Goal: Information Seeking & Learning: Check status

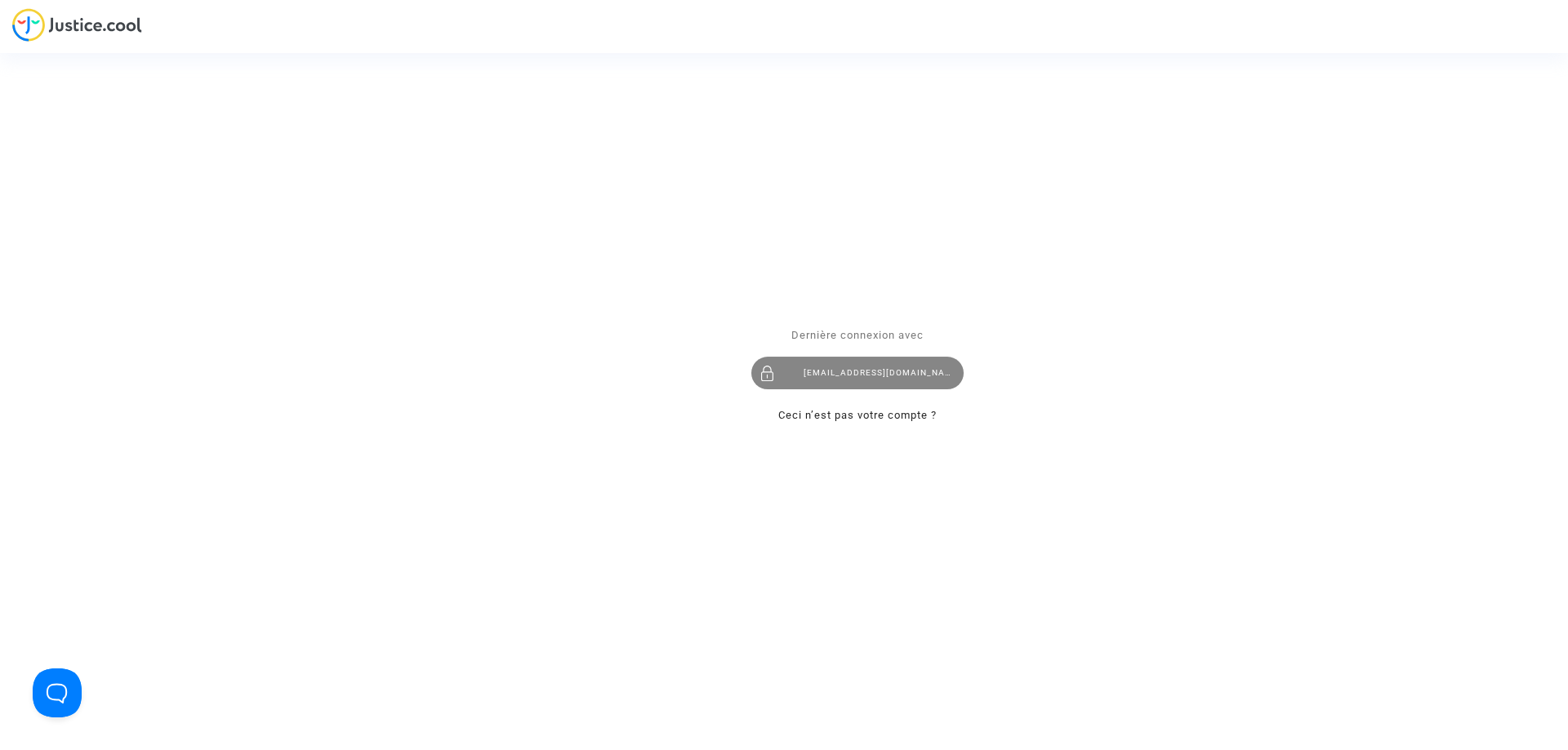
click at [877, 382] on div "imitxelena@reclamapormi.com" at bounding box center [858, 373] width 213 height 33
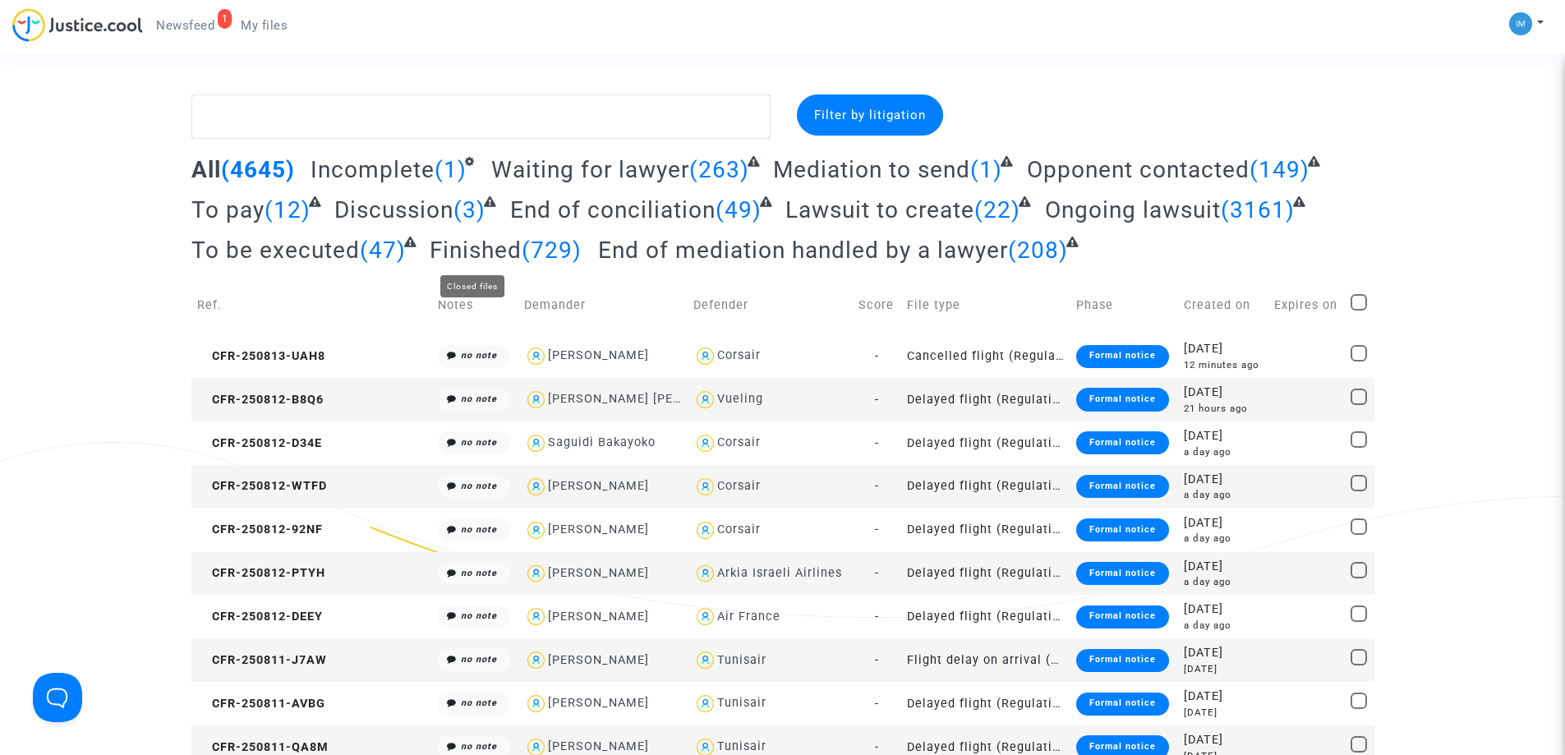
click at [486, 254] on span "Finished" at bounding box center [476, 250] width 92 height 27
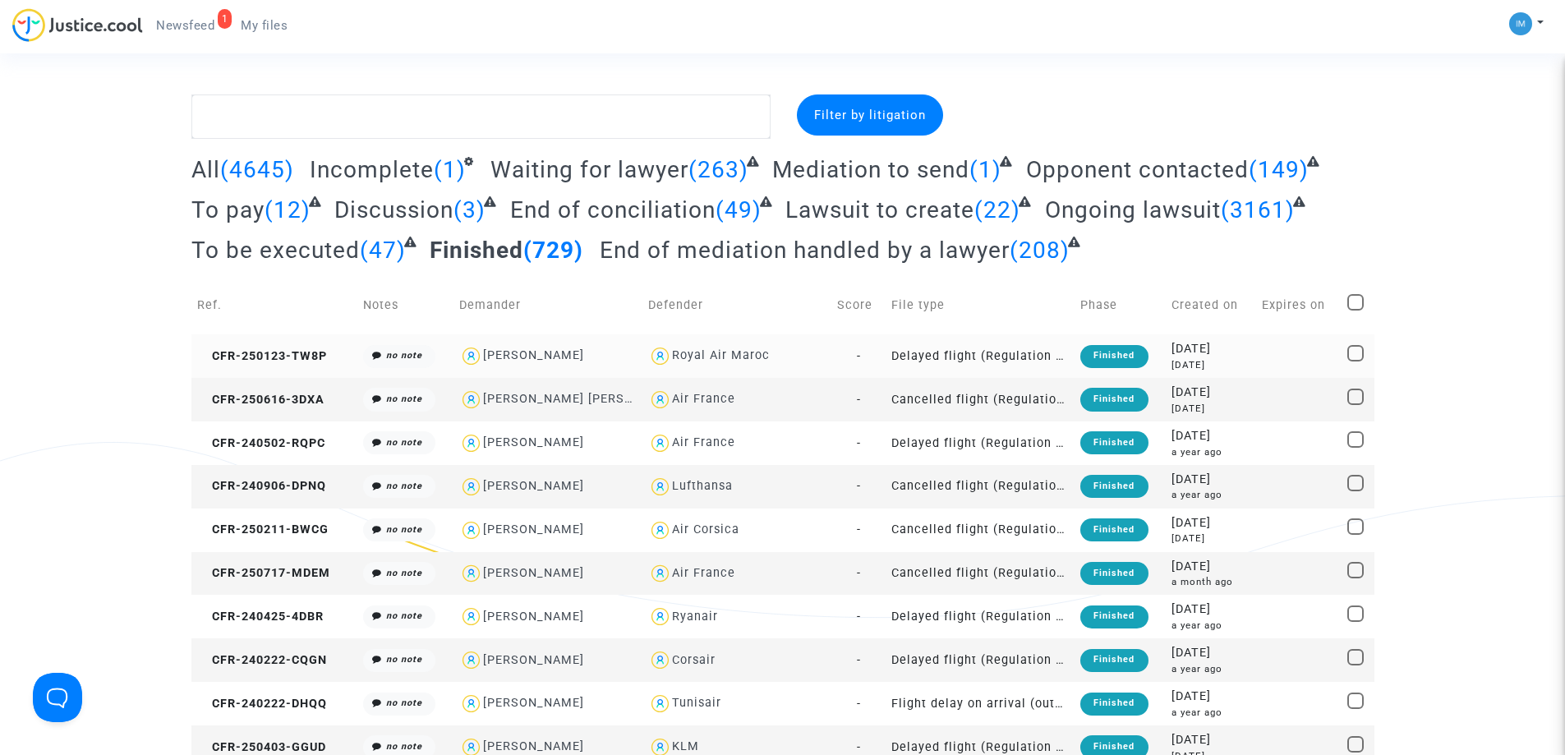
click at [1116, 364] on div "Finished" at bounding box center [1113, 356] width 67 height 23
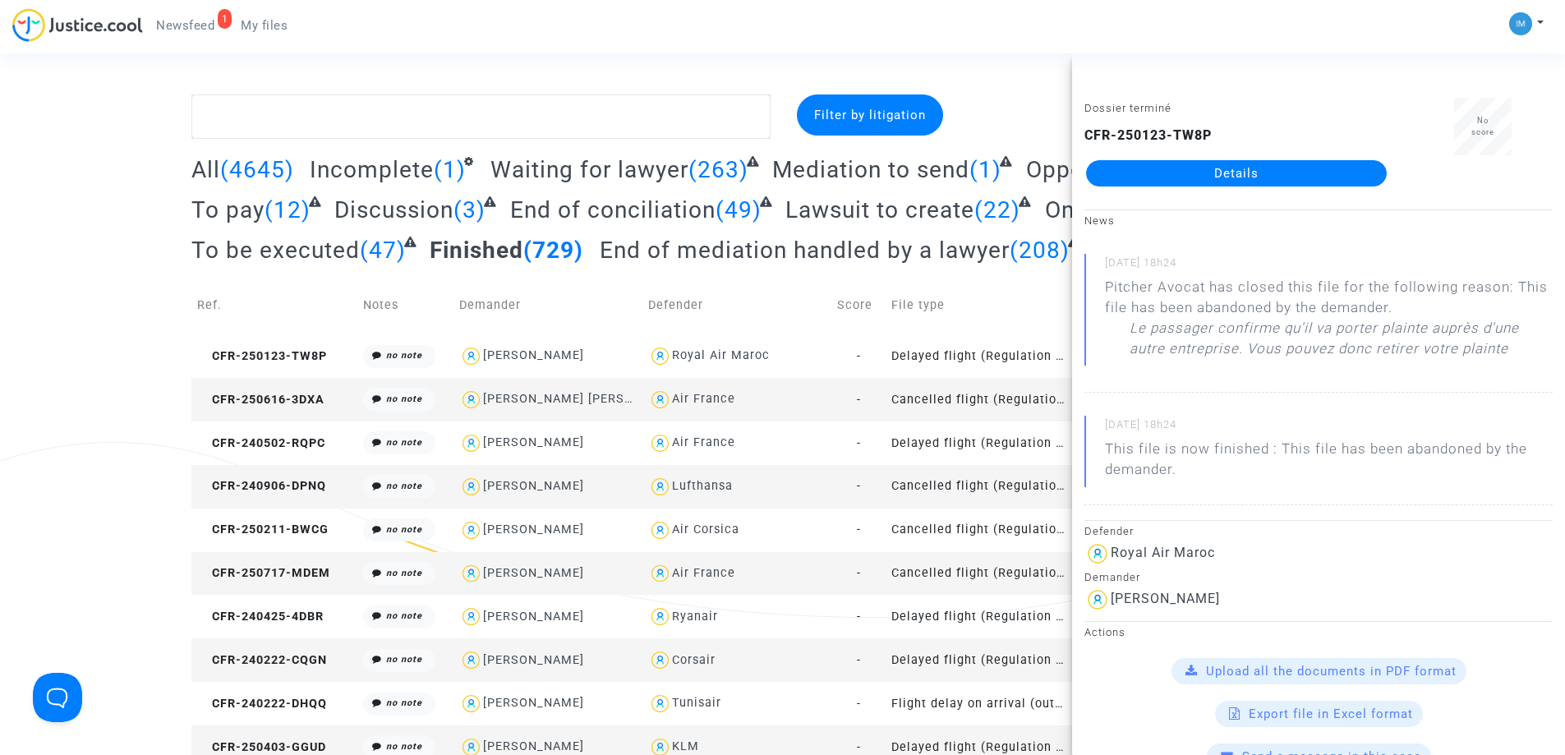
click at [984, 314] on td "File type" at bounding box center [980, 305] width 189 height 58
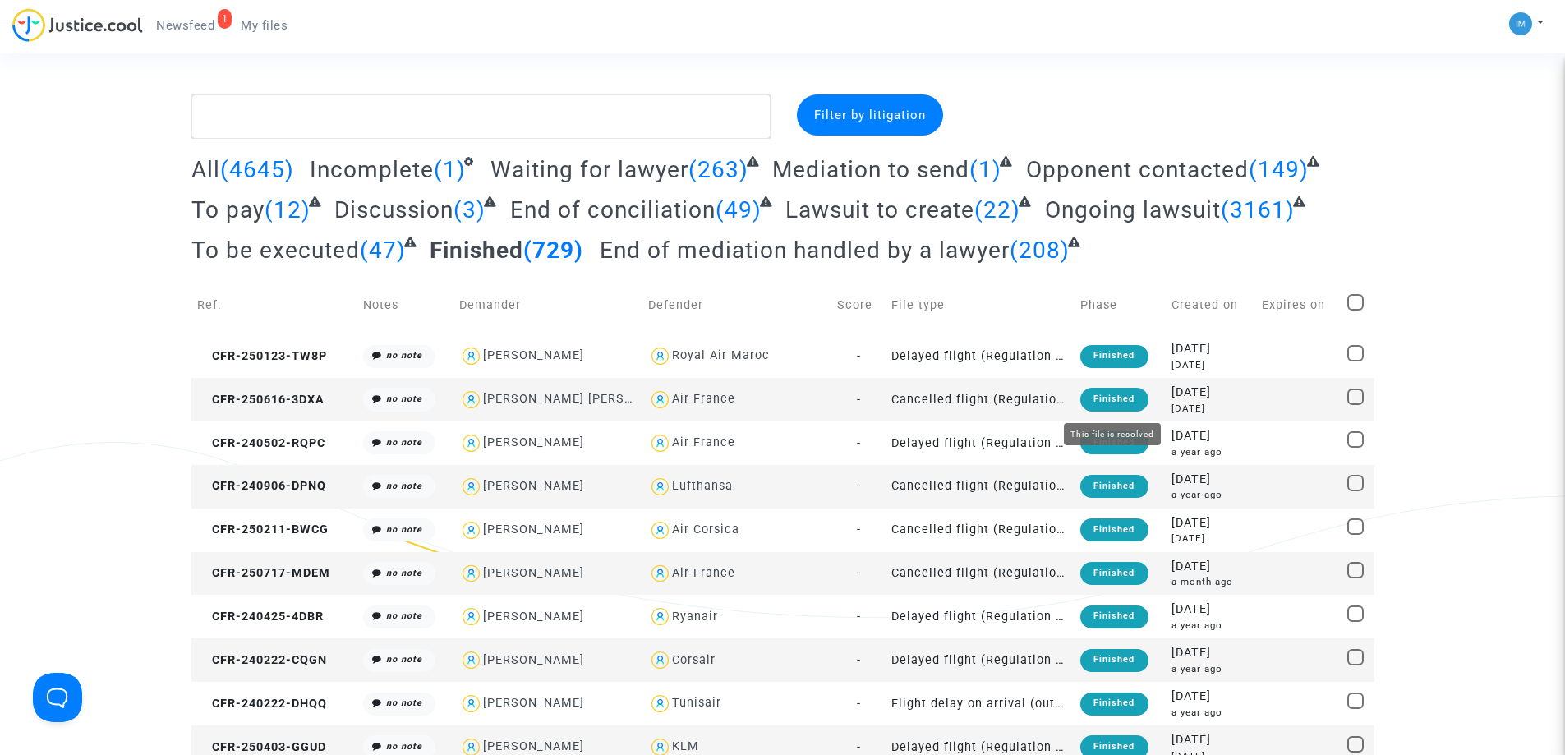
click at [1133, 407] on div "Finished" at bounding box center [1113, 399] width 67 height 23
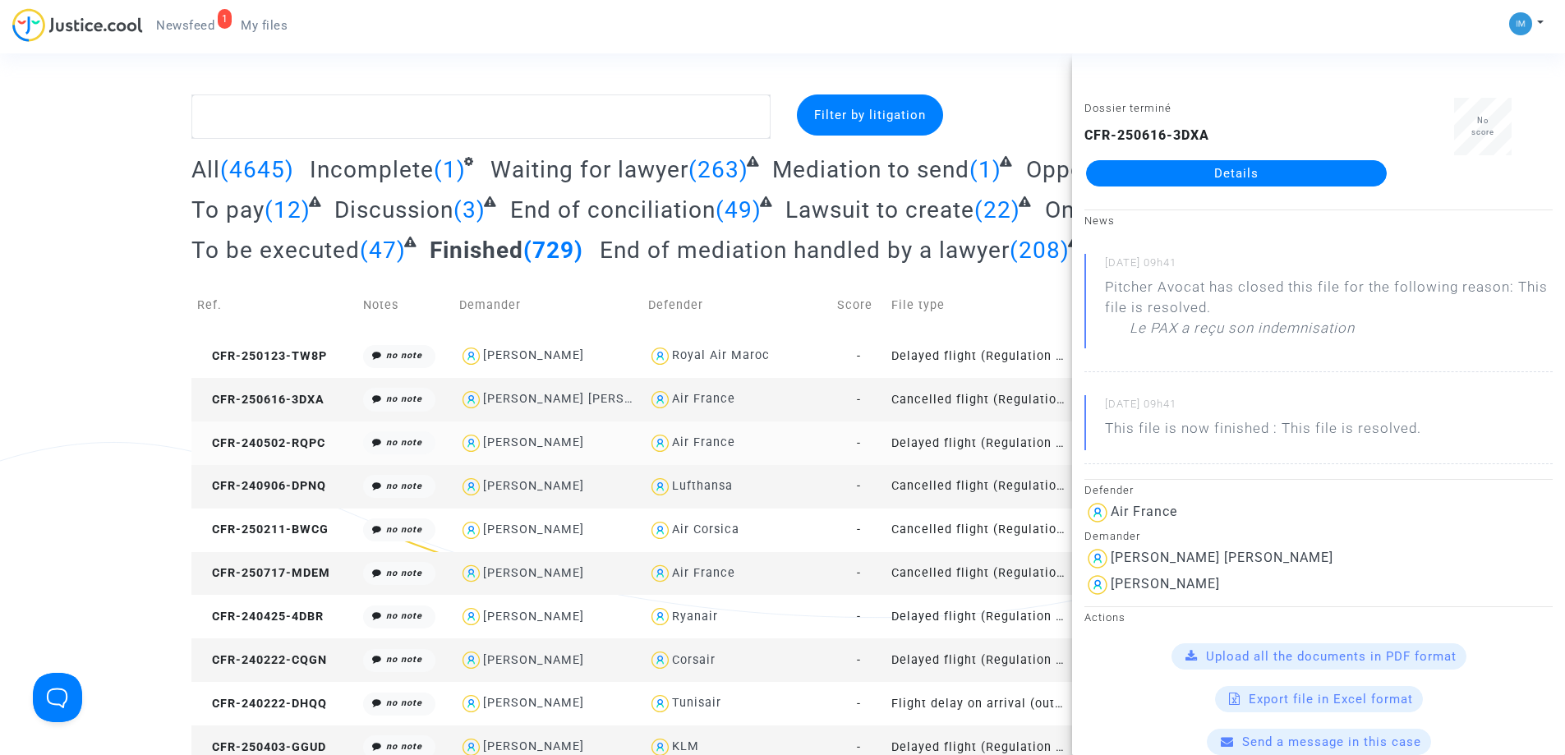
click at [1010, 444] on td "Delayed flight (Regulation EC 261/2004)" at bounding box center [980, 443] width 189 height 44
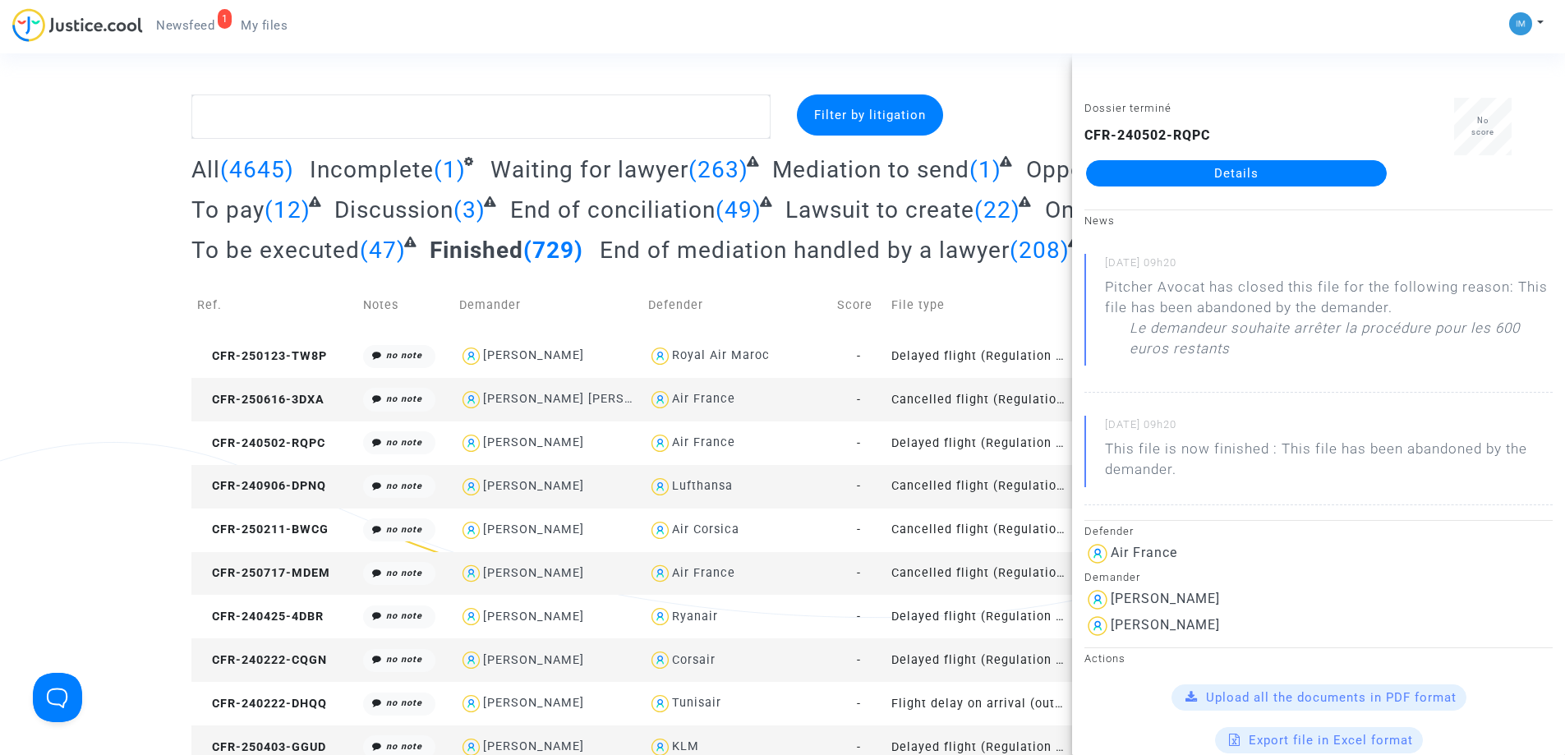
click at [967, 478] on td "Cancelled flight (Regulation EC 261/2004)" at bounding box center [980, 487] width 189 height 44
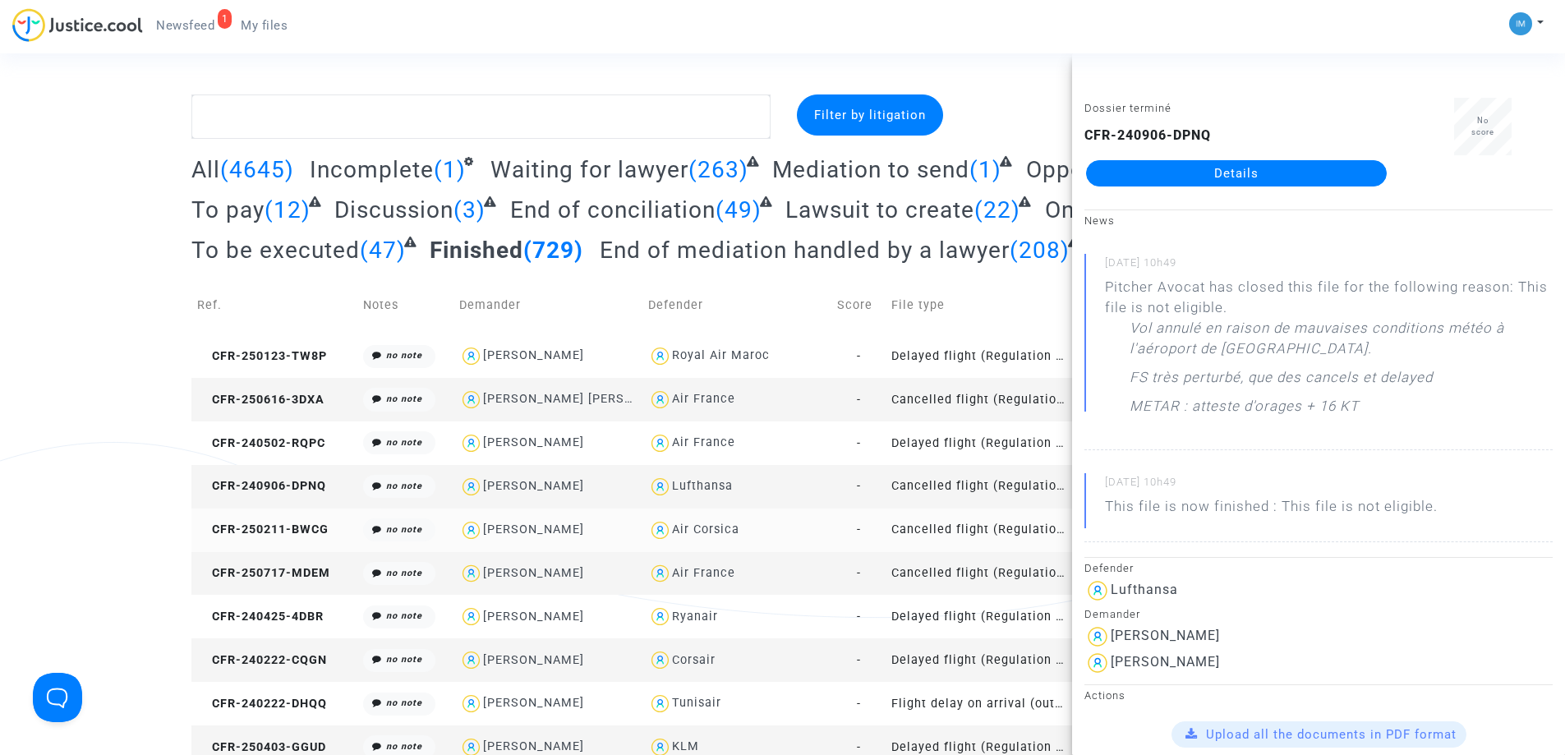
click at [975, 529] on td "Cancelled flight (Regulation EC 261/2004)" at bounding box center [980, 531] width 189 height 44
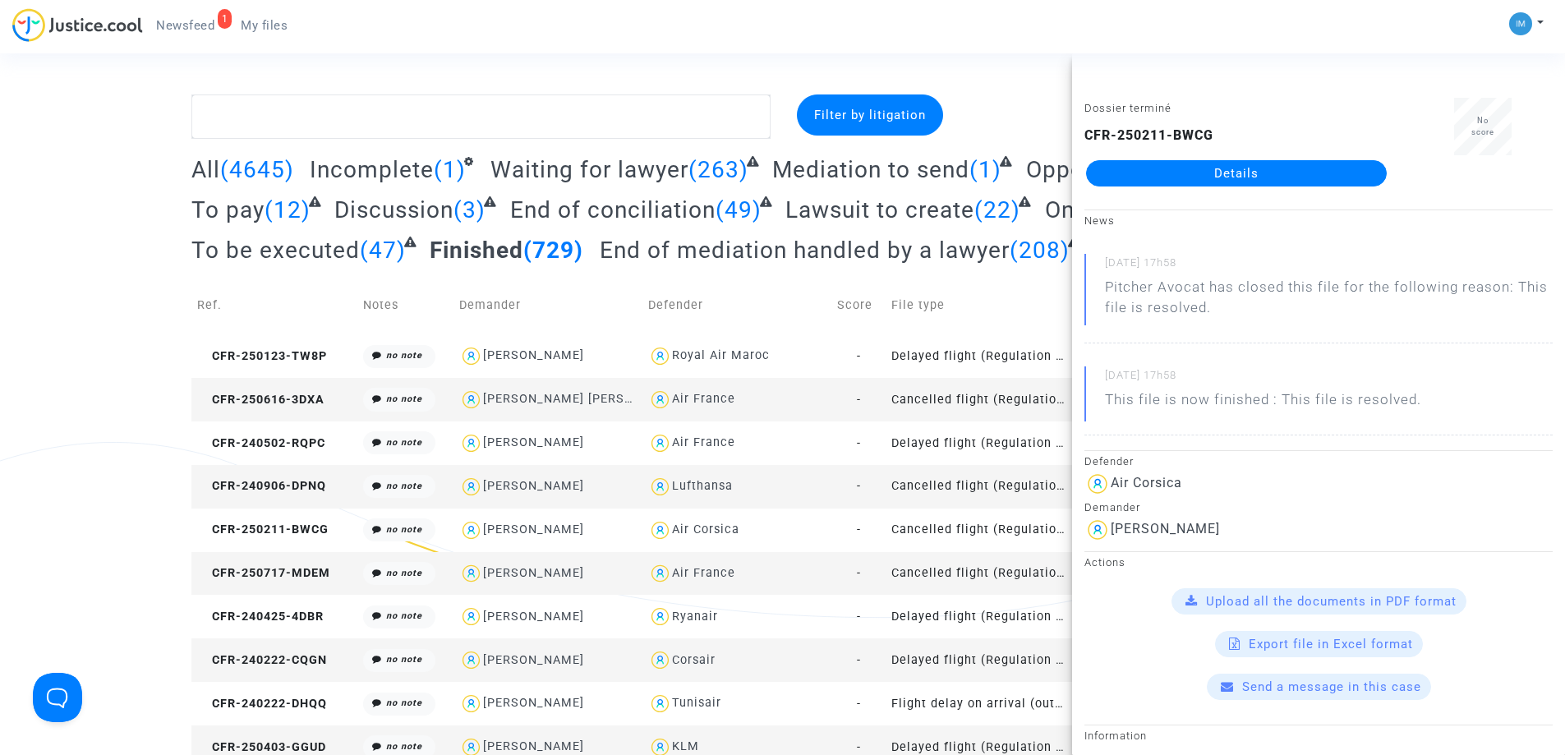
click at [970, 568] on td "Cancelled flight (Regulation EC 261/2004)" at bounding box center [980, 574] width 189 height 44
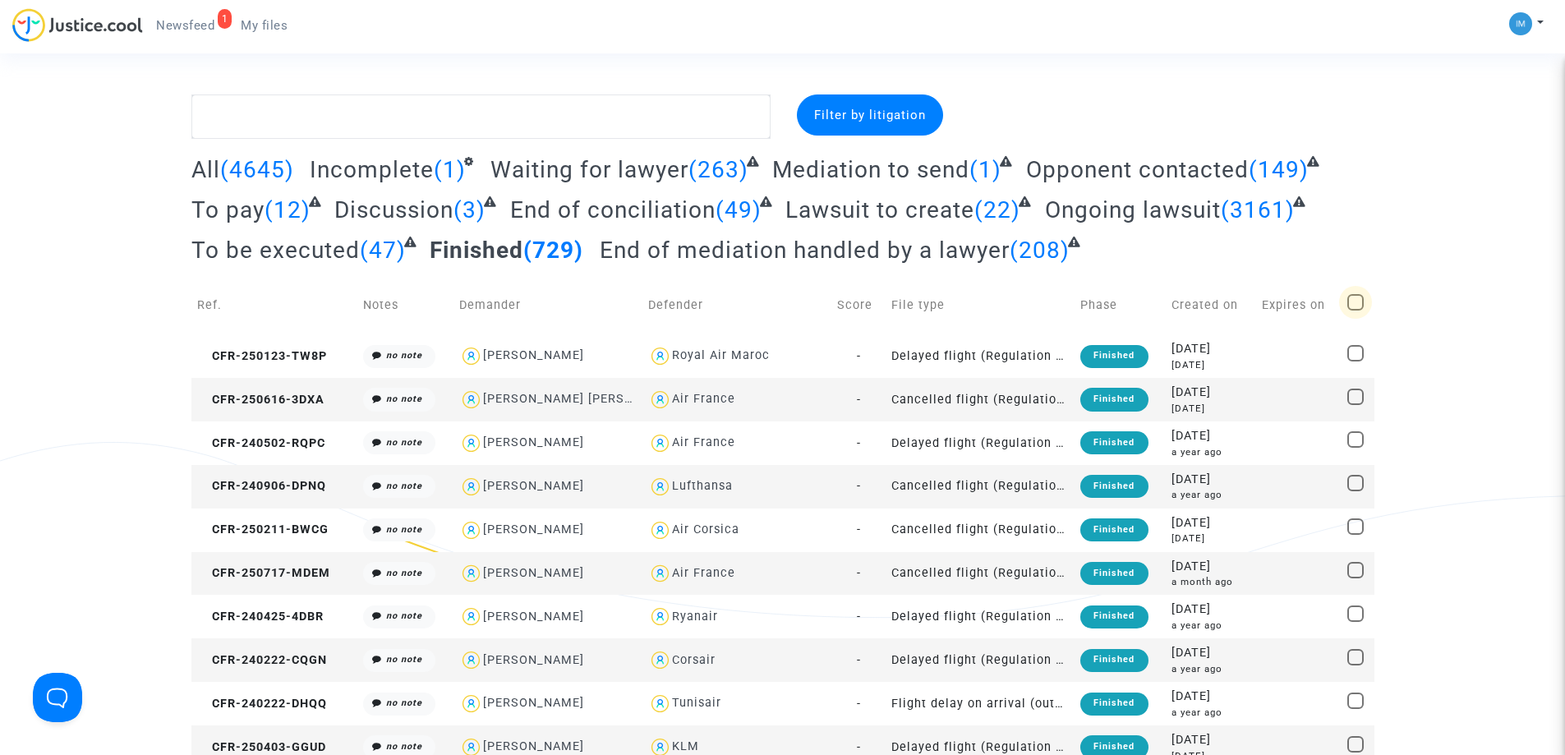
click at [1360, 304] on span at bounding box center [1355, 302] width 16 height 16
click at [1356, 311] on input "checkbox" at bounding box center [1355, 311] width 1 height 1
checkbox input "true"
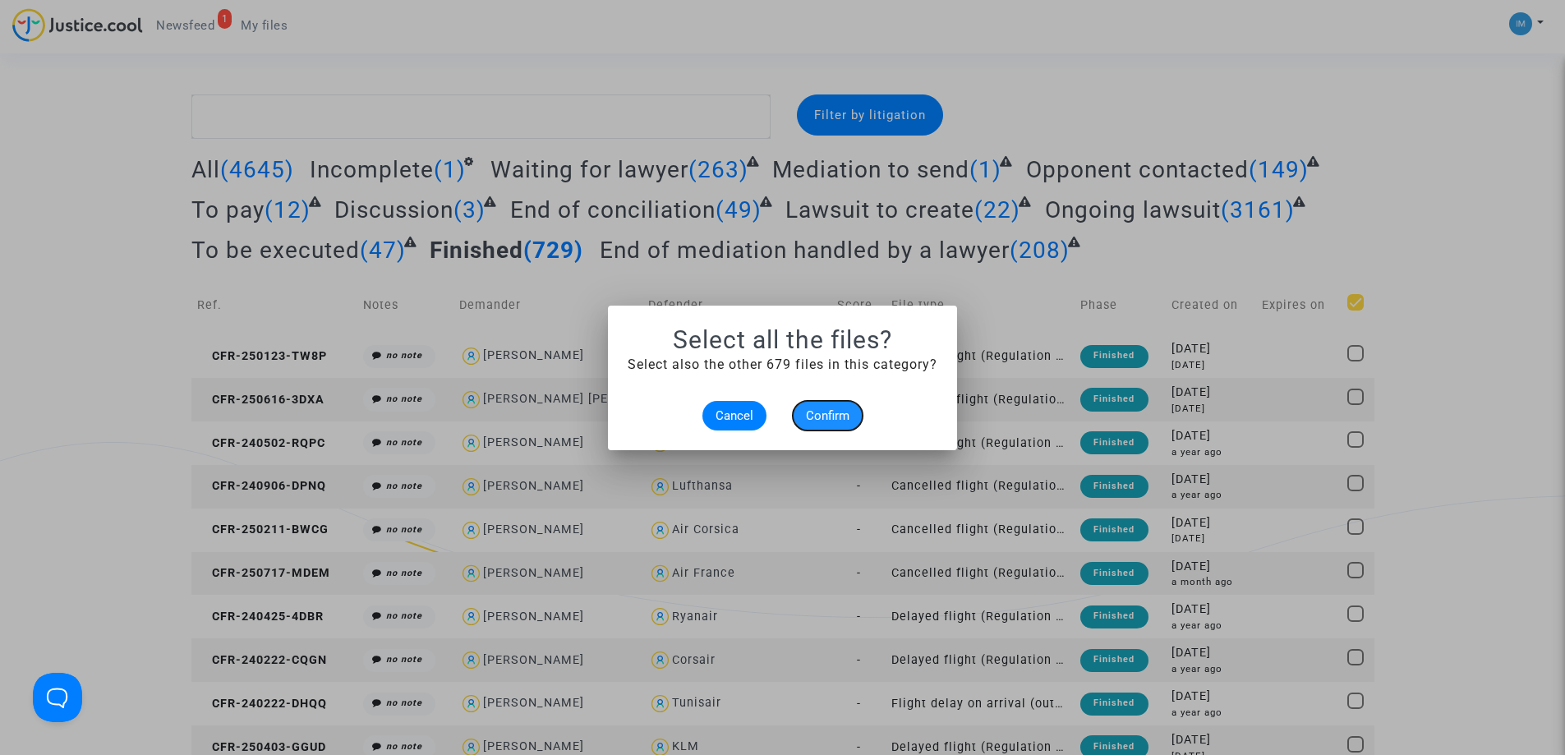
click at [819, 419] on span "Confirm" at bounding box center [828, 415] width 44 height 15
checkbox input "true"
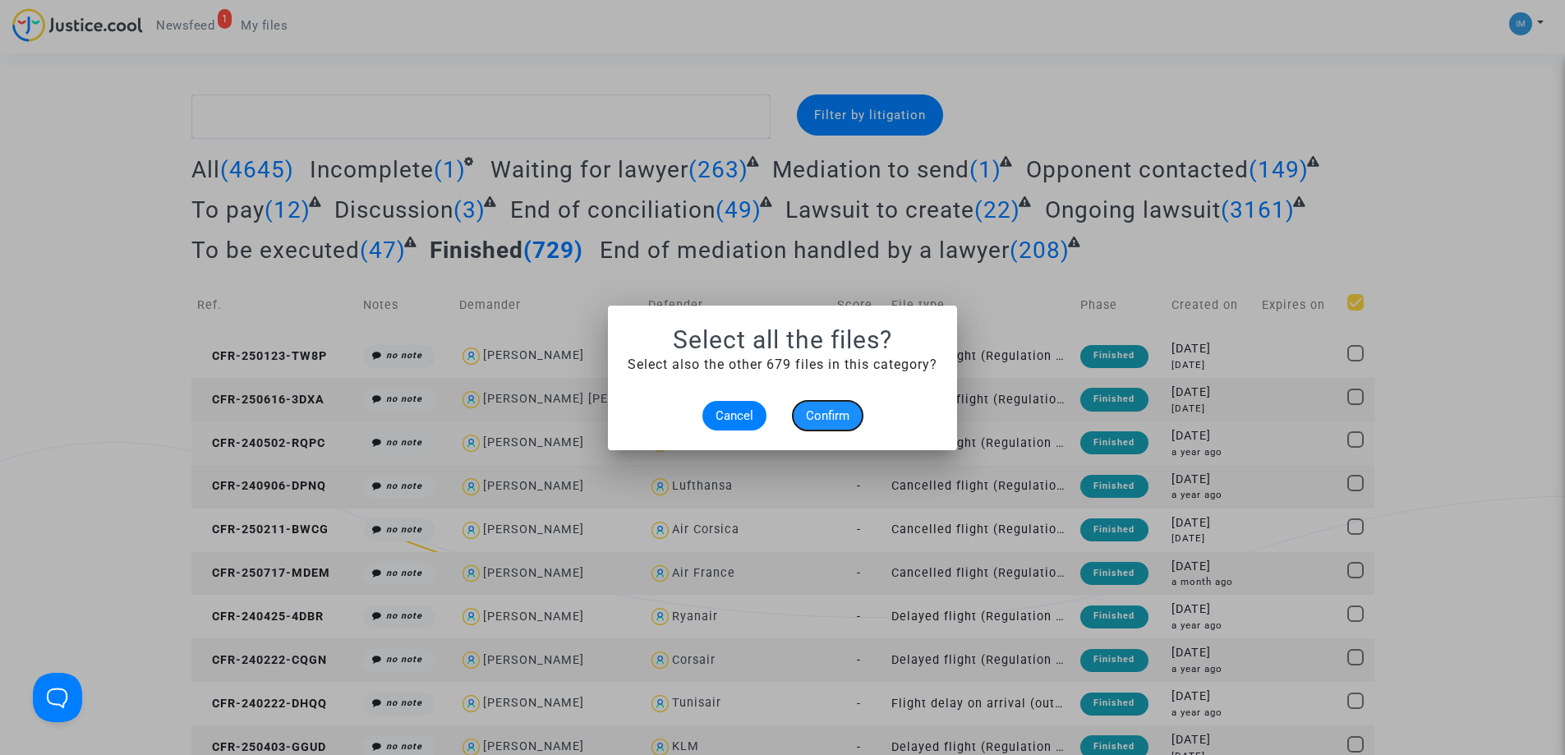
checkbox input "true"
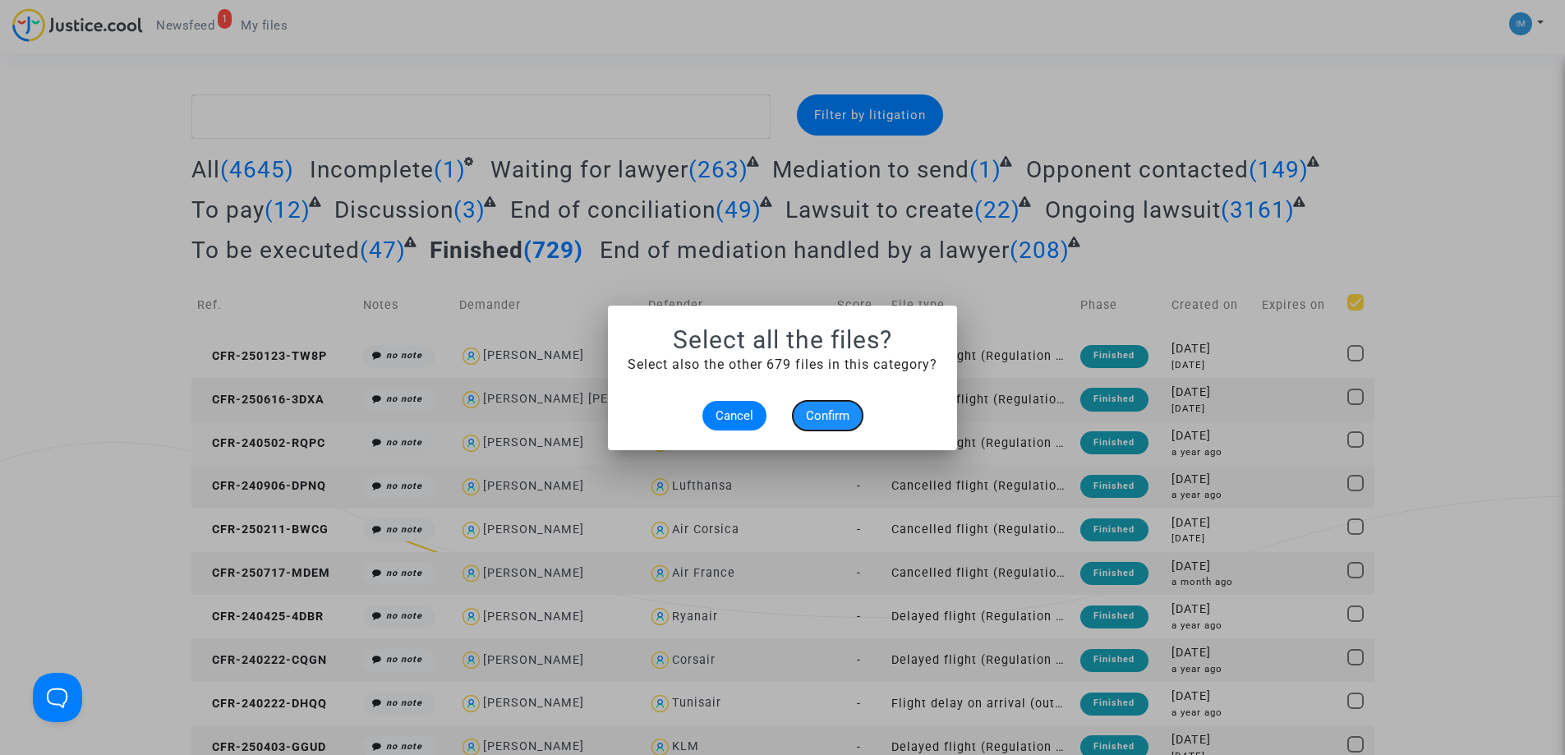
checkbox input "true"
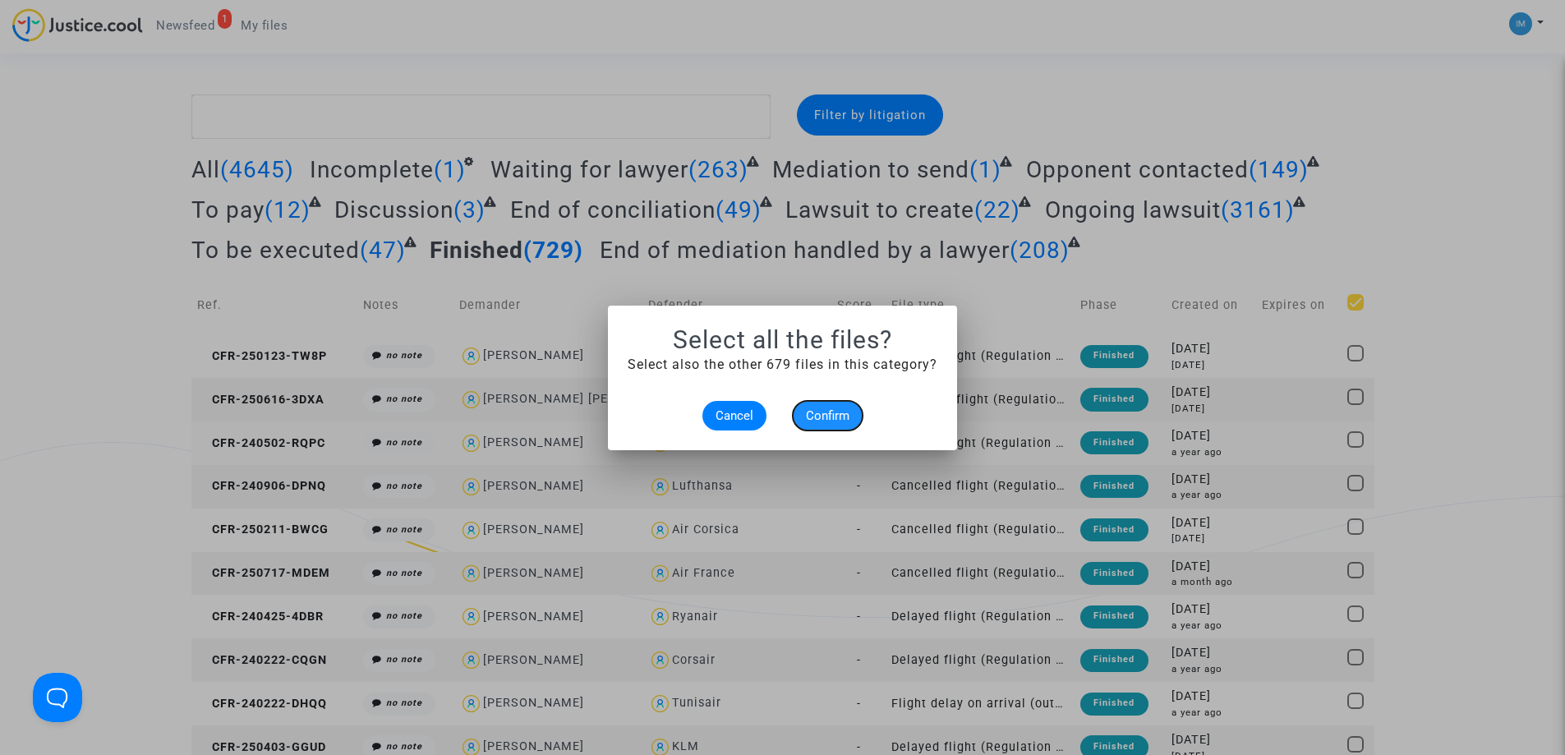
checkbox input "true"
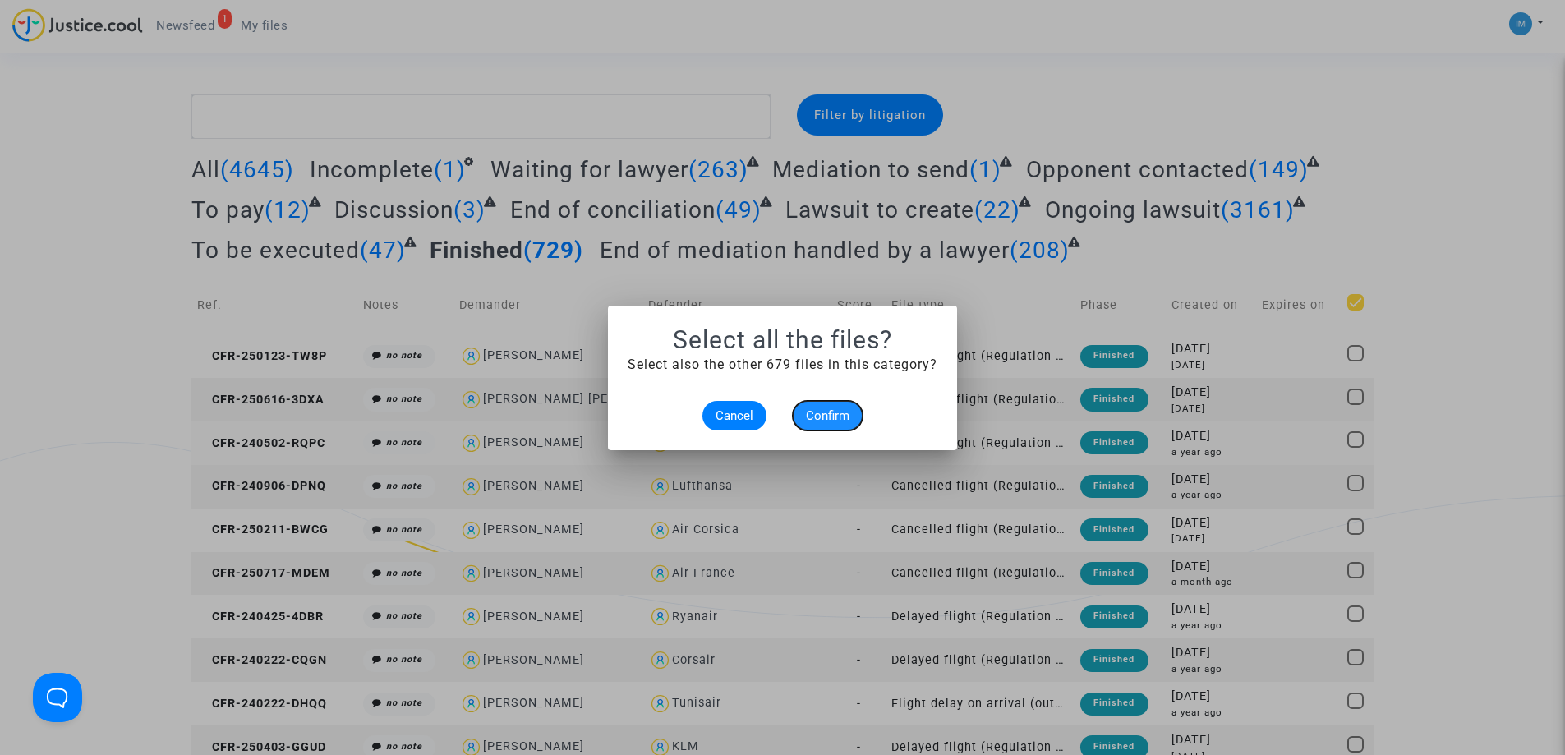
checkbox input "true"
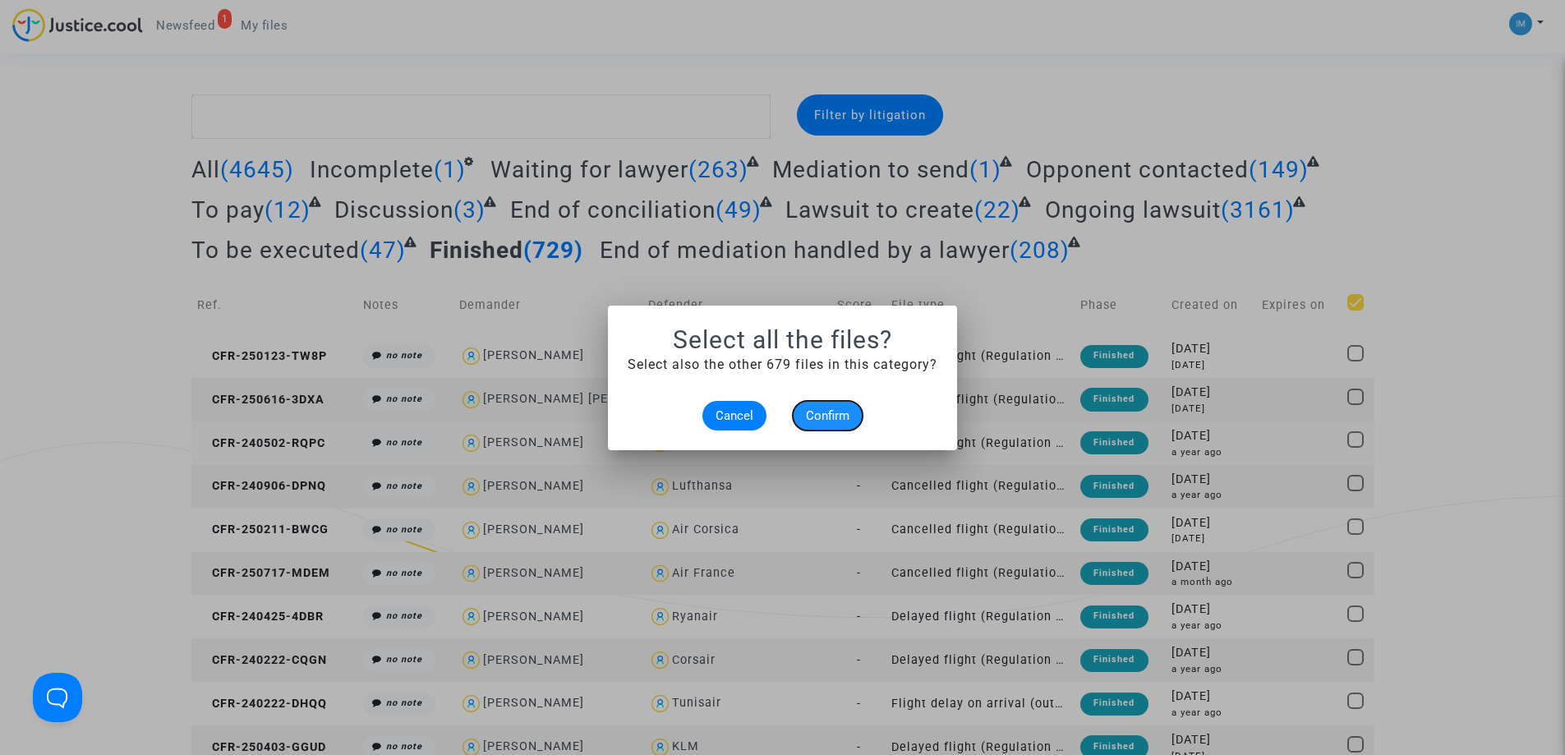
checkbox input "true"
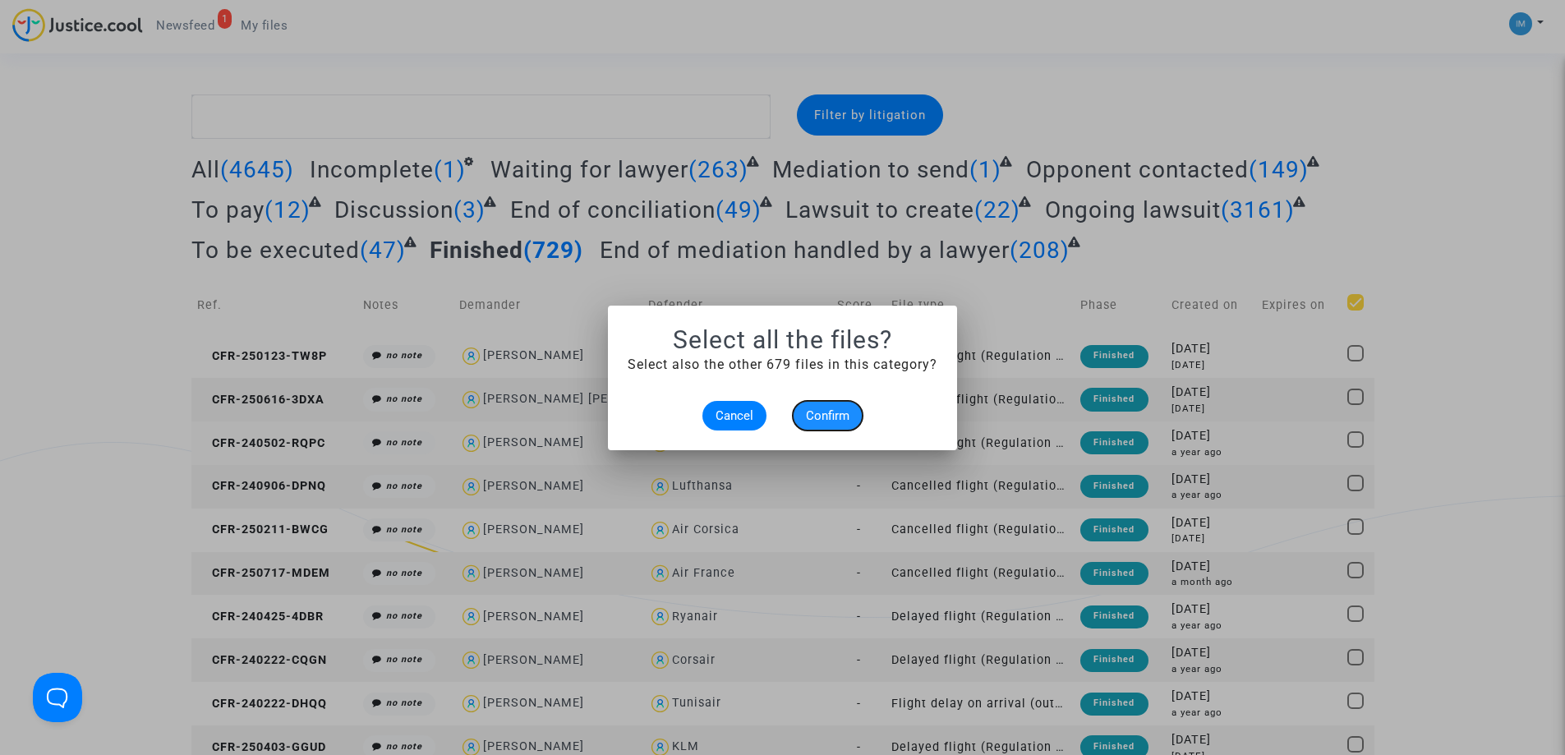
checkbox input "true"
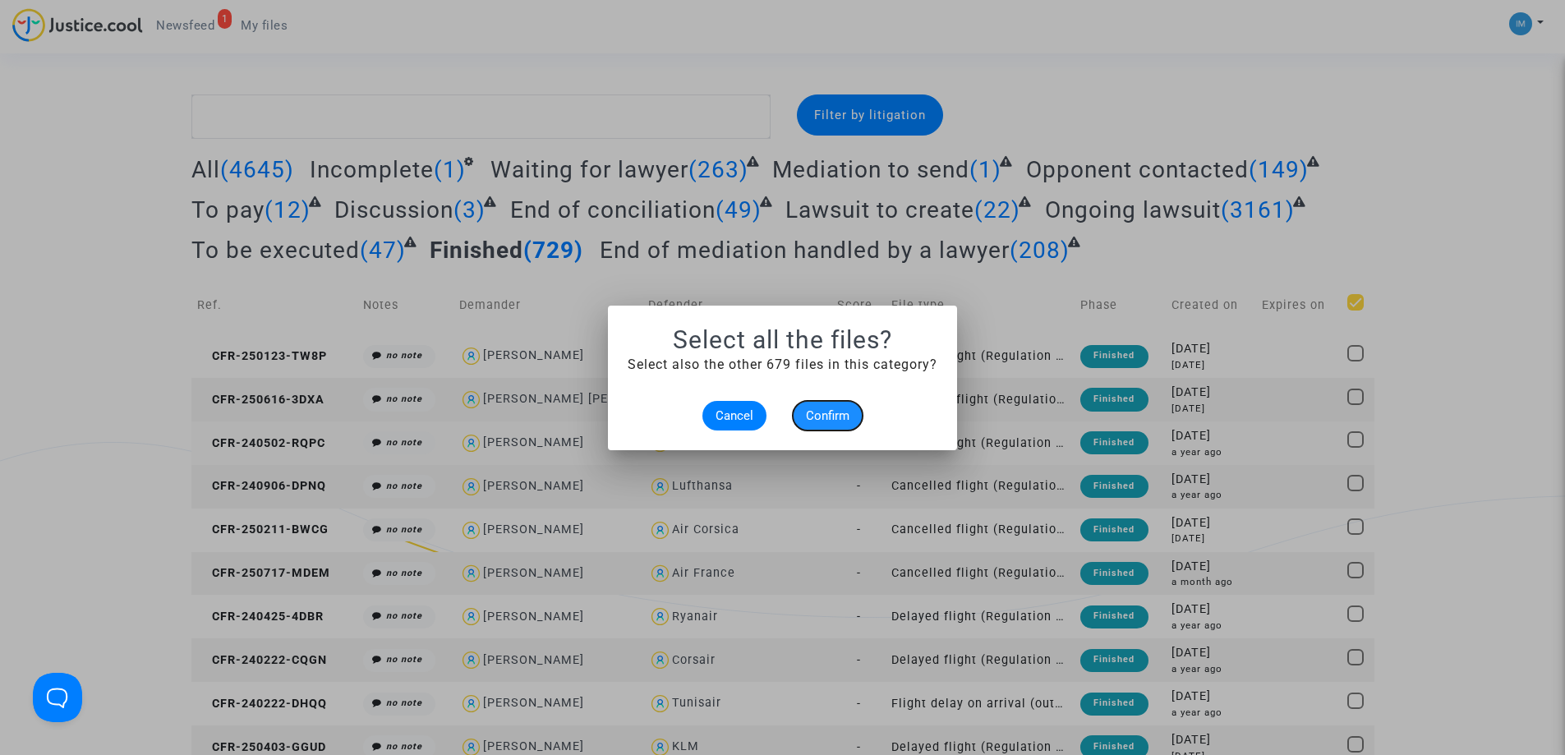
checkbox input "true"
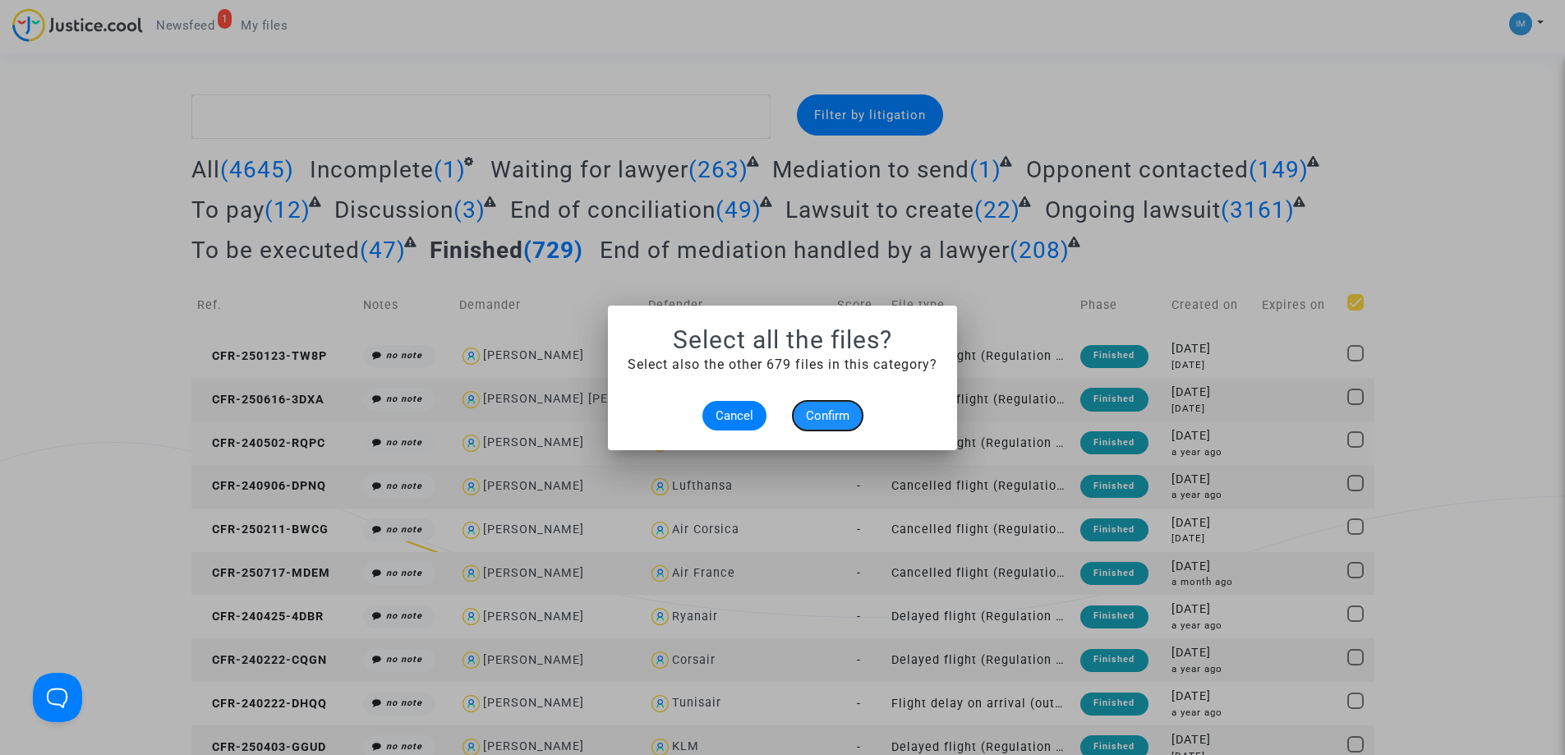
checkbox input "true"
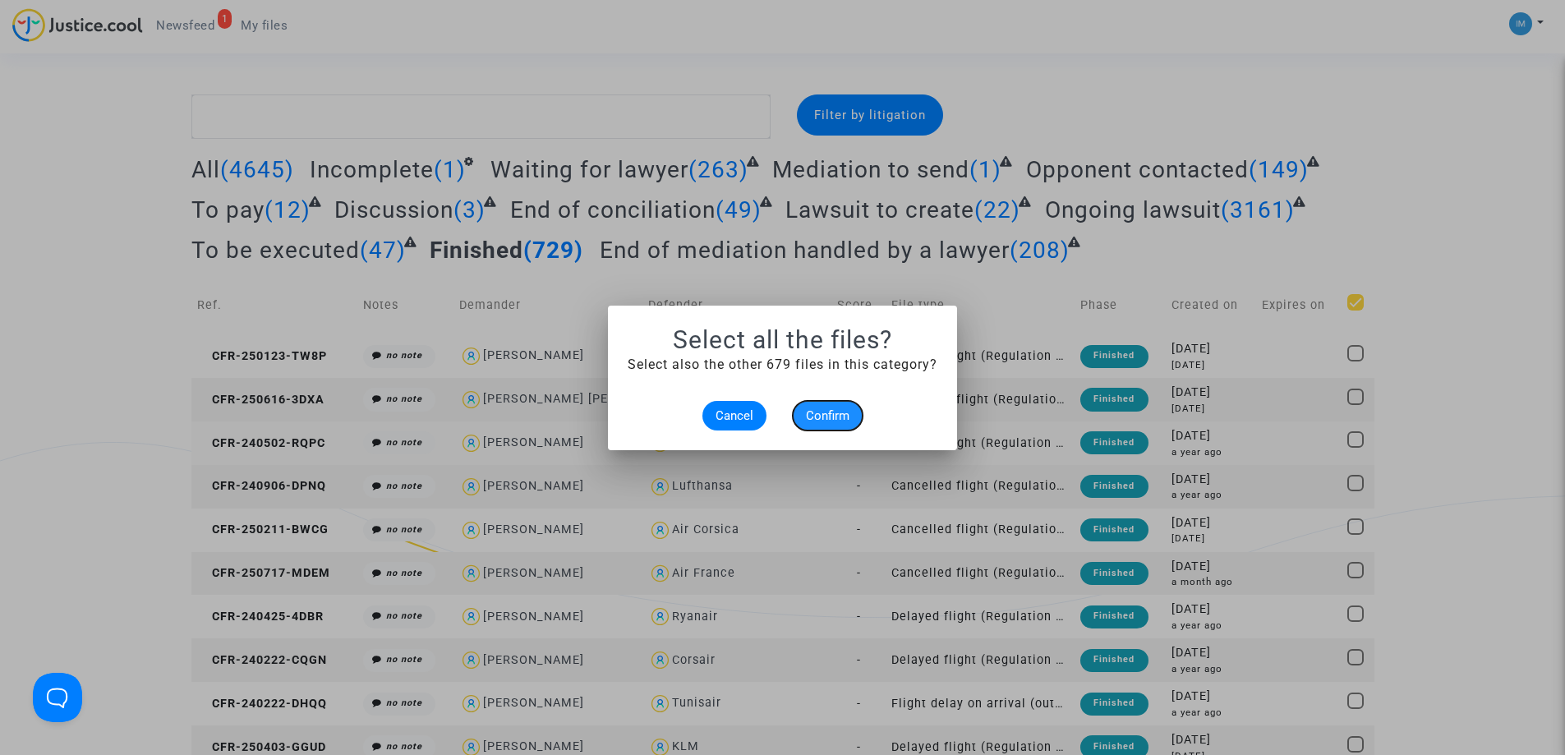
checkbox input "true"
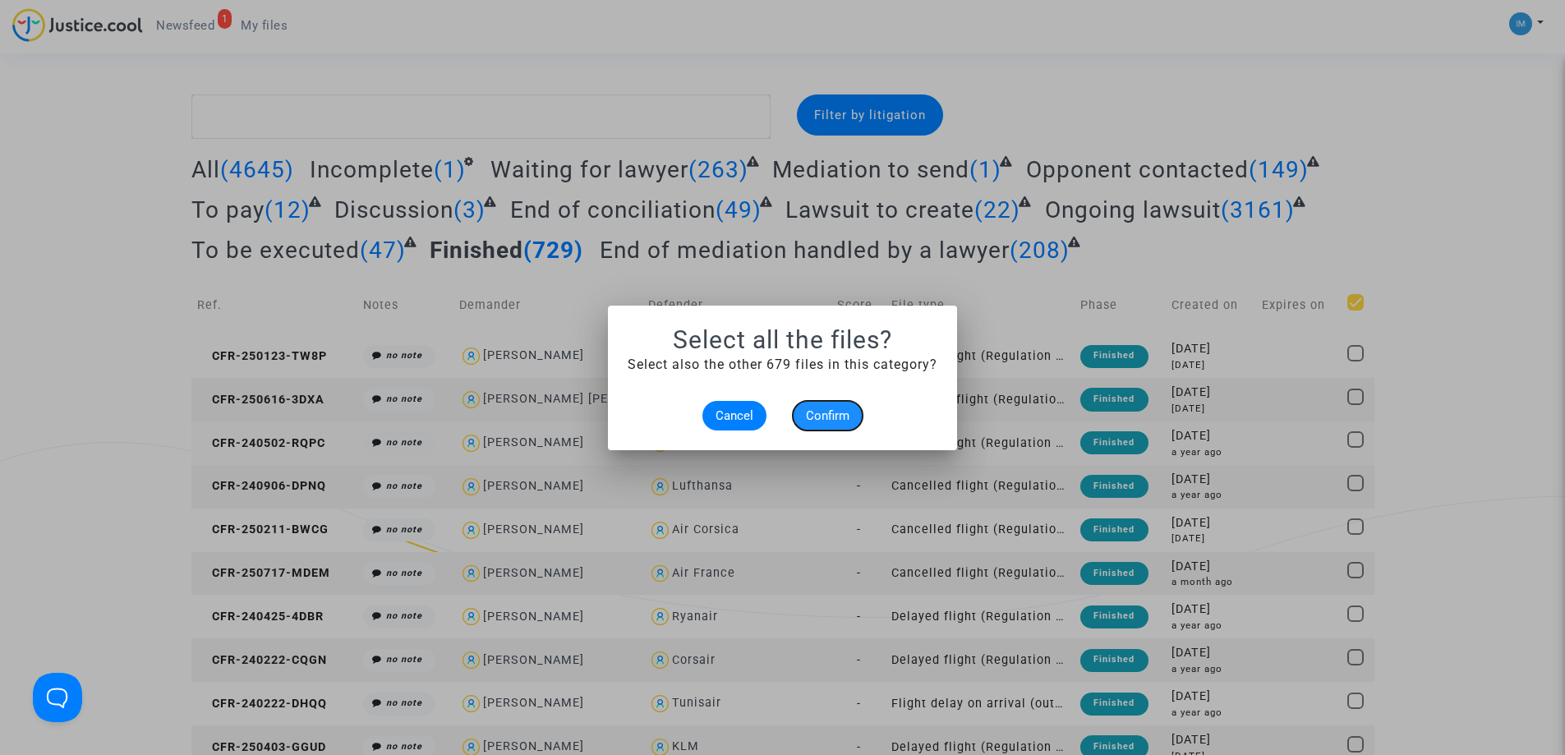
checkbox input "true"
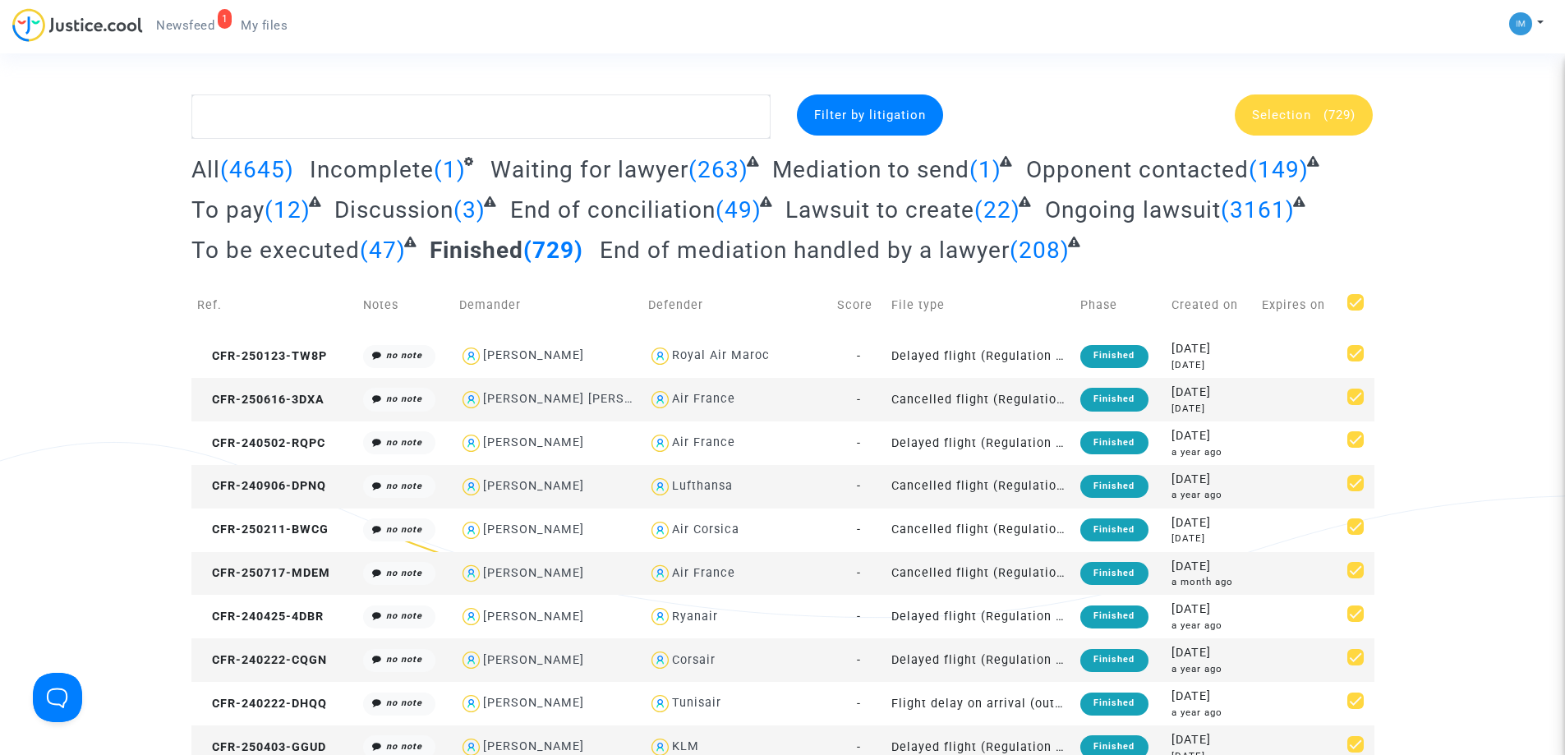
click at [1333, 128] on div "Selection (729)" at bounding box center [1304, 114] width 138 height 41
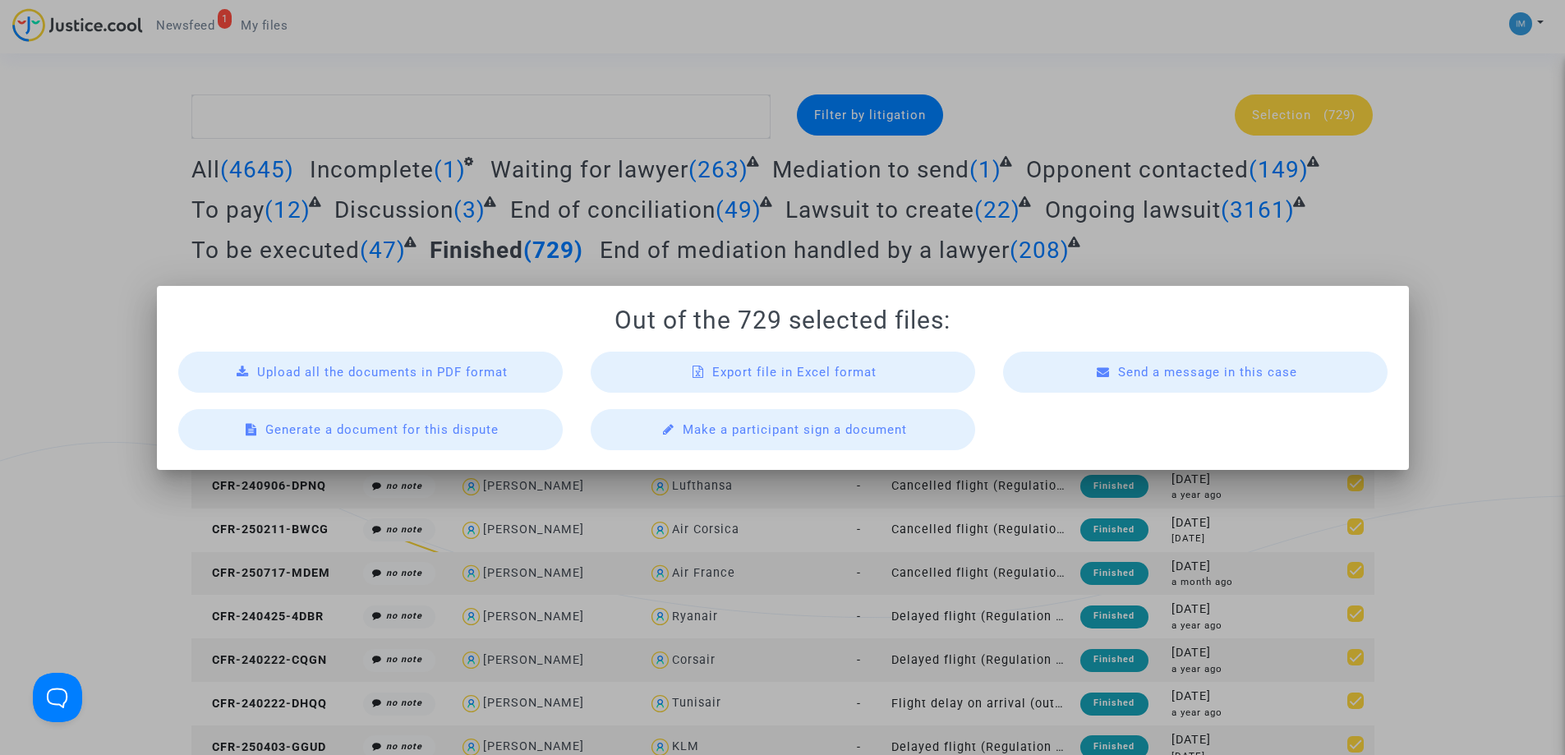
click at [785, 369] on span "Export file in Excel format" at bounding box center [794, 372] width 164 height 15
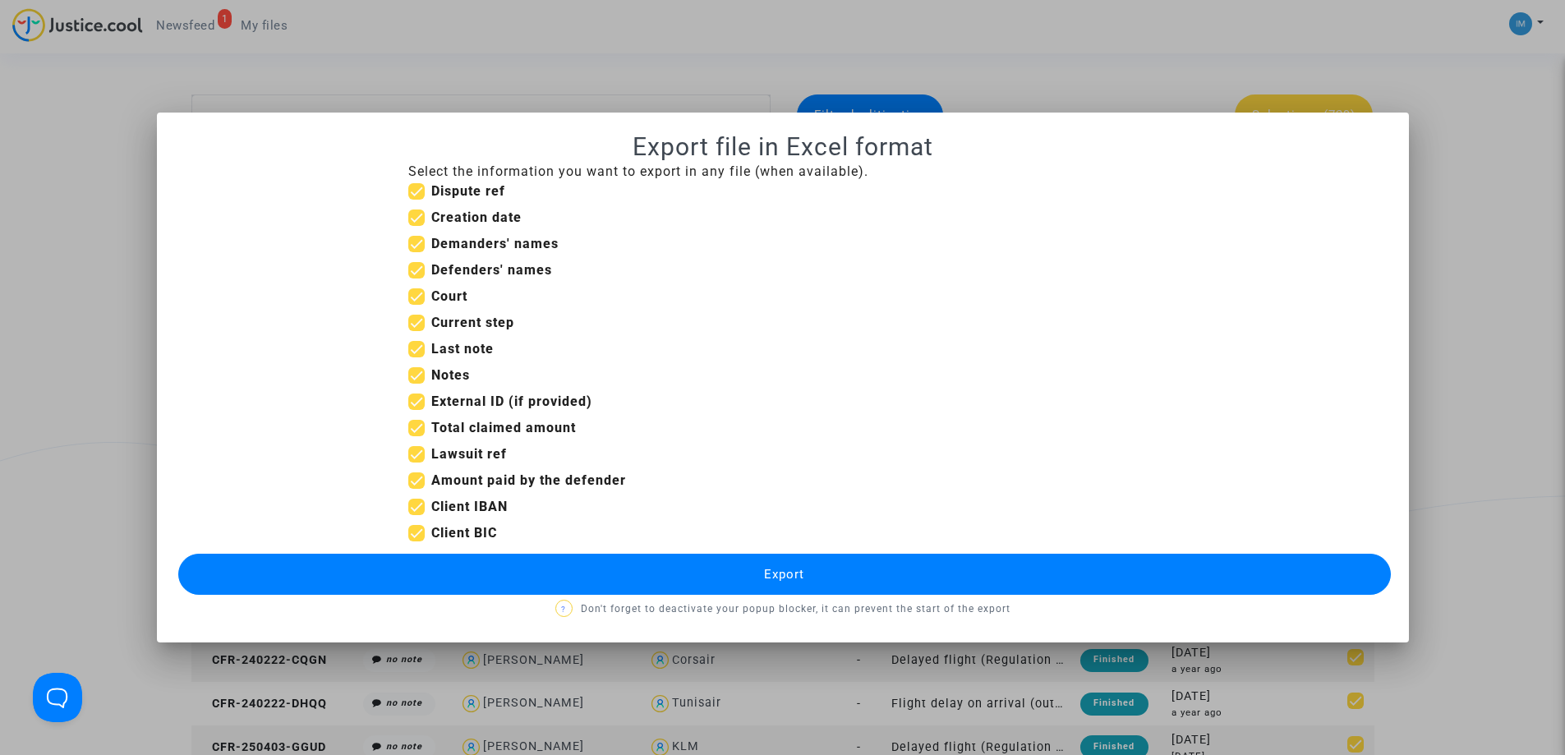
click at [666, 576] on button "Export" at bounding box center [784, 574] width 1213 height 41
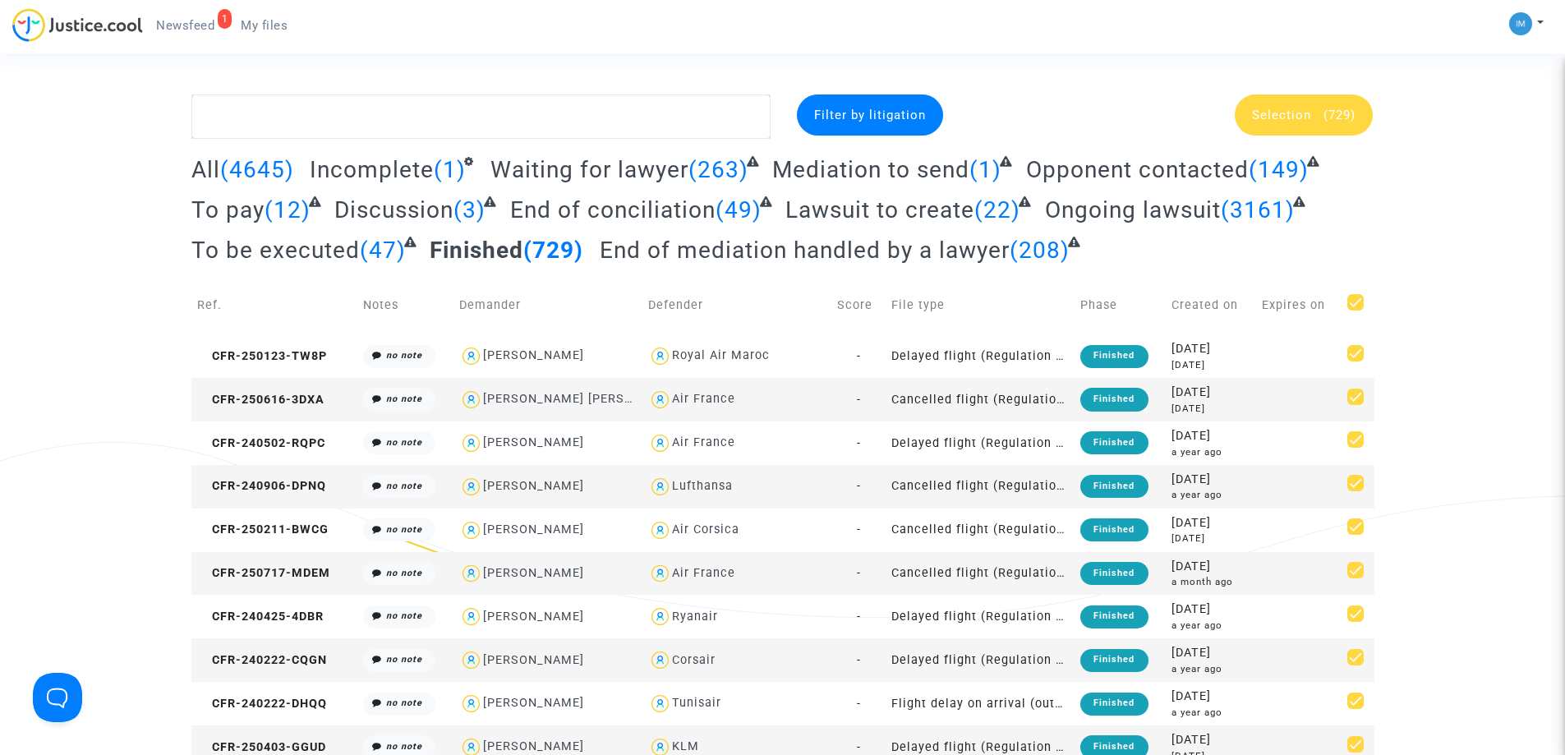
click at [228, 165] on span "(4645)" at bounding box center [257, 169] width 74 height 27
click at [302, 118] on textarea at bounding box center [480, 116] width 579 height 44
paste textarea "CFR-250117-P98U"
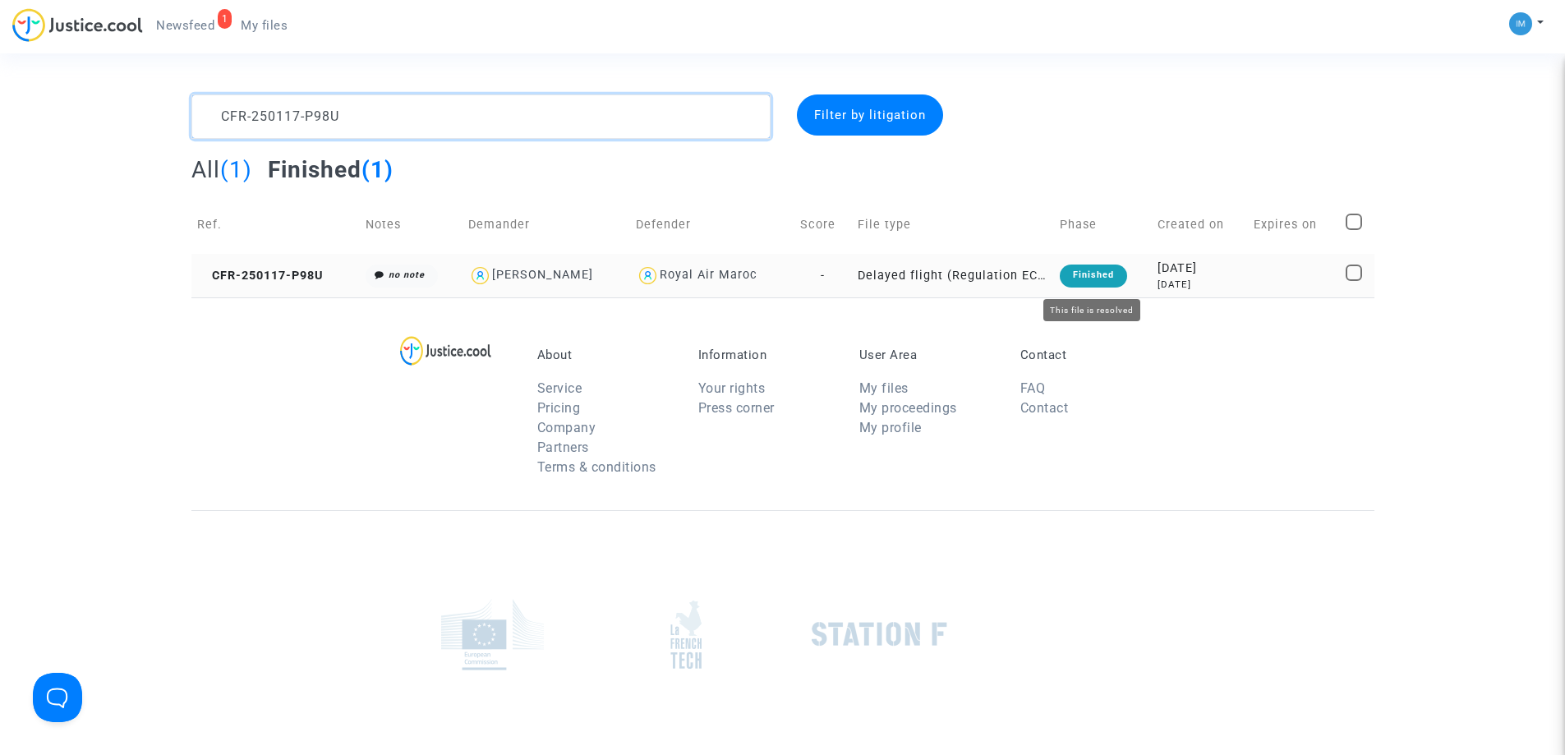
type textarea "CFR-250117-P98U"
click at [1097, 275] on div "Finished" at bounding box center [1093, 276] width 67 height 23
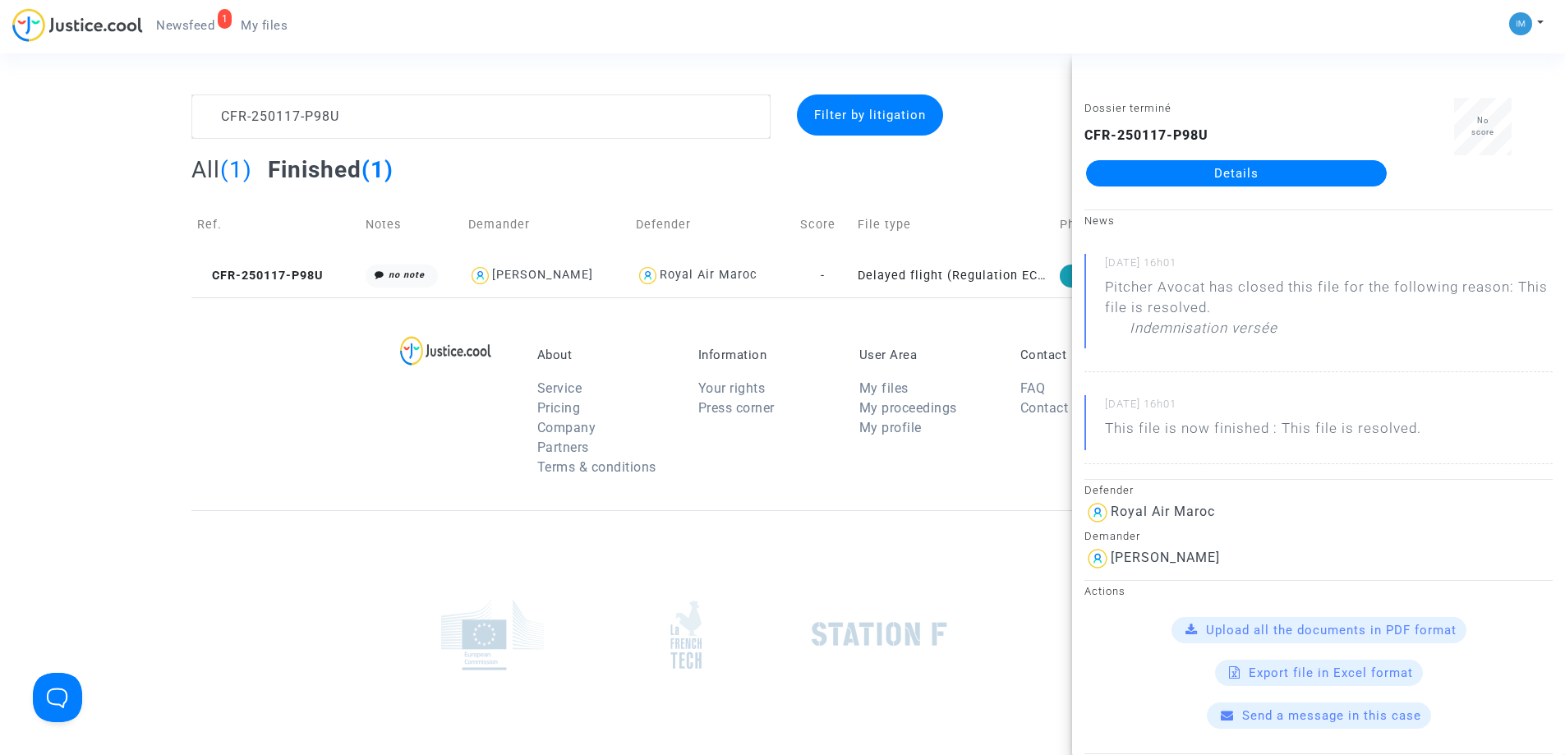
click at [1239, 174] on link "Details" at bounding box center [1236, 173] width 301 height 26
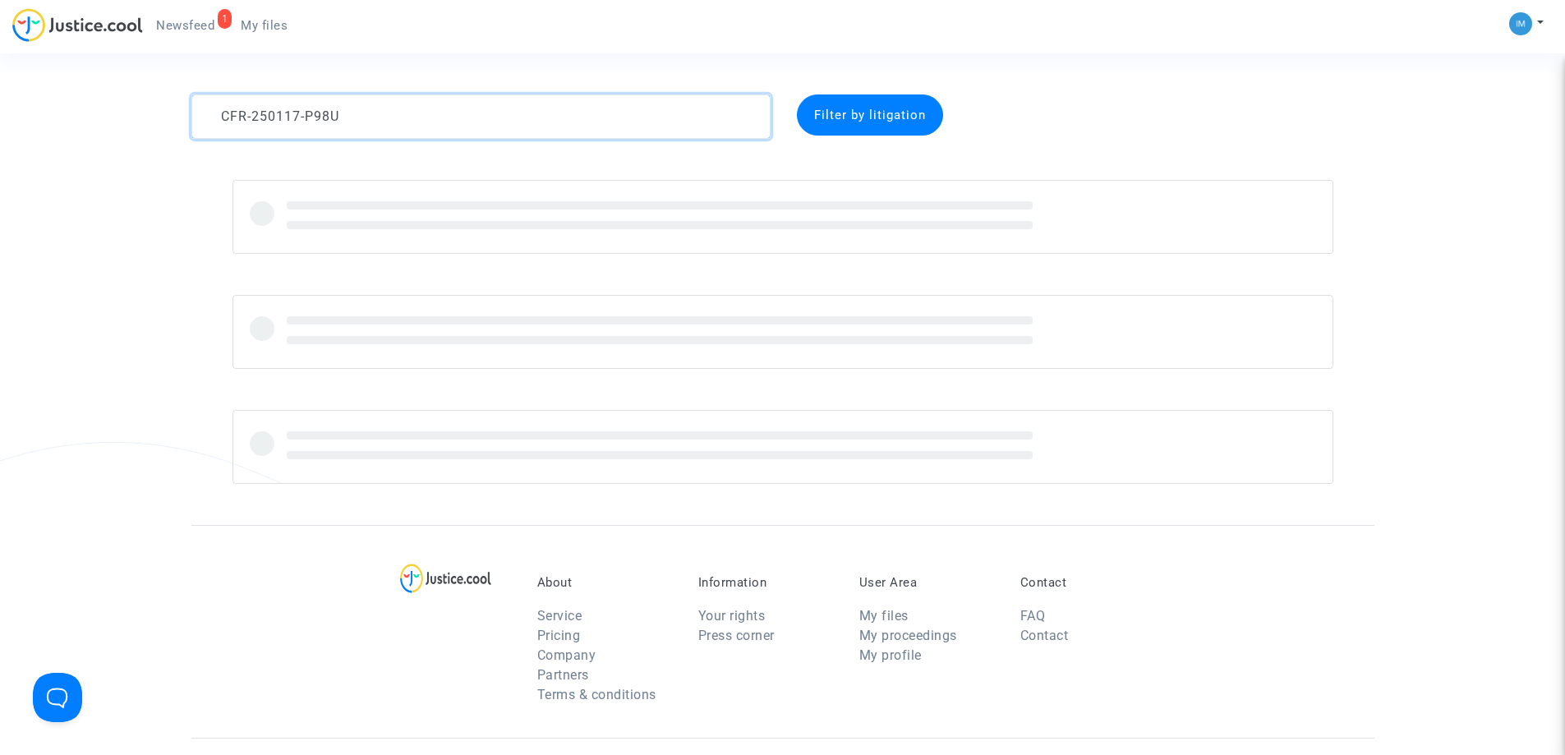
click at [470, 113] on textarea at bounding box center [480, 116] width 579 height 44
paste textarea "40222-UKKP"
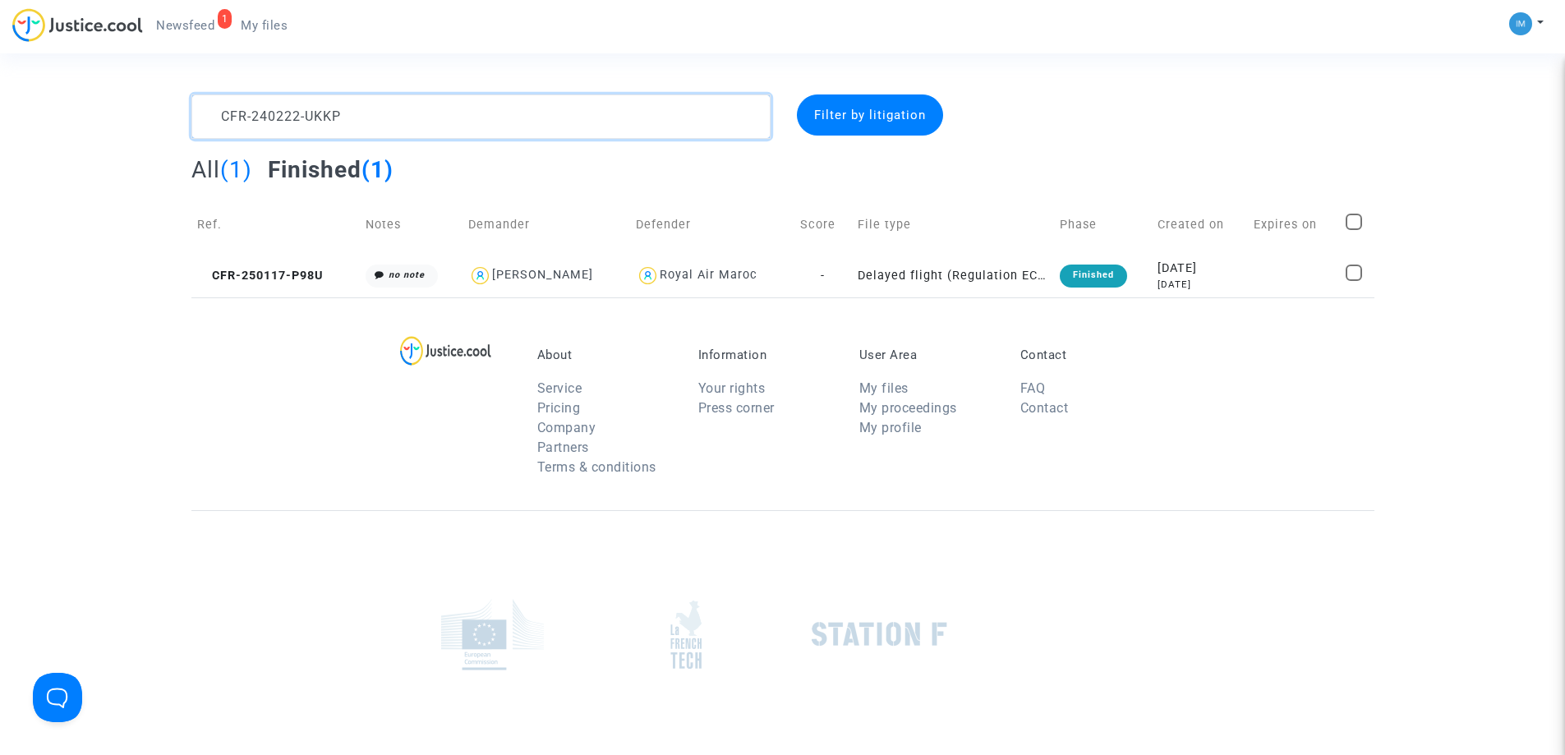
scroll to position [19, 0]
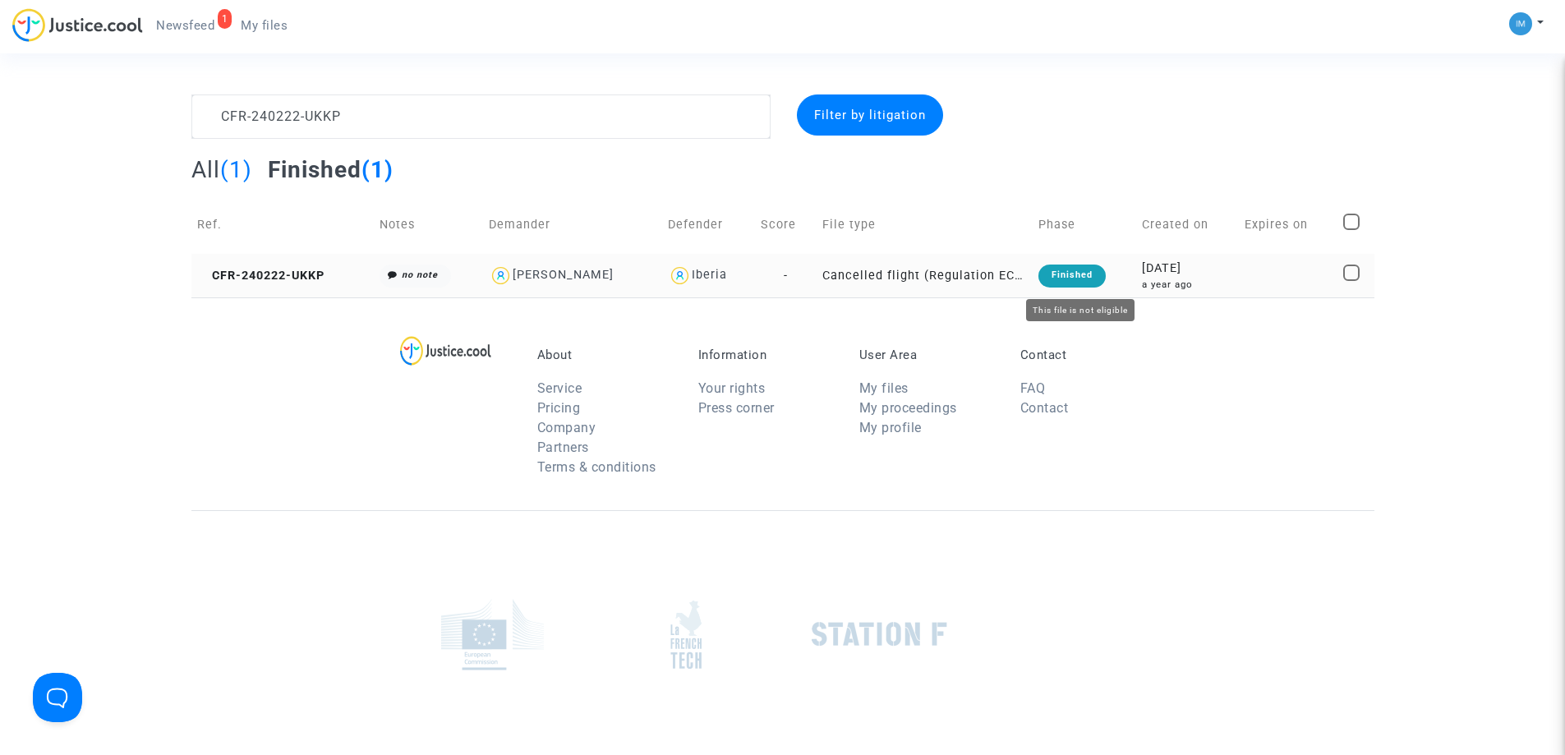
click at [1089, 274] on div "Finished" at bounding box center [1072, 276] width 67 height 23
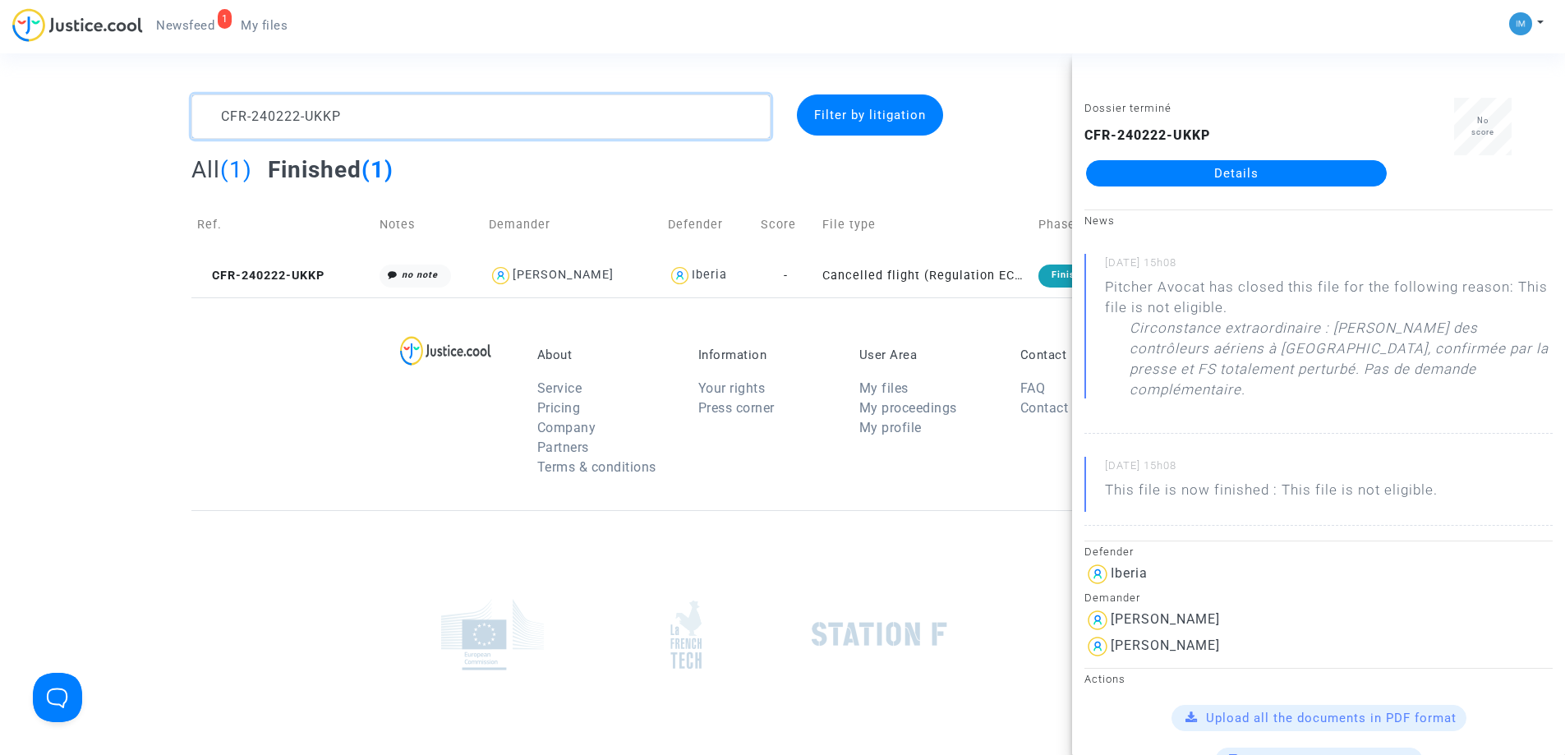
click at [684, 125] on textarea at bounding box center [480, 116] width 579 height 44
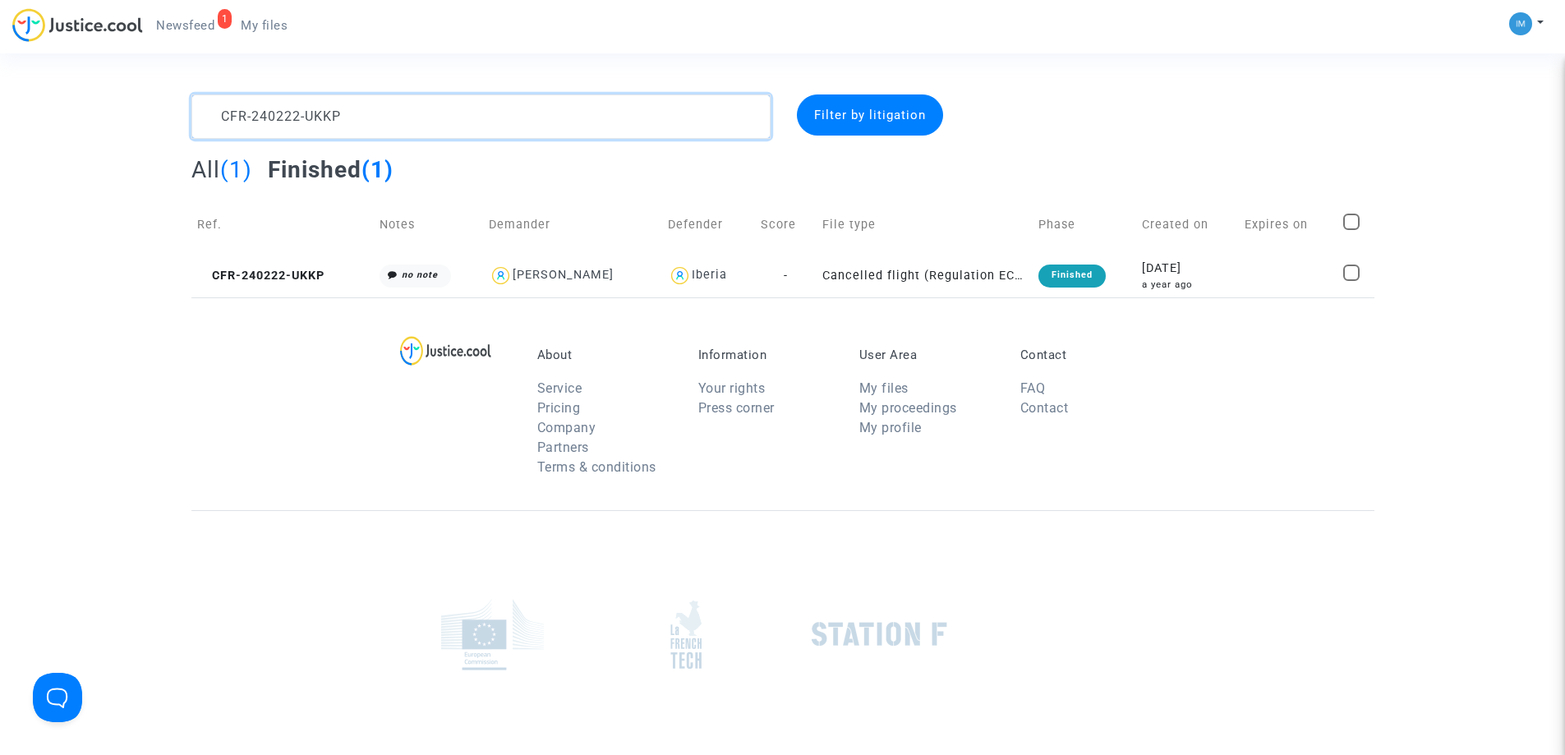
click at [684, 125] on textarea at bounding box center [480, 116] width 579 height 44
paste textarea "50306-QNG9"
type textarea "CFR-250306-QNG9"
click at [1093, 268] on div "Finished" at bounding box center [1084, 276] width 67 height 23
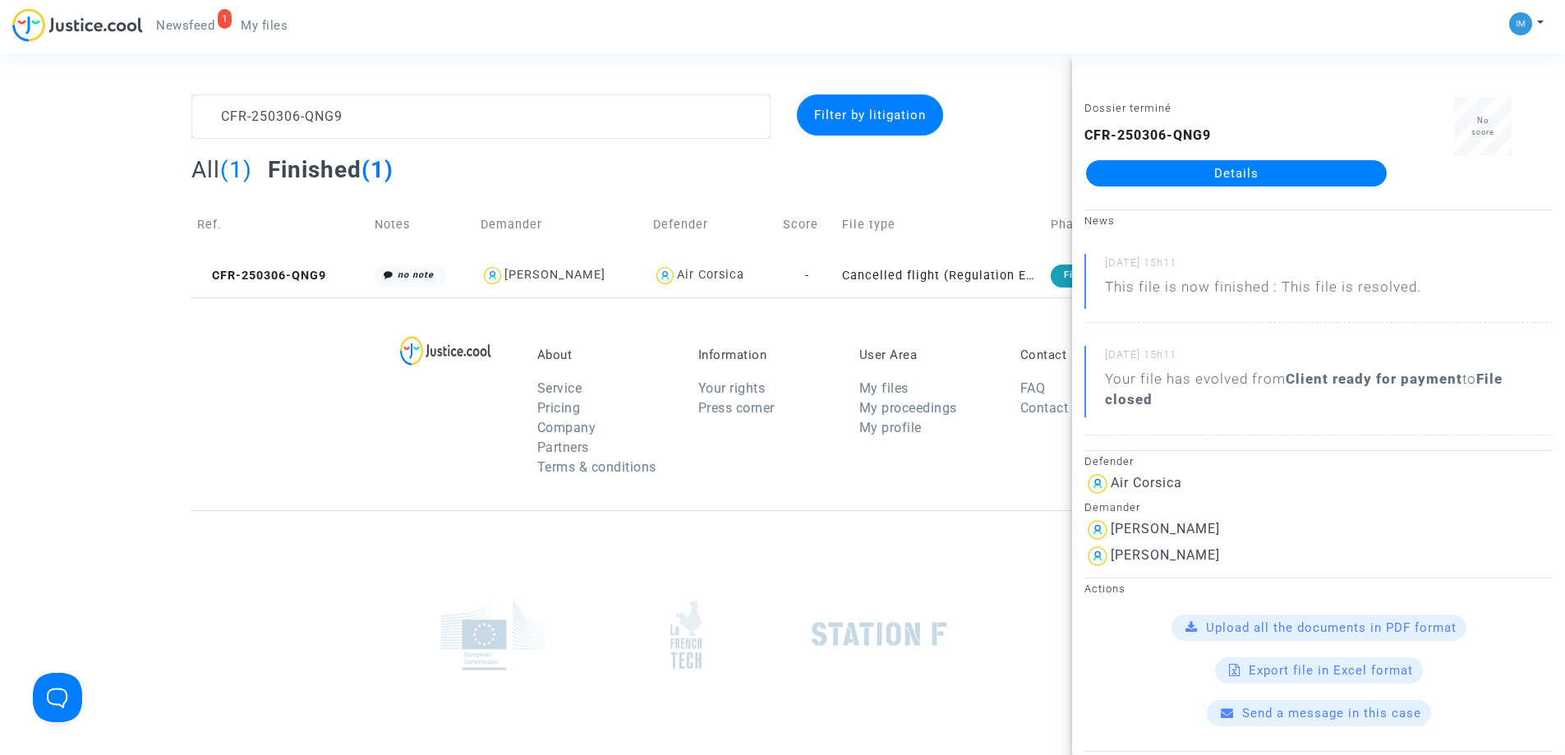
click at [1246, 180] on link "Details" at bounding box center [1236, 173] width 301 height 26
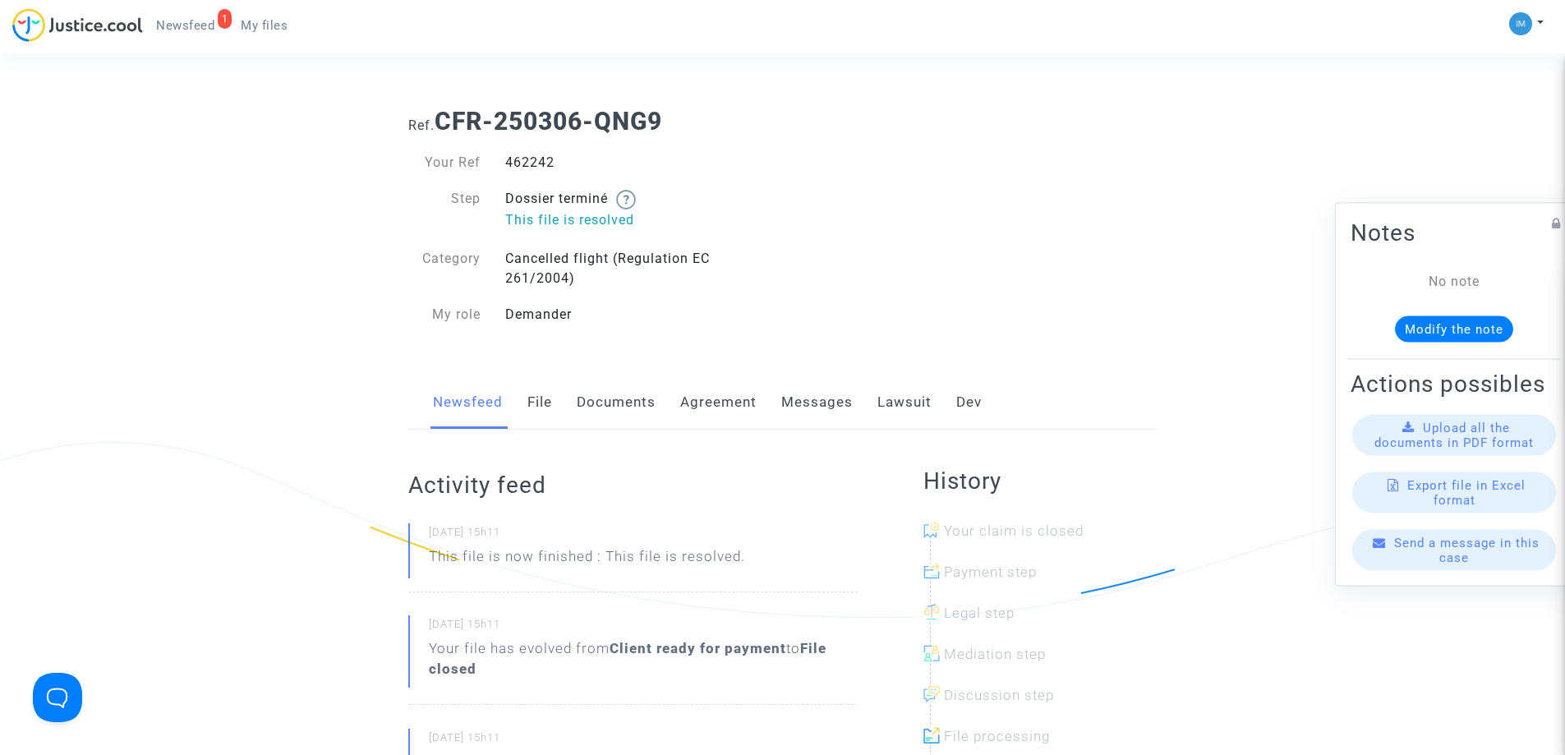
click at [892, 403] on link "Lawsuit" at bounding box center [904, 402] width 54 height 54
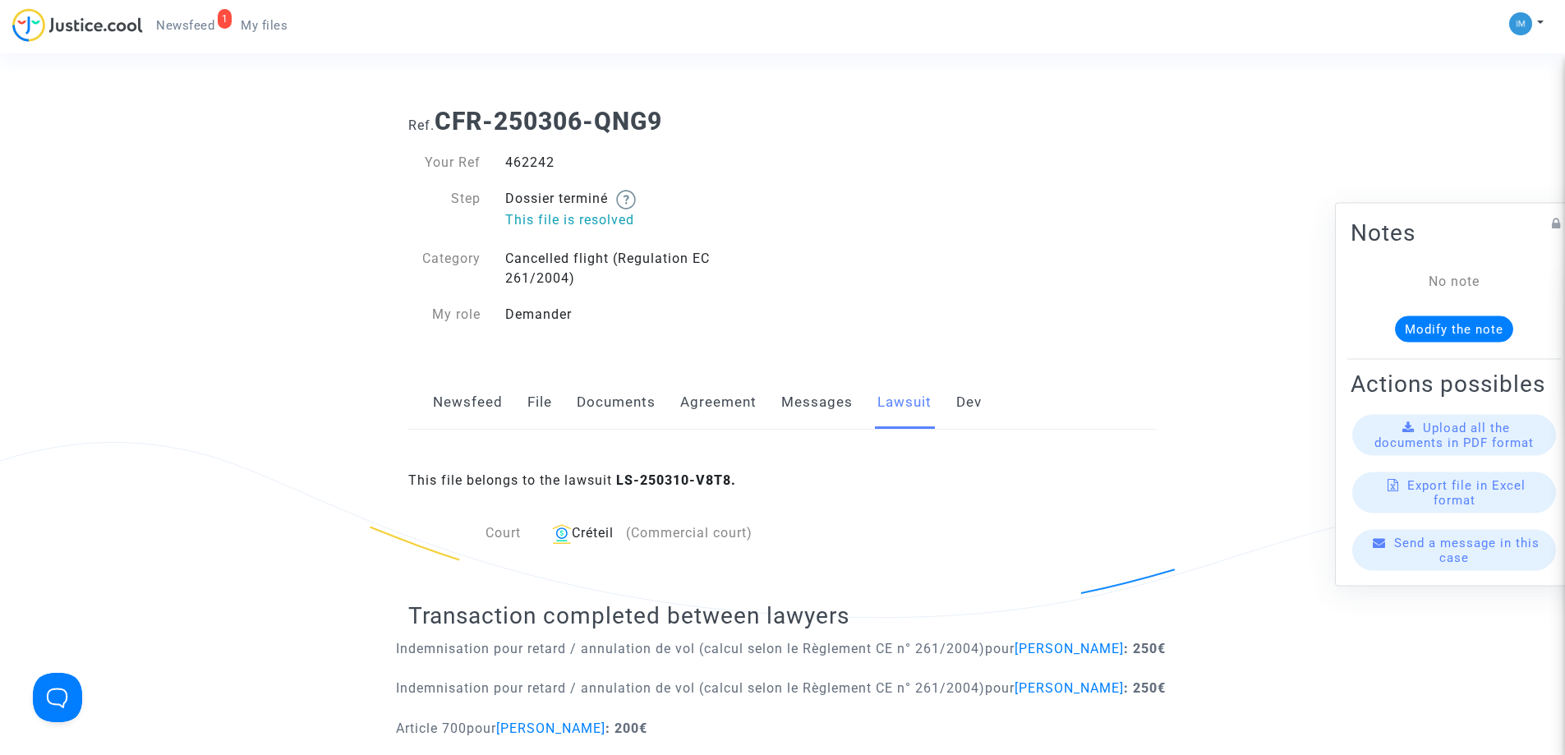
click at [460, 395] on link "Newsfeed" at bounding box center [468, 402] width 70 height 54
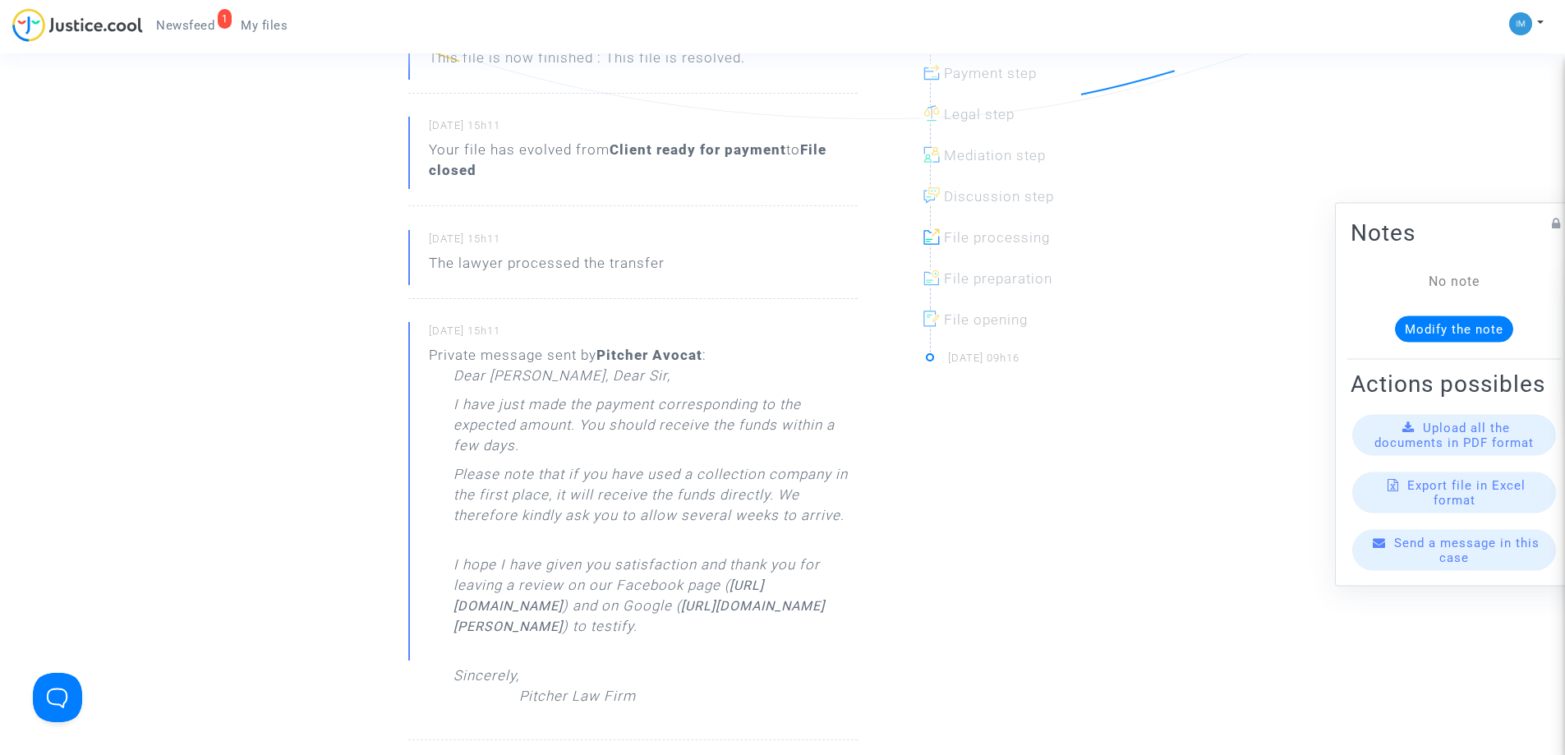
scroll to position [575, 0]
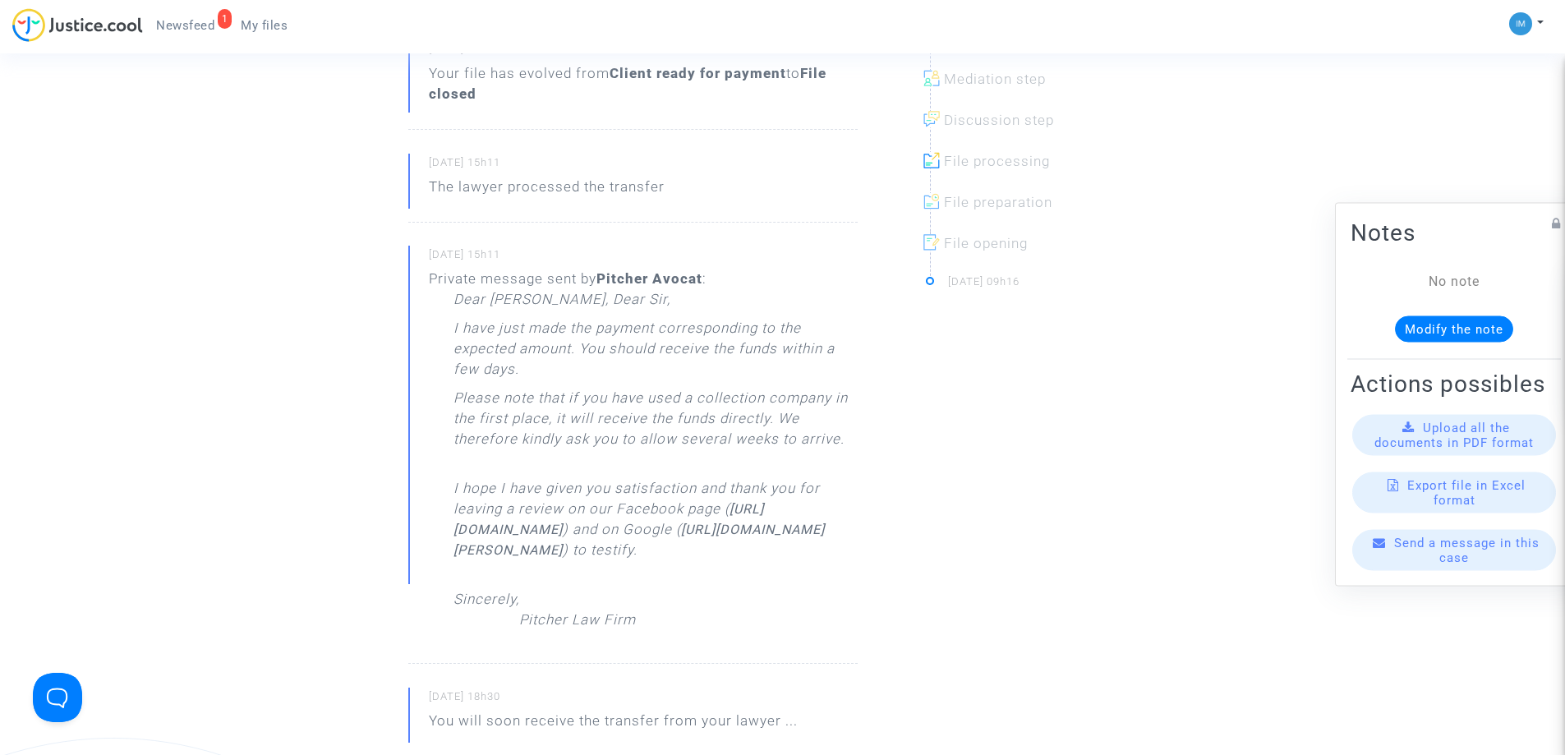
drag, startPoint x: 602, startPoint y: 366, endPoint x: 583, endPoint y: 474, distance: 110.2
click at [583, 474] on div "Dear Madam, Dear Sir, I have just made the payment corresponding to the expecte…" at bounding box center [656, 463] width 404 height 349
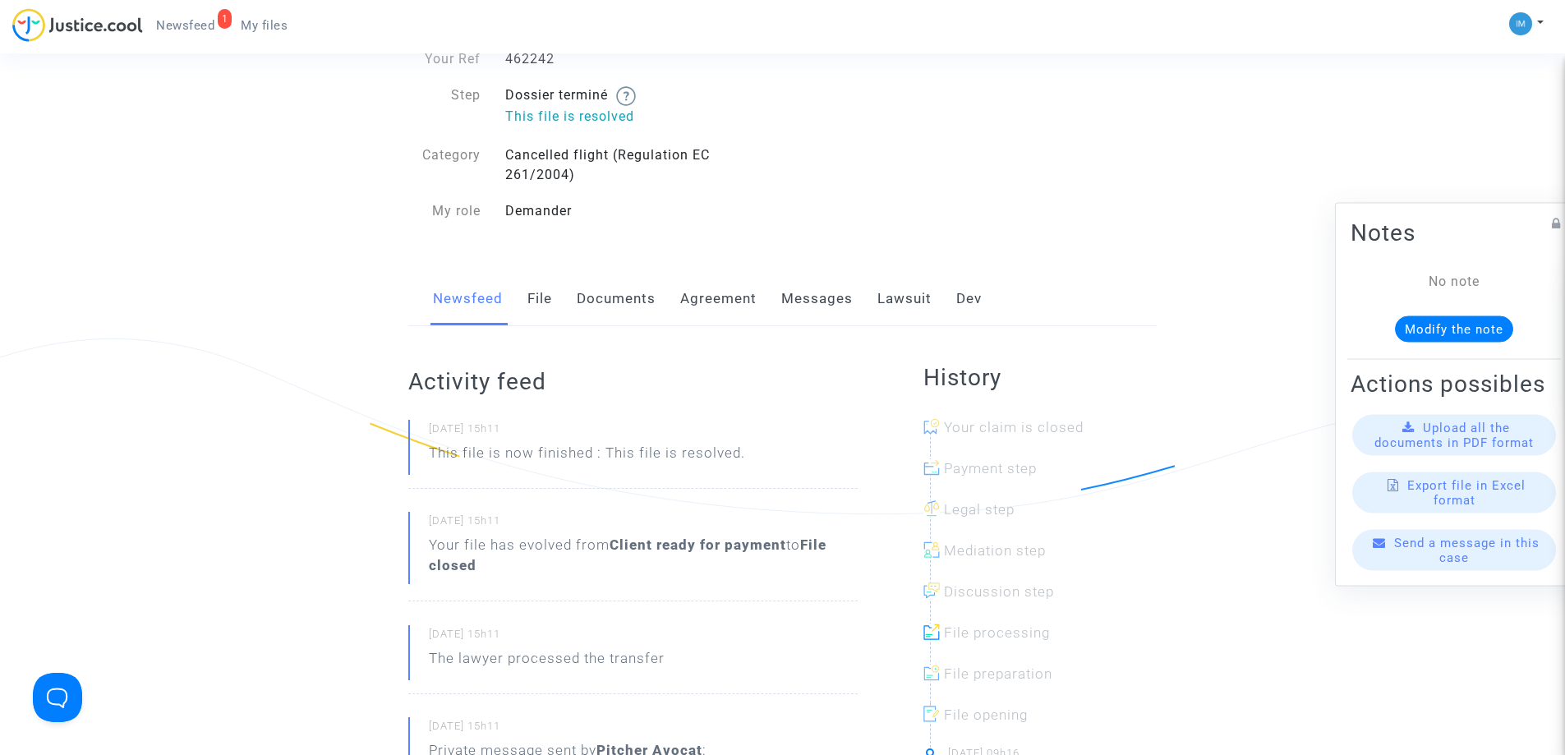
scroll to position [62, 0]
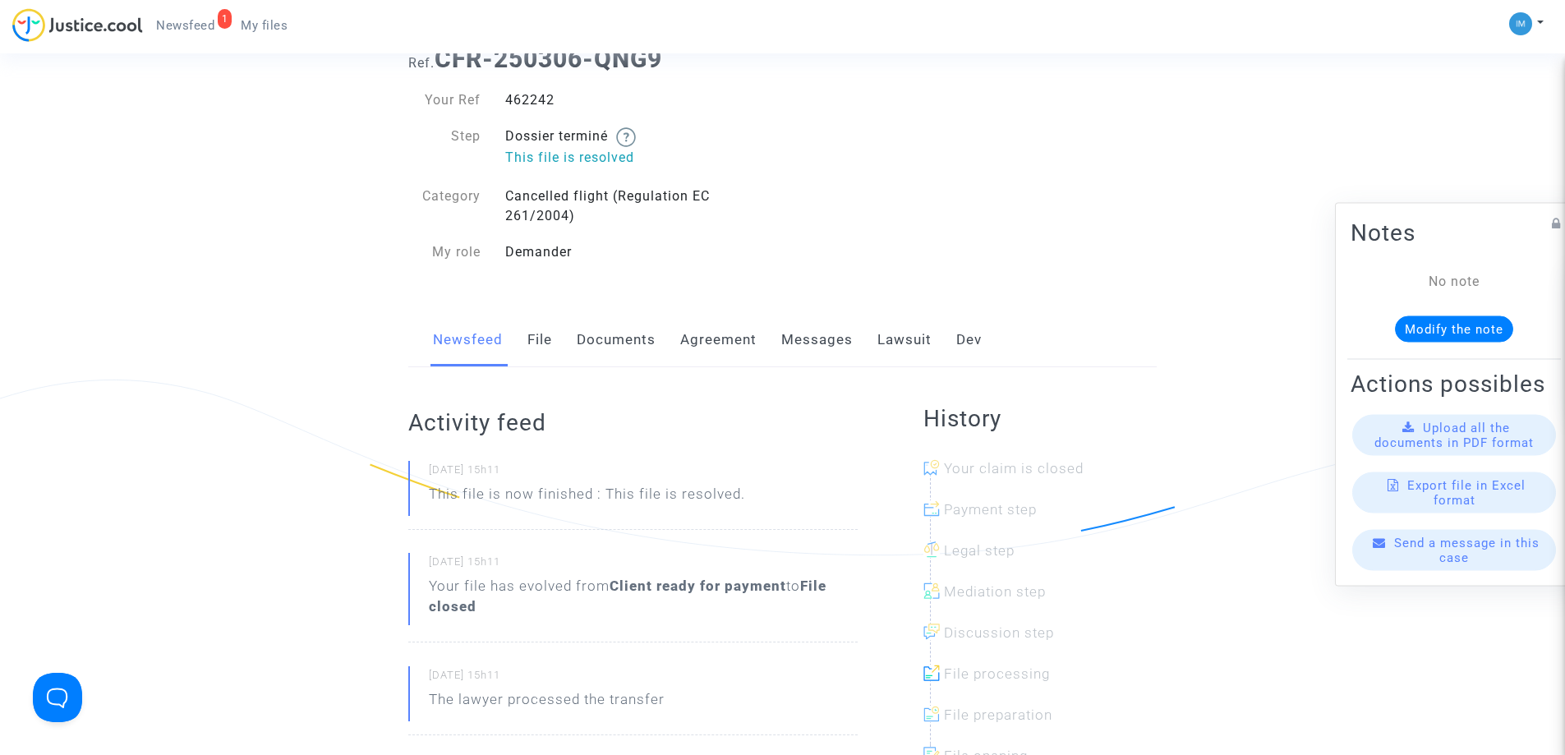
click at [896, 345] on link "Lawsuit" at bounding box center [904, 340] width 54 height 54
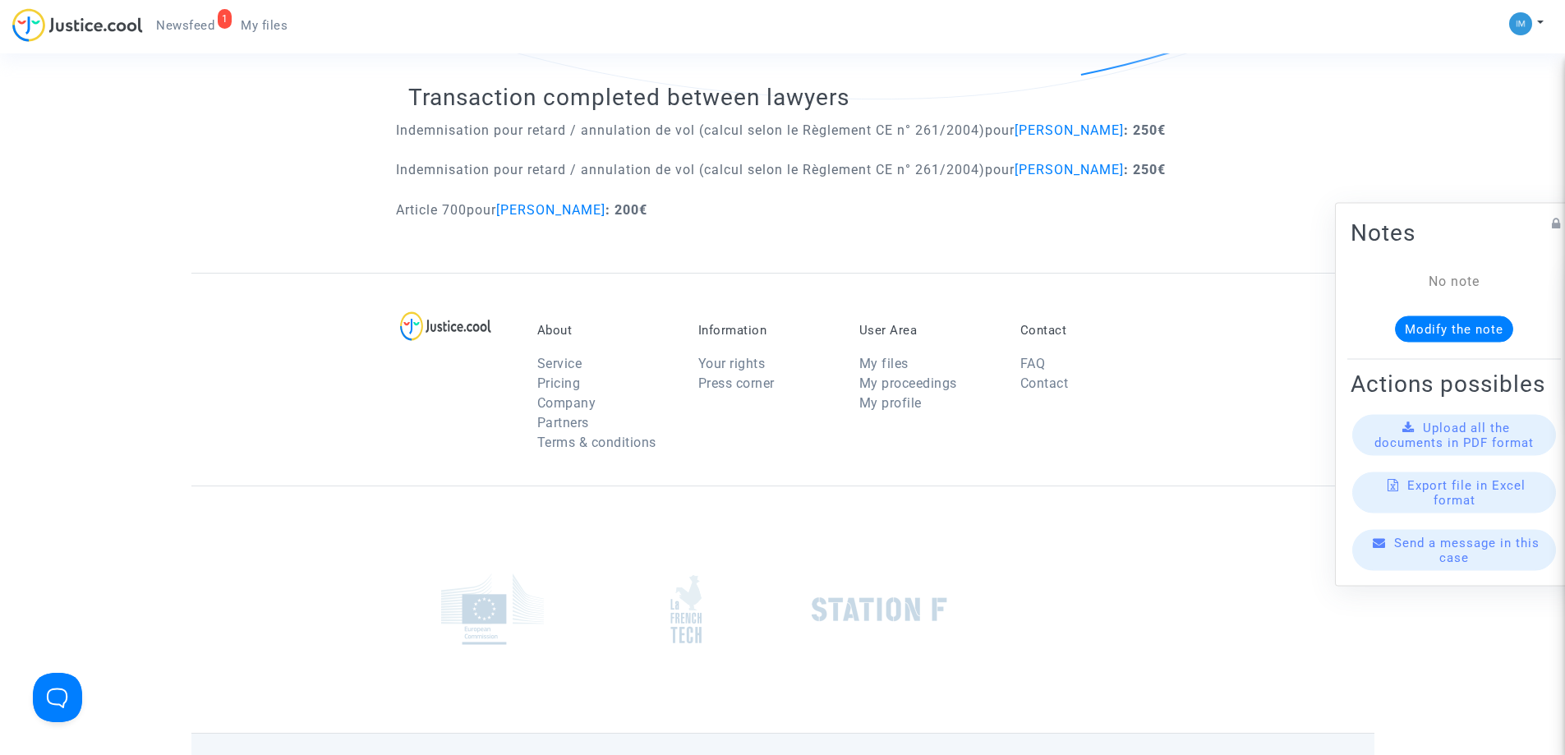
scroll to position [187, 0]
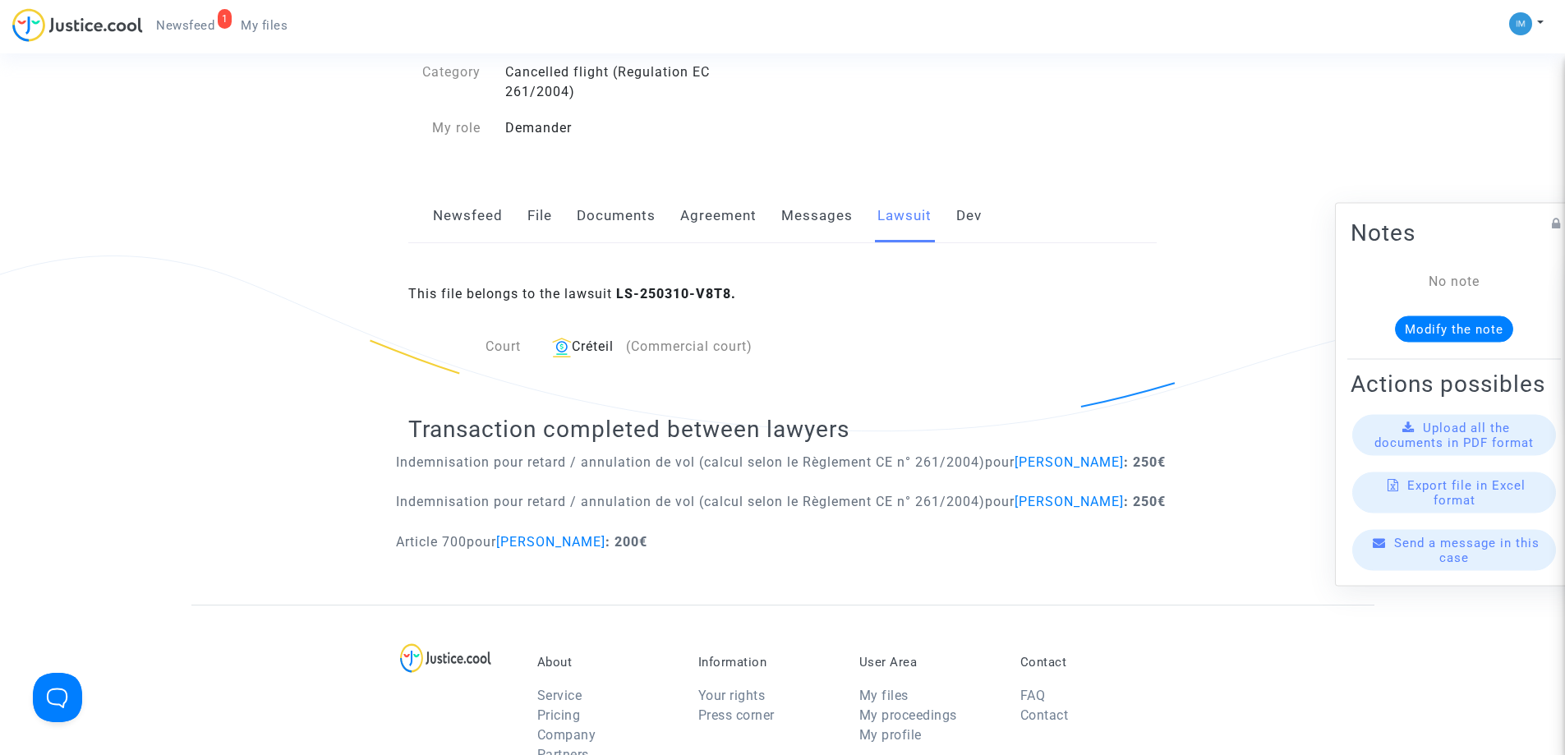
scroll to position [62, 0]
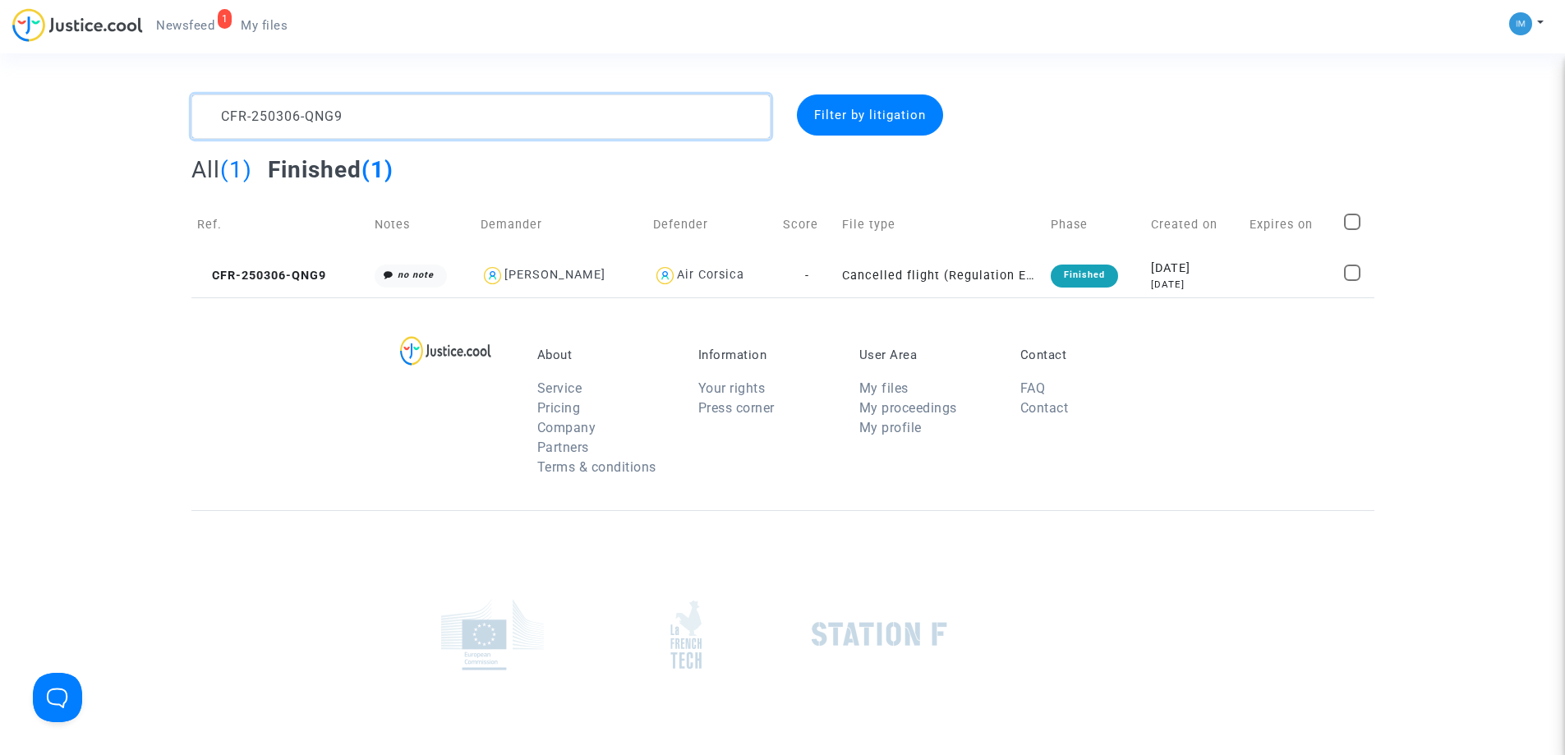
click at [300, 114] on textarea at bounding box center [480, 116] width 579 height 44
paste textarea "40318-VUKC"
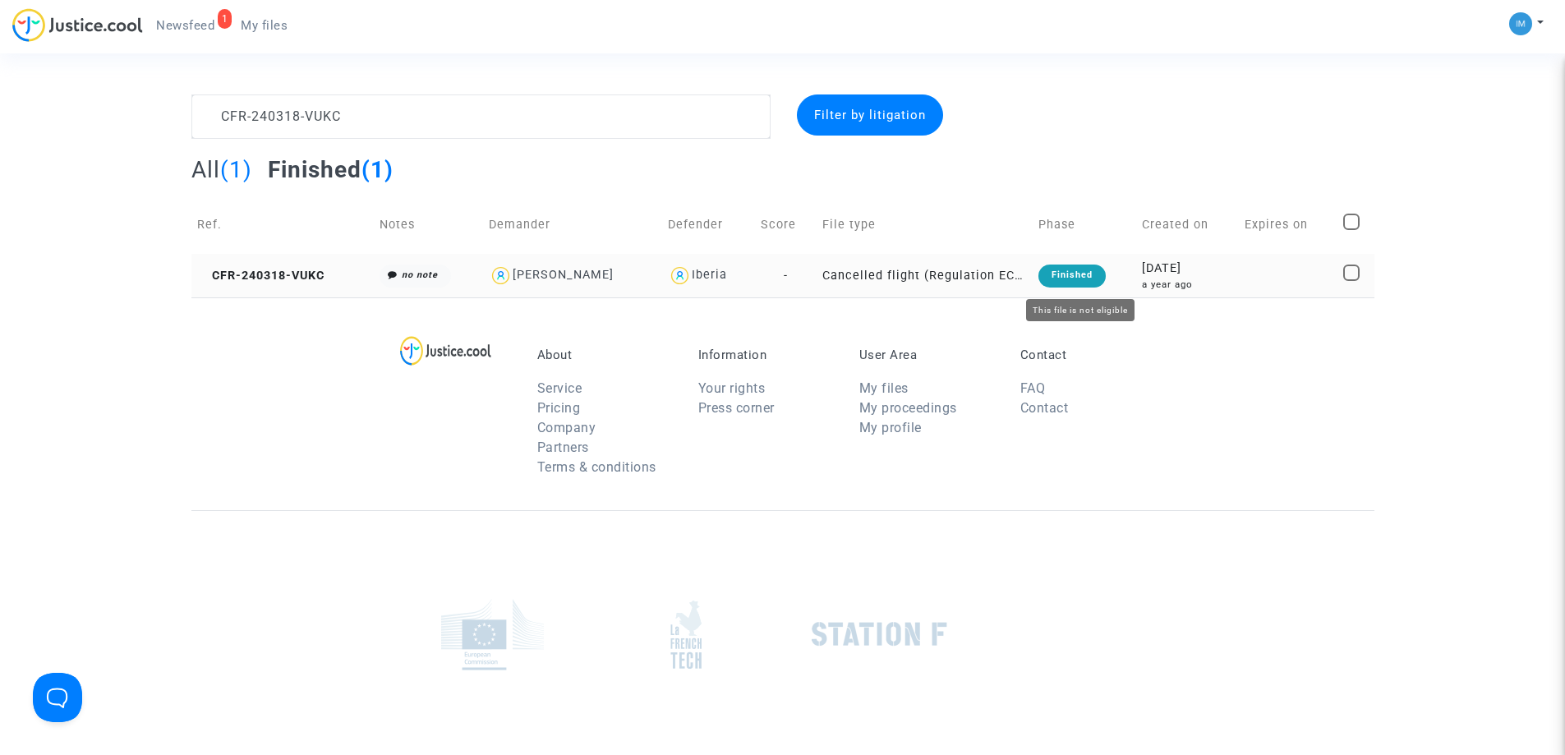
click at [1100, 279] on div "Finished" at bounding box center [1072, 276] width 67 height 23
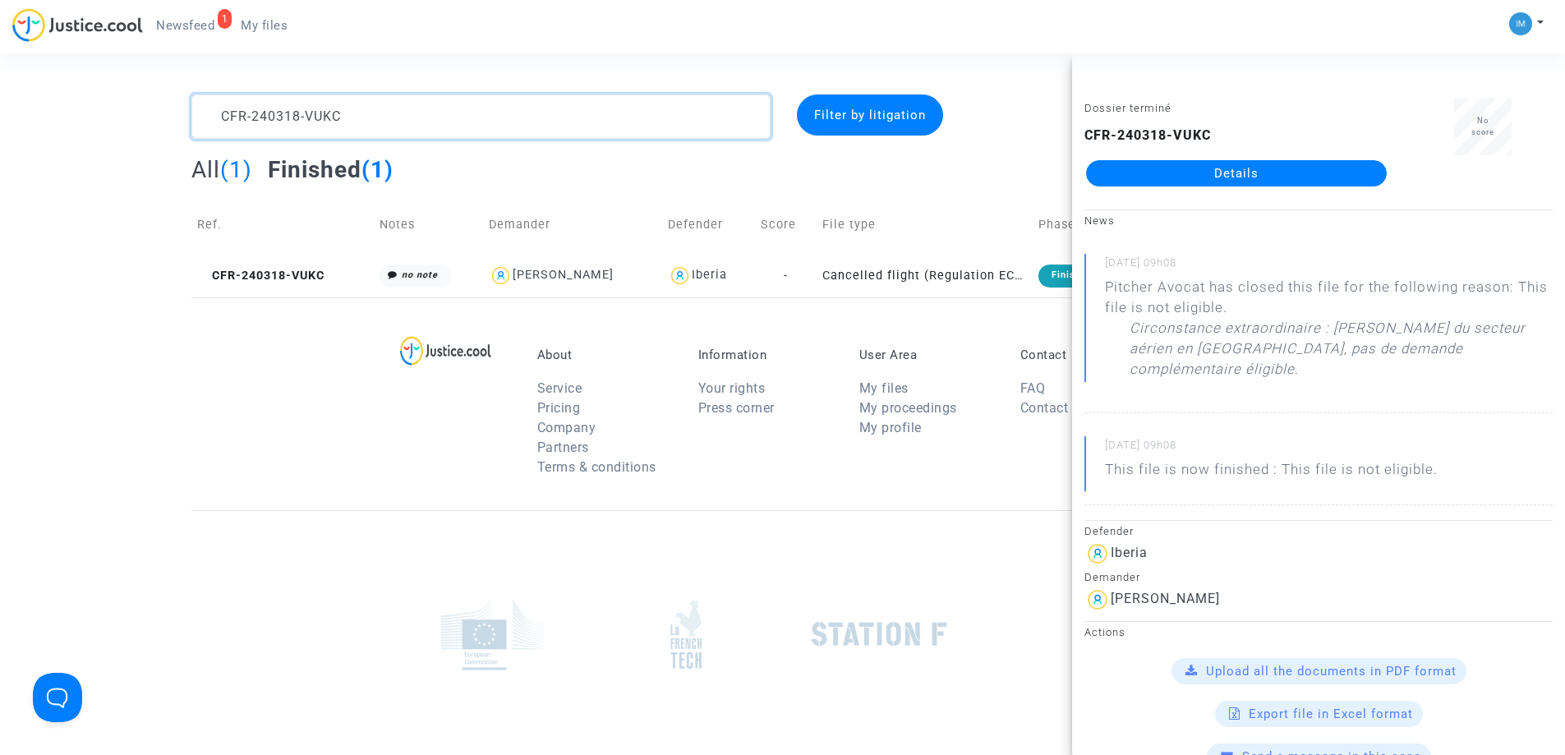
click at [355, 121] on textarea at bounding box center [480, 116] width 579 height 44
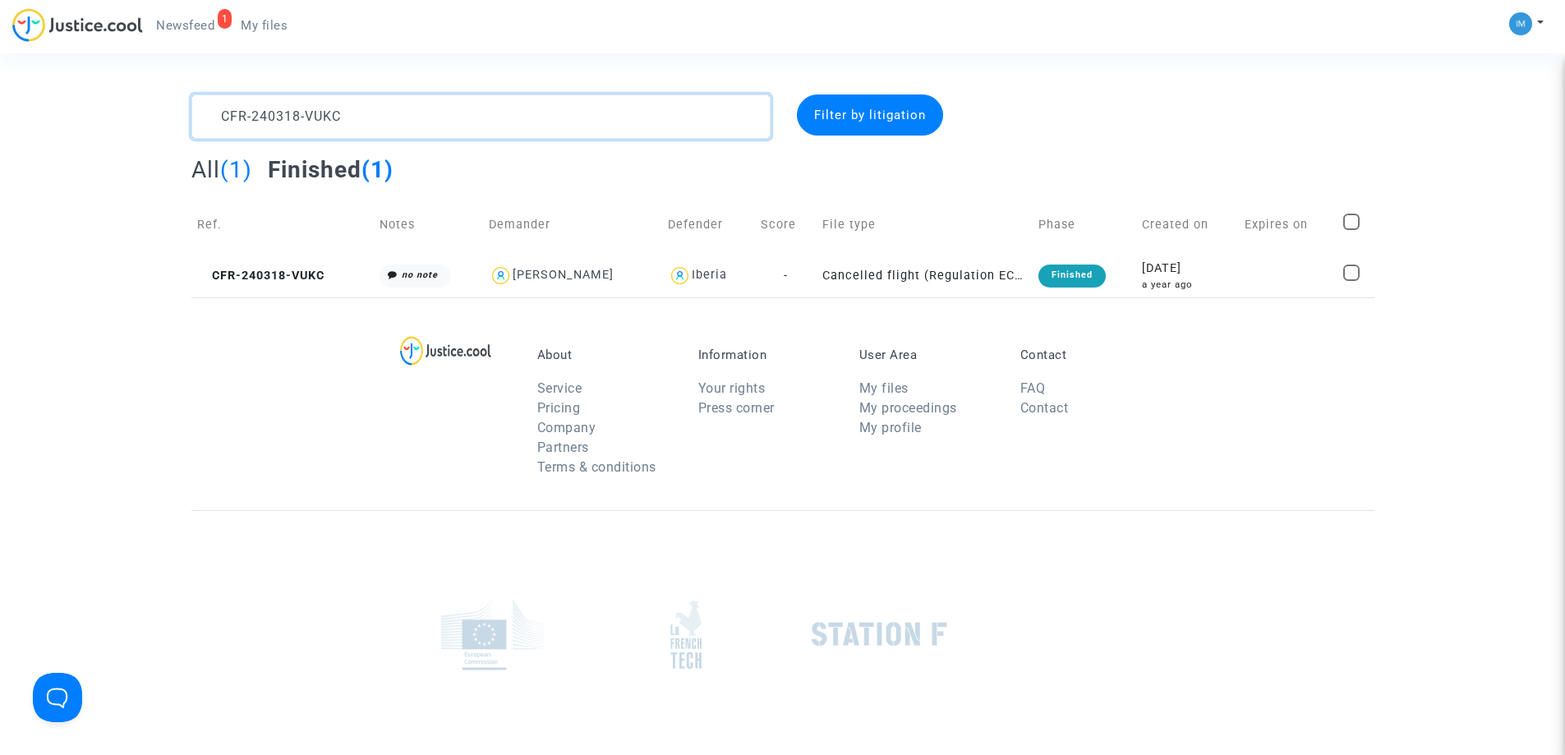
click at [355, 121] on textarea at bounding box center [480, 116] width 579 height 44
paste textarea "50320-8P98"
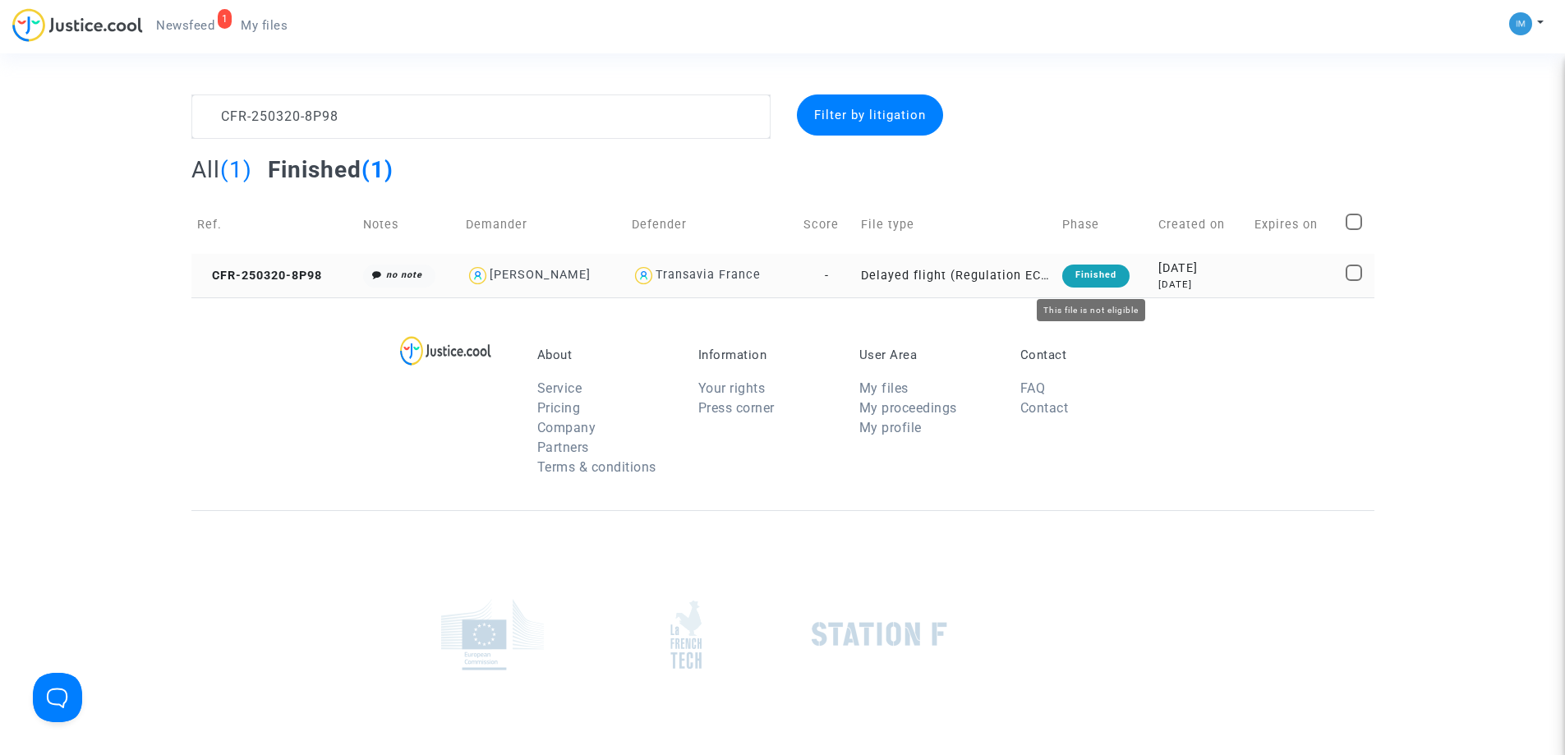
click at [1079, 265] on div "Finished" at bounding box center [1095, 276] width 67 height 23
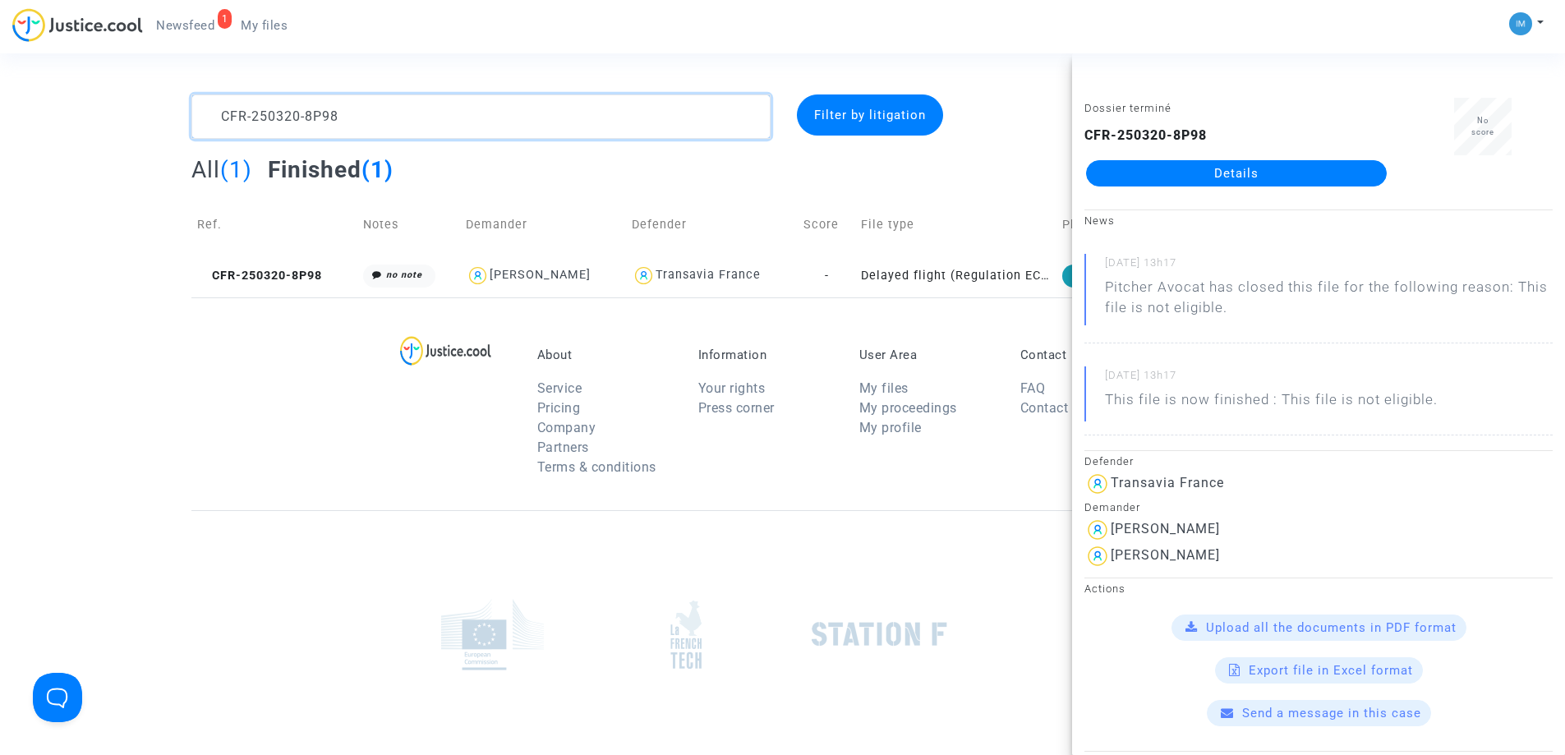
click at [442, 116] on textarea at bounding box center [480, 116] width 579 height 44
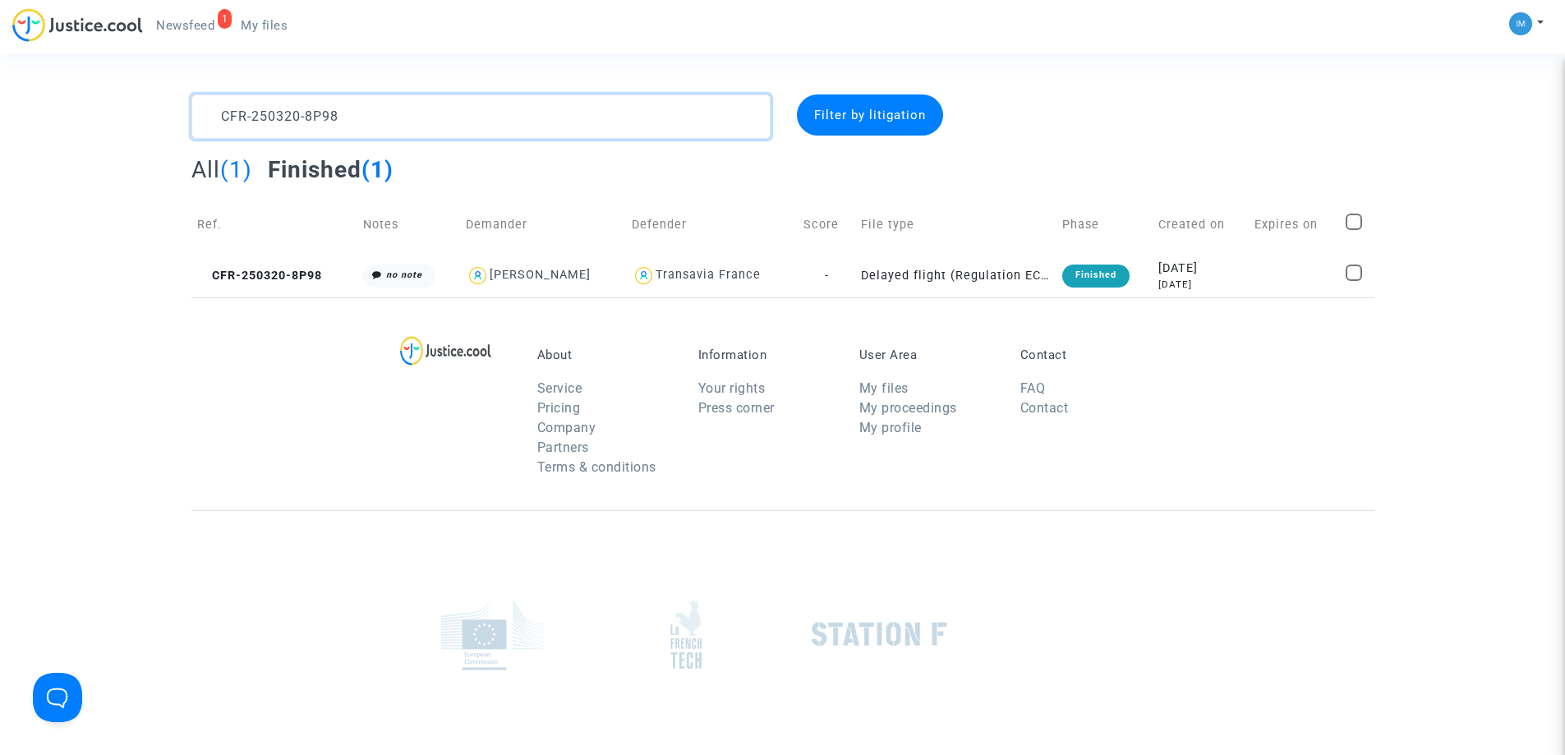
click at [442, 116] on textarea at bounding box center [480, 116] width 579 height 44
paste textarea "40222-BHKF"
type textarea "CFR-240222-BHKF"
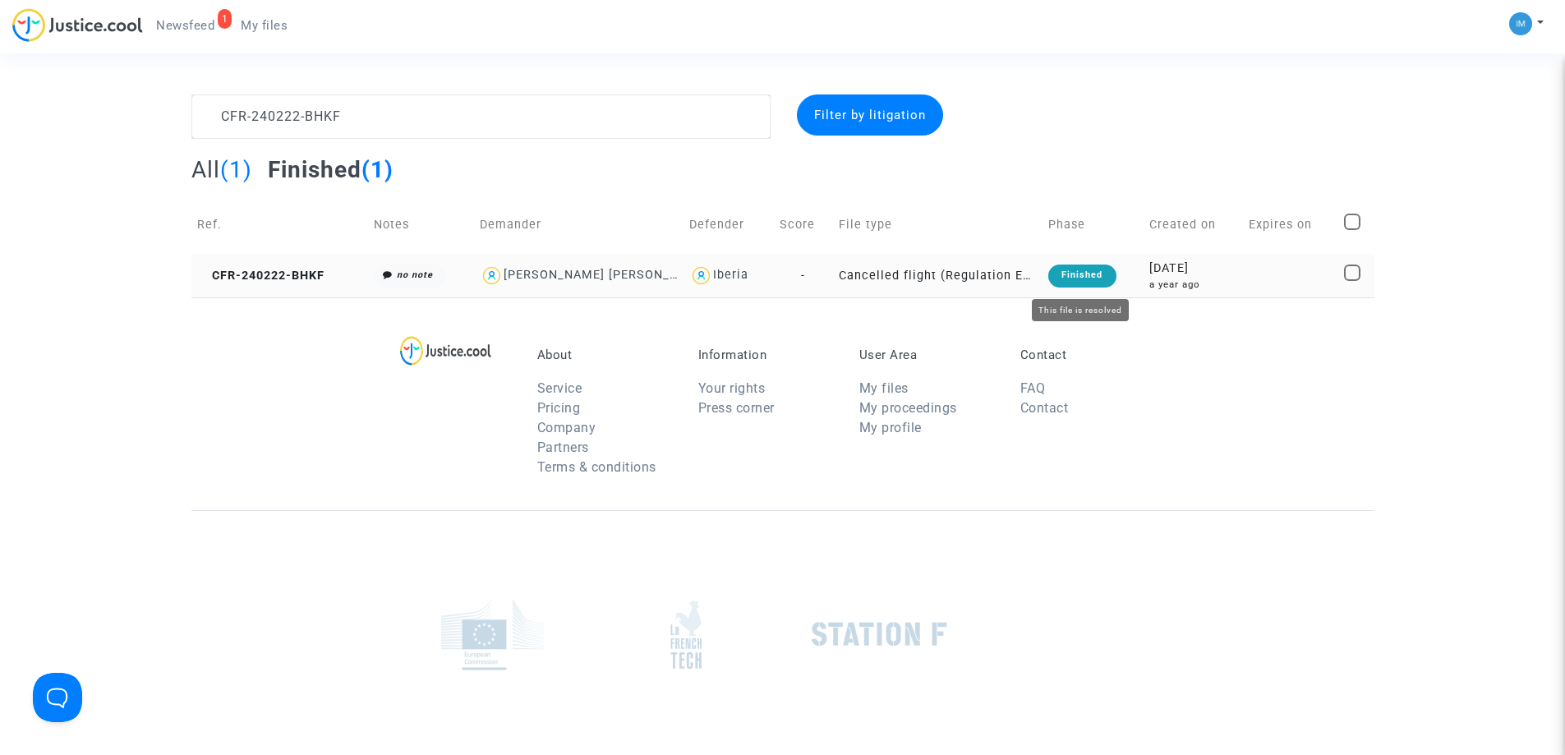
click at [1067, 268] on div "Finished" at bounding box center [1081, 276] width 67 height 23
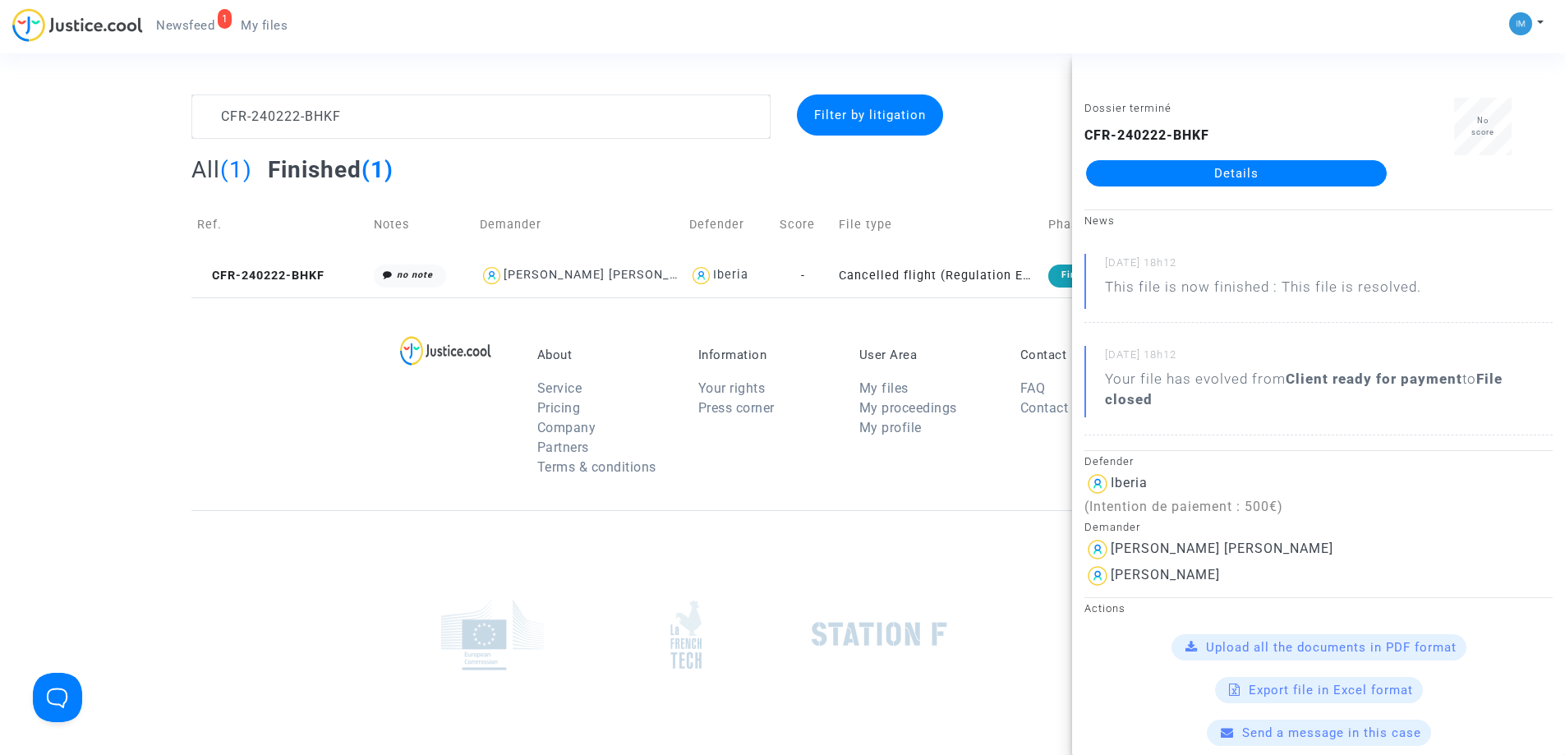
click at [1233, 167] on link "Details" at bounding box center [1236, 173] width 301 height 26
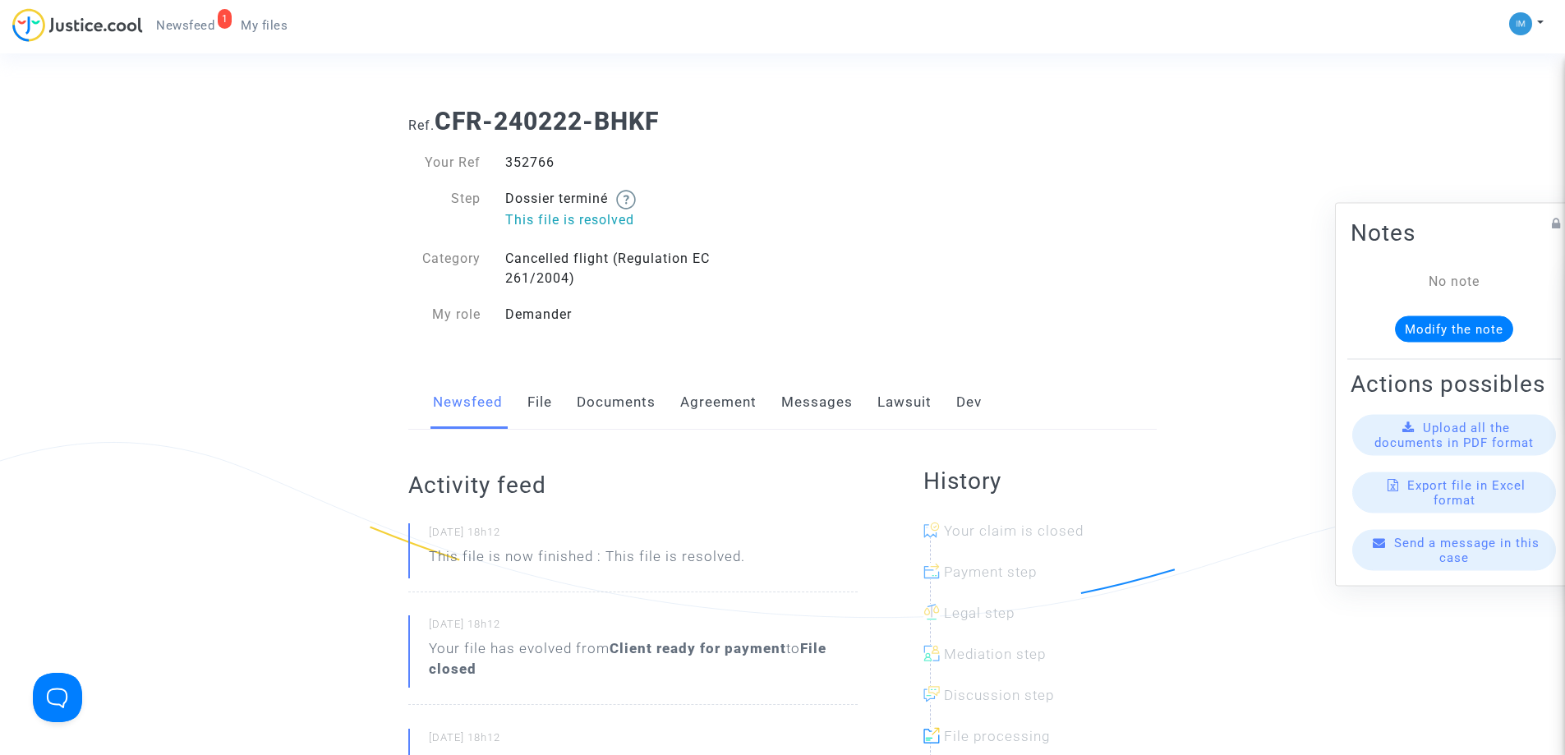
click at [889, 394] on link "Lawsuit" at bounding box center [904, 402] width 54 height 54
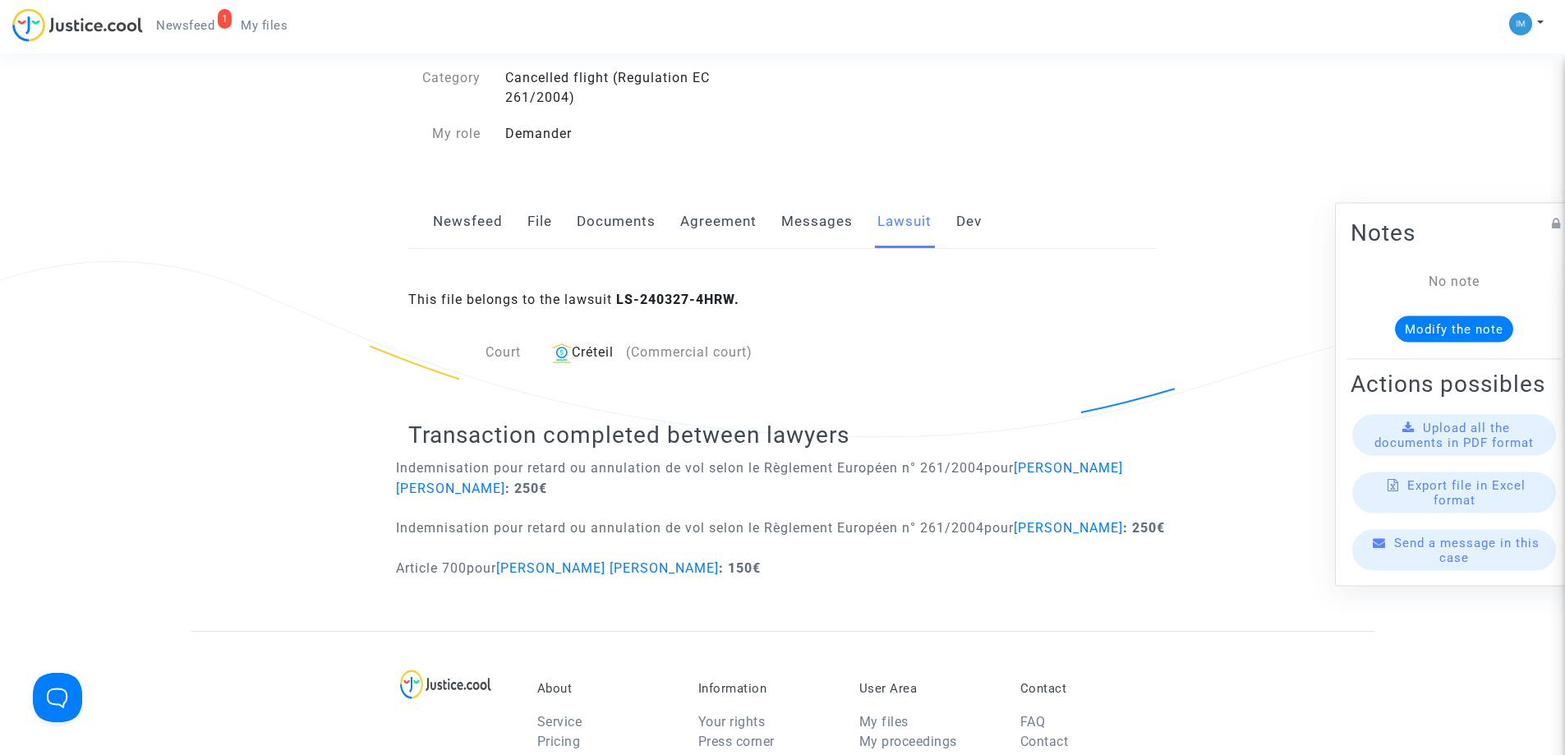
scroll to position [189, 0]
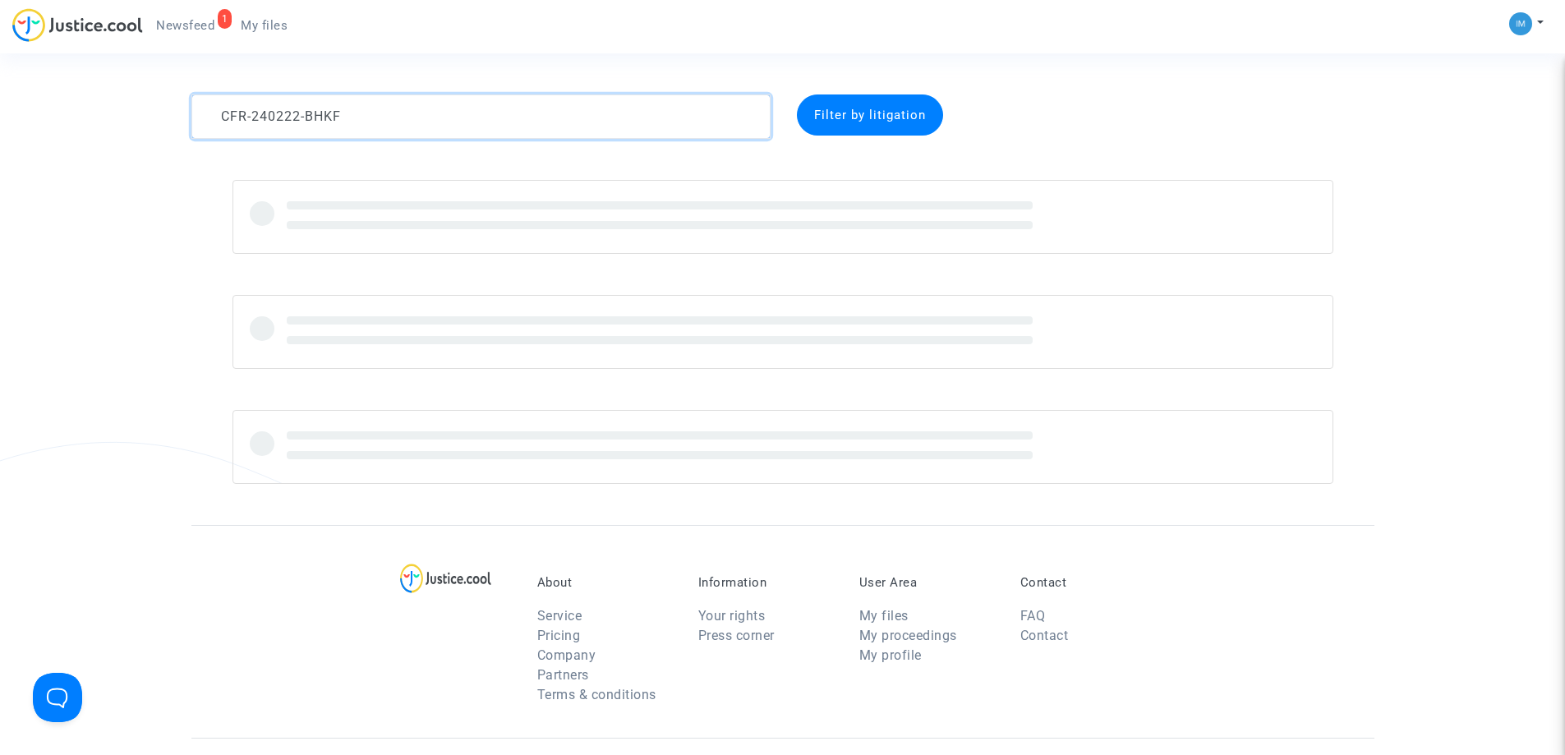
click at [434, 116] on textarea at bounding box center [480, 116] width 579 height 44
paste textarea "530-99VQ"
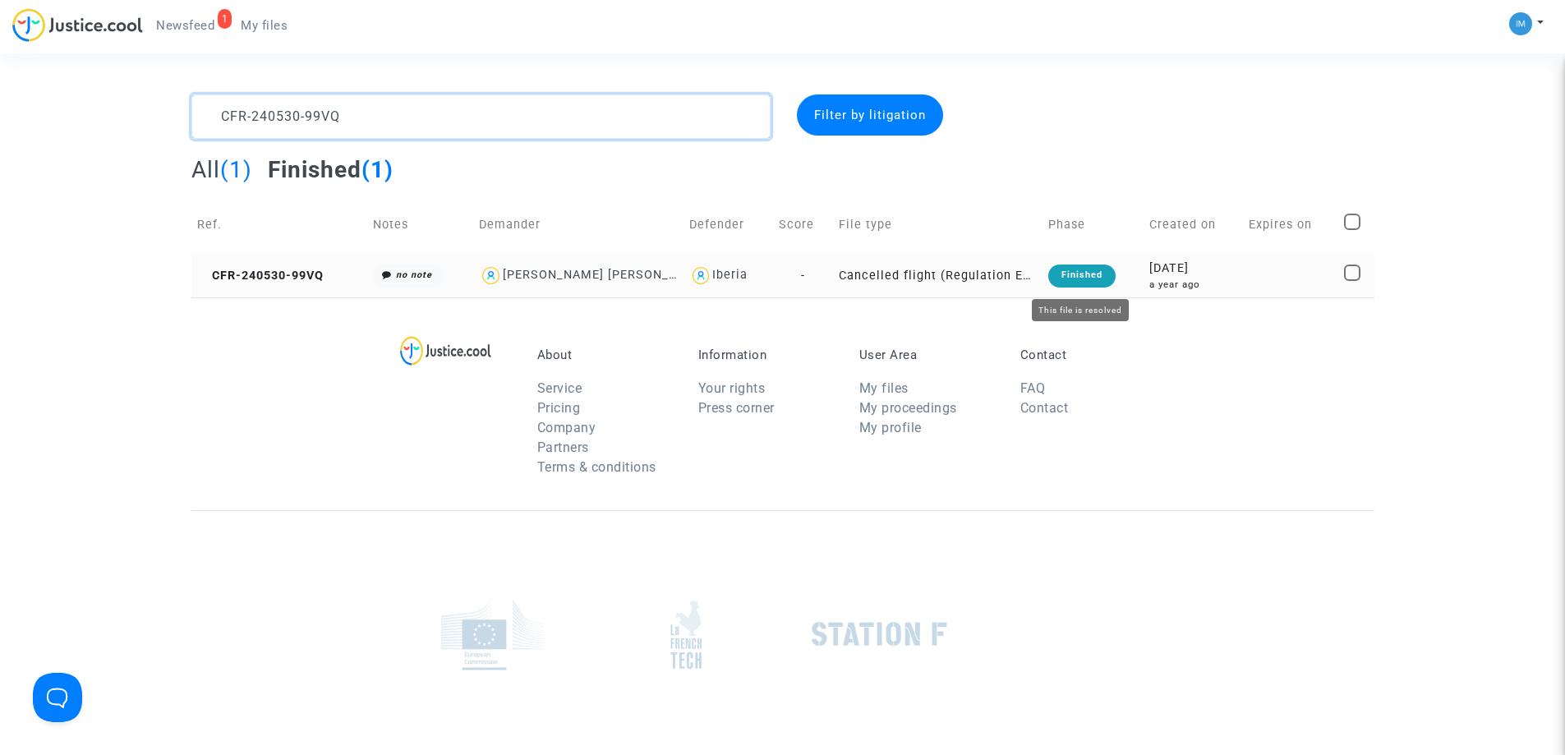
type textarea "CFR-240530-99VQ"
click at [1076, 279] on div "Finished" at bounding box center [1081, 276] width 67 height 23
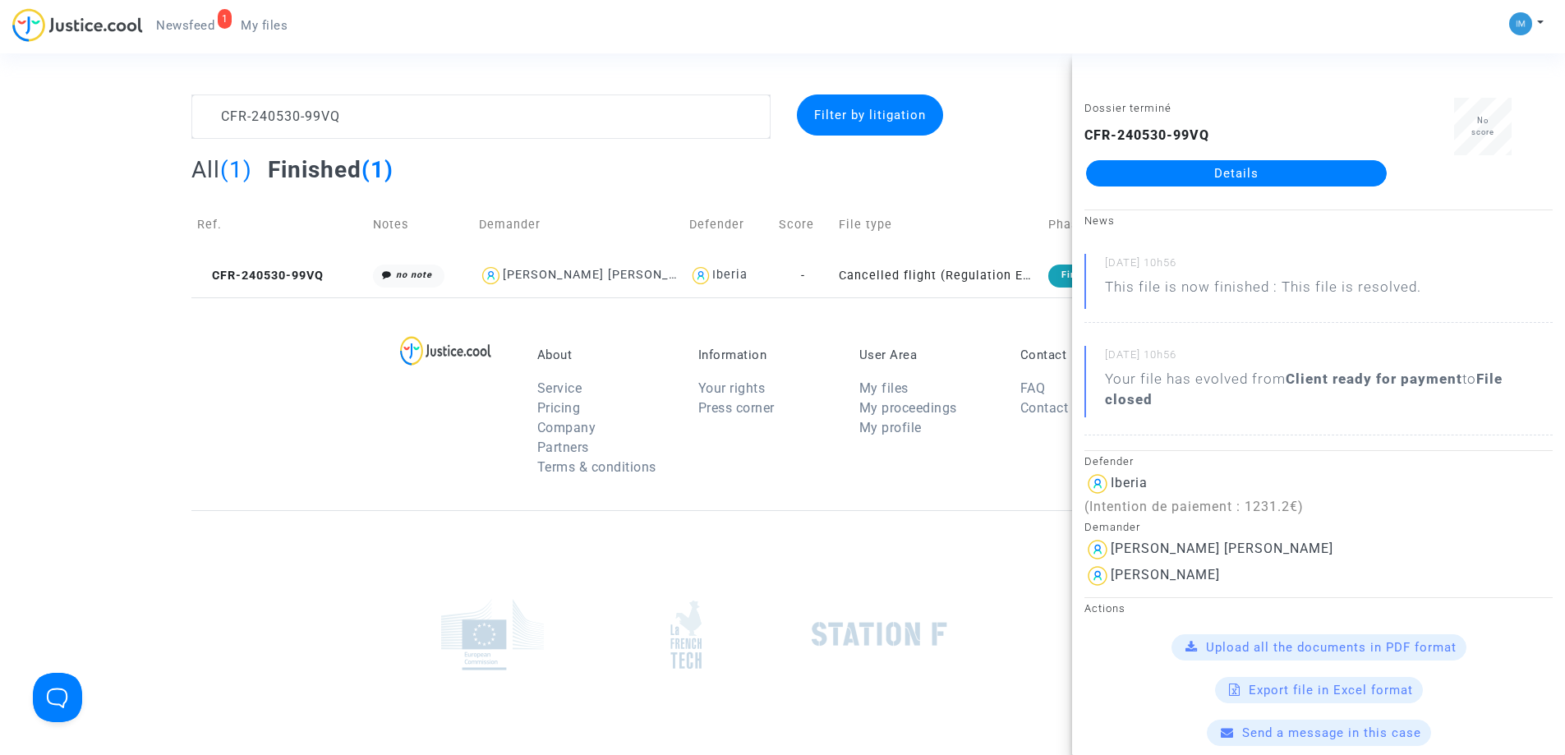
click at [1269, 171] on link "Details" at bounding box center [1236, 173] width 301 height 26
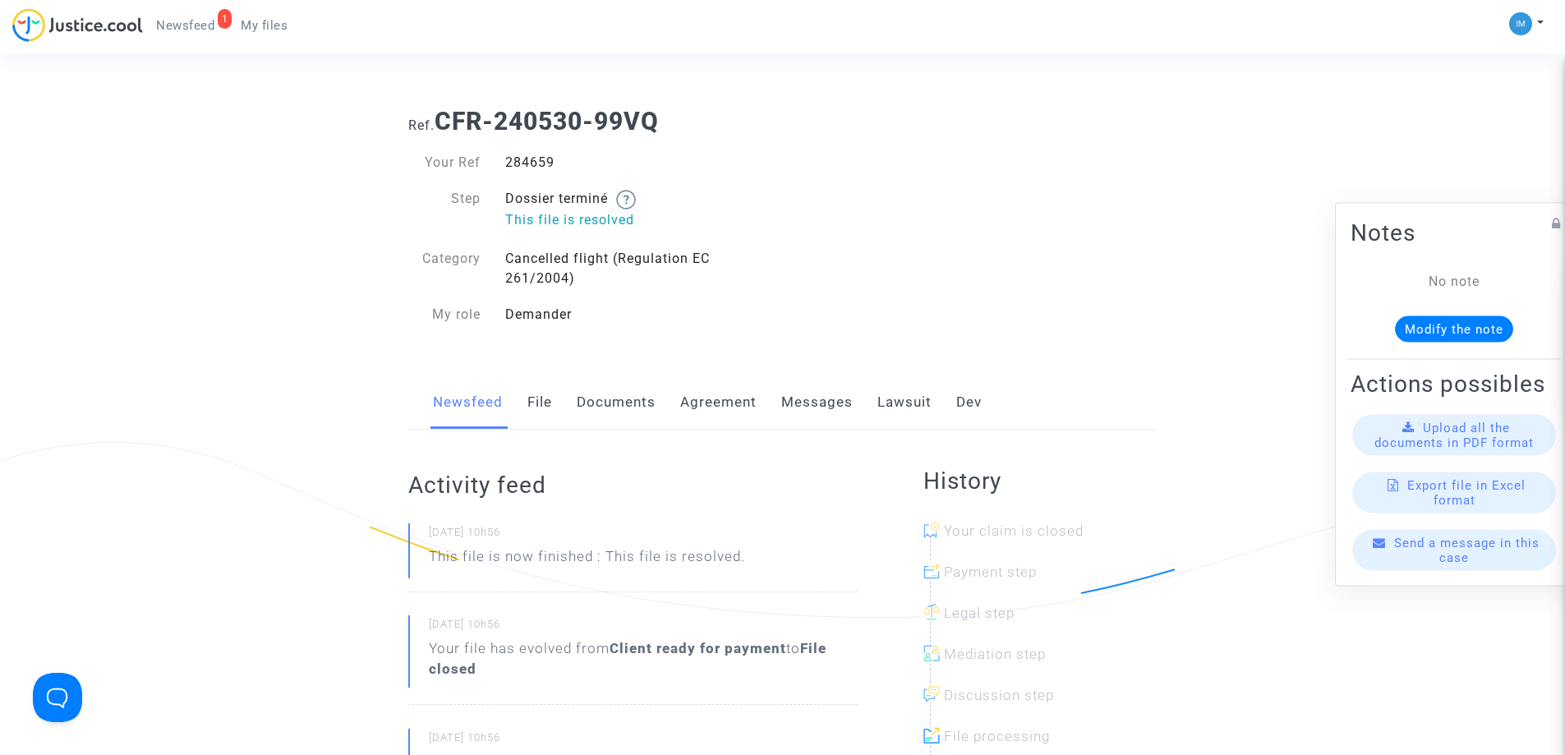
click at [898, 403] on link "Lawsuit" at bounding box center [904, 402] width 54 height 54
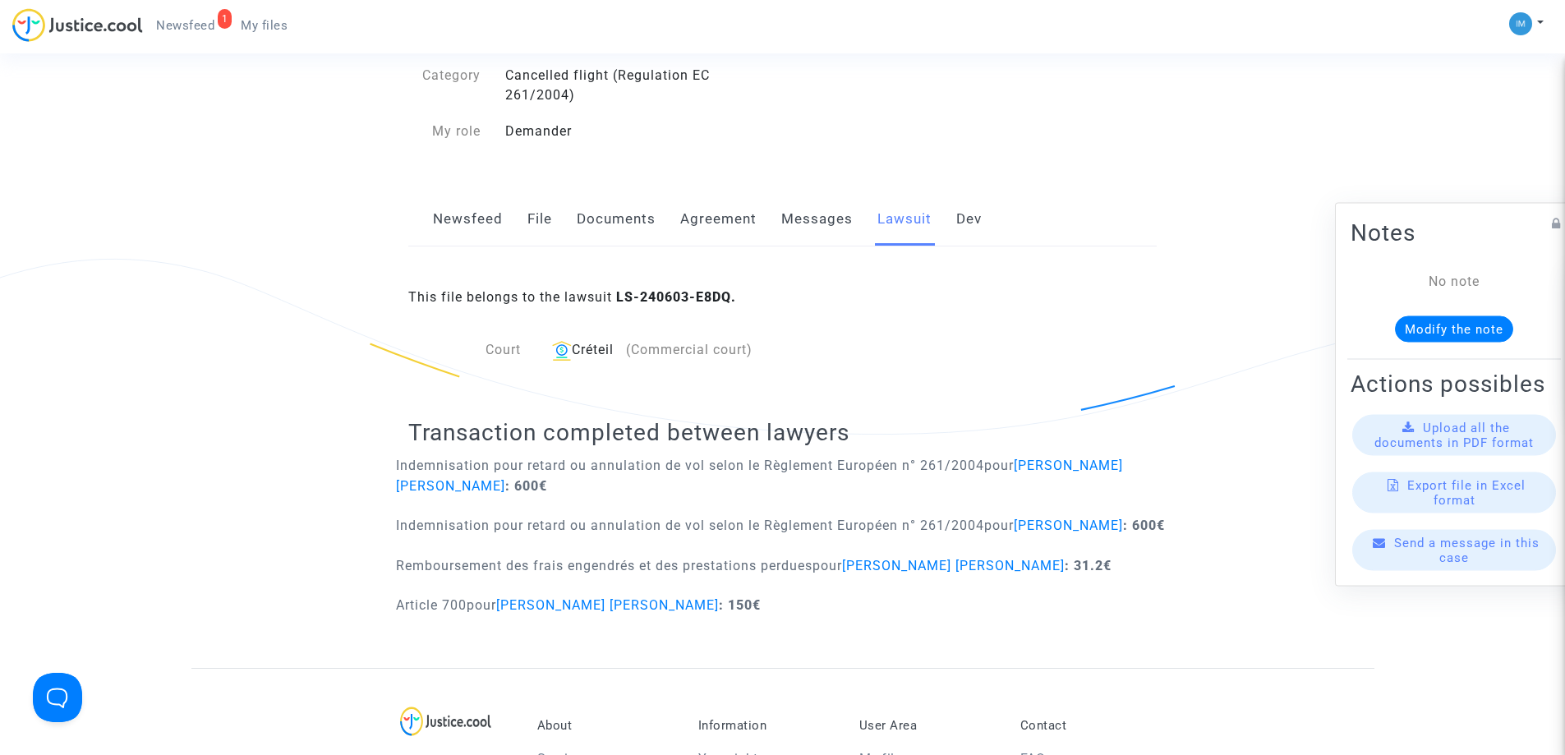
scroll to position [185, 0]
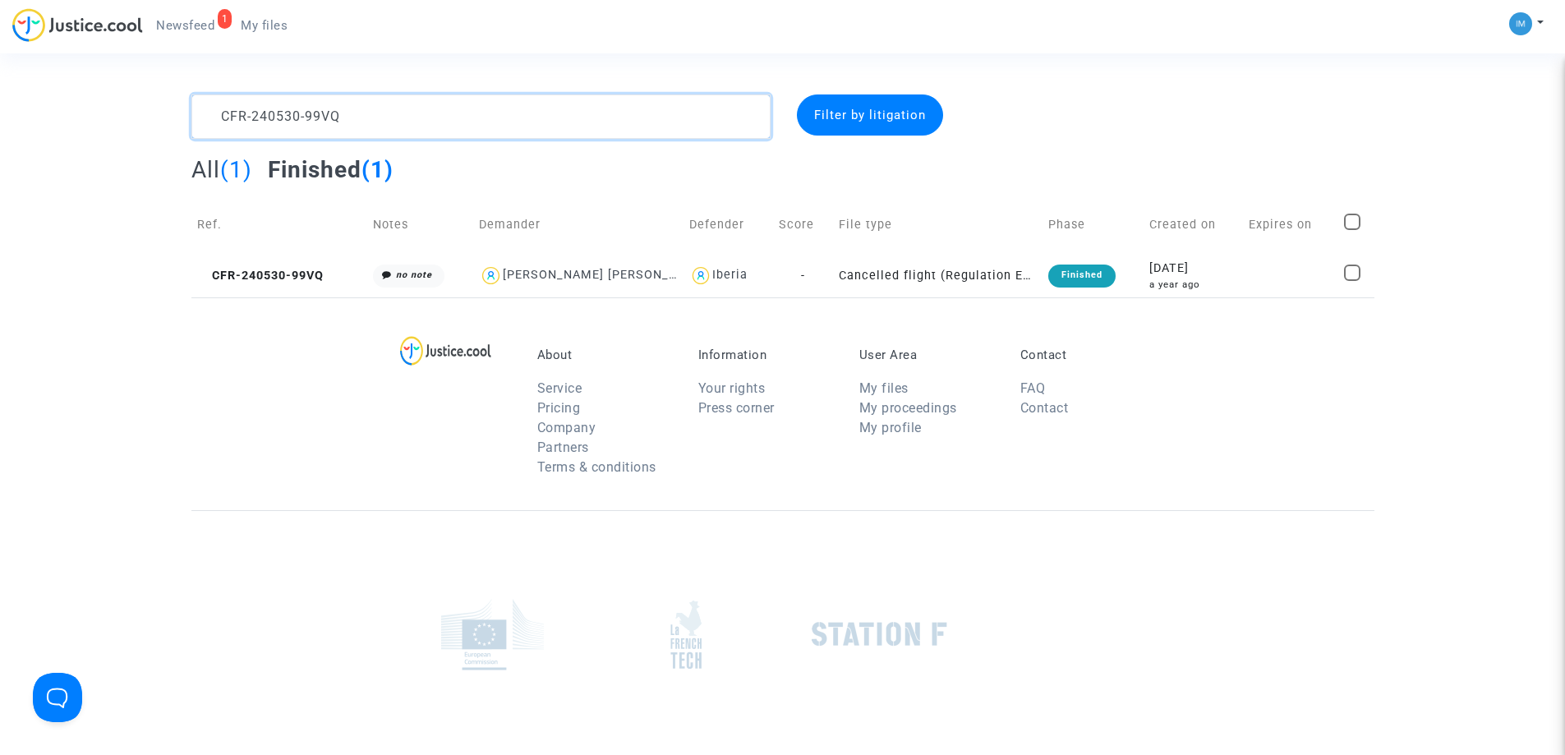
click at [319, 122] on textarea at bounding box center [480, 116] width 579 height 44
paste textarea "1120-CPG"
type textarea "CFR-241120-CPGQ"
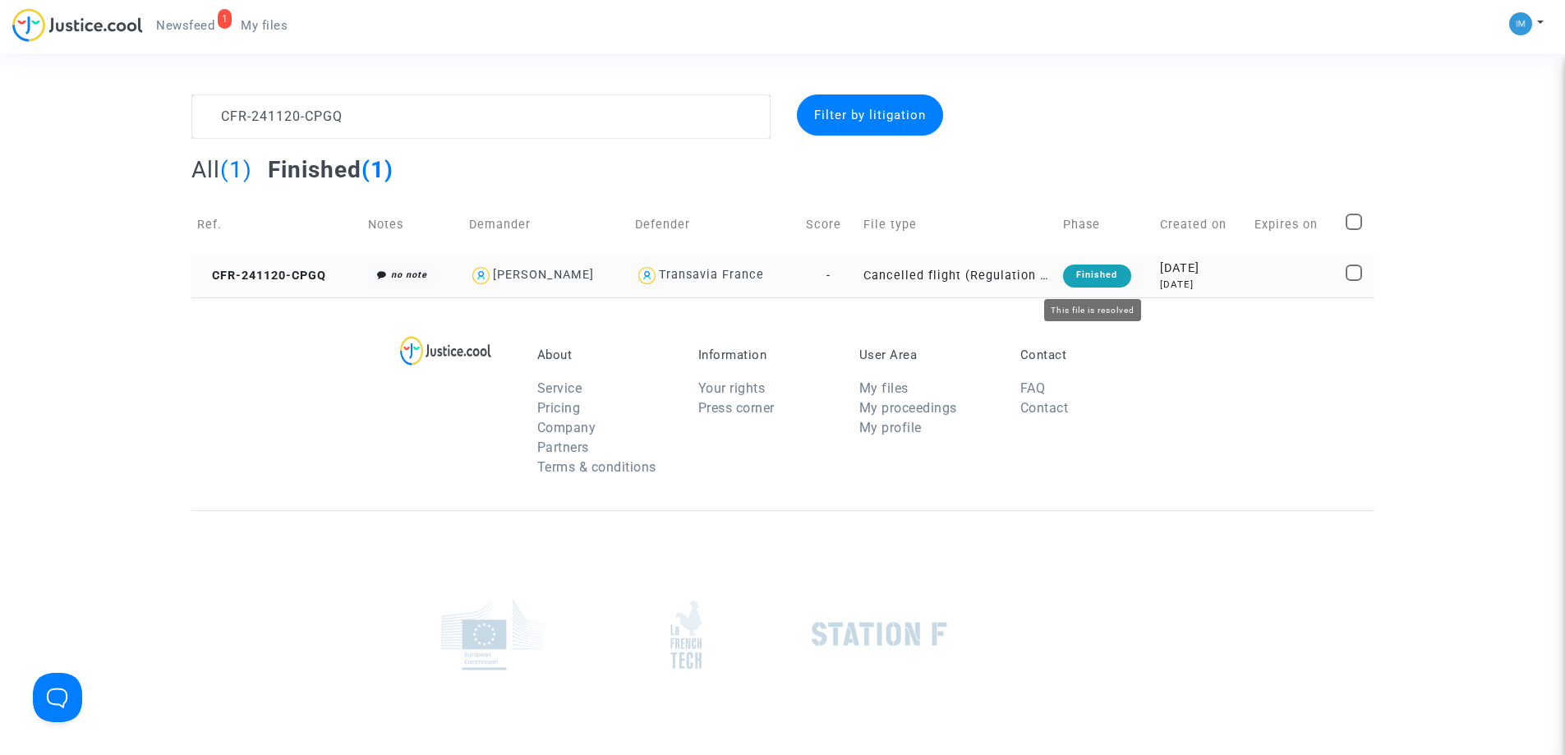
click at [1105, 272] on div "Finished" at bounding box center [1096, 276] width 67 height 23
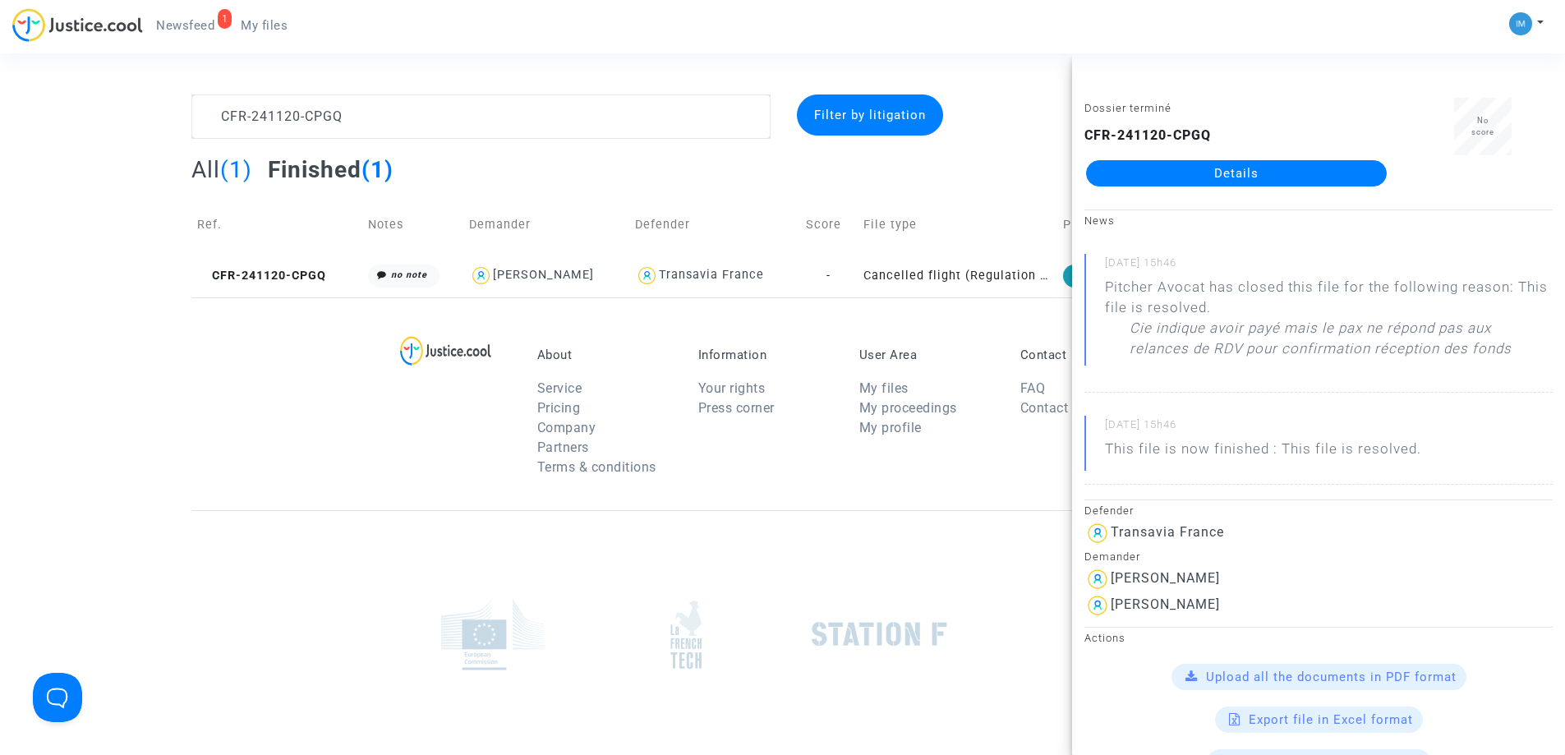
click at [1281, 161] on link "Details" at bounding box center [1236, 173] width 301 height 26
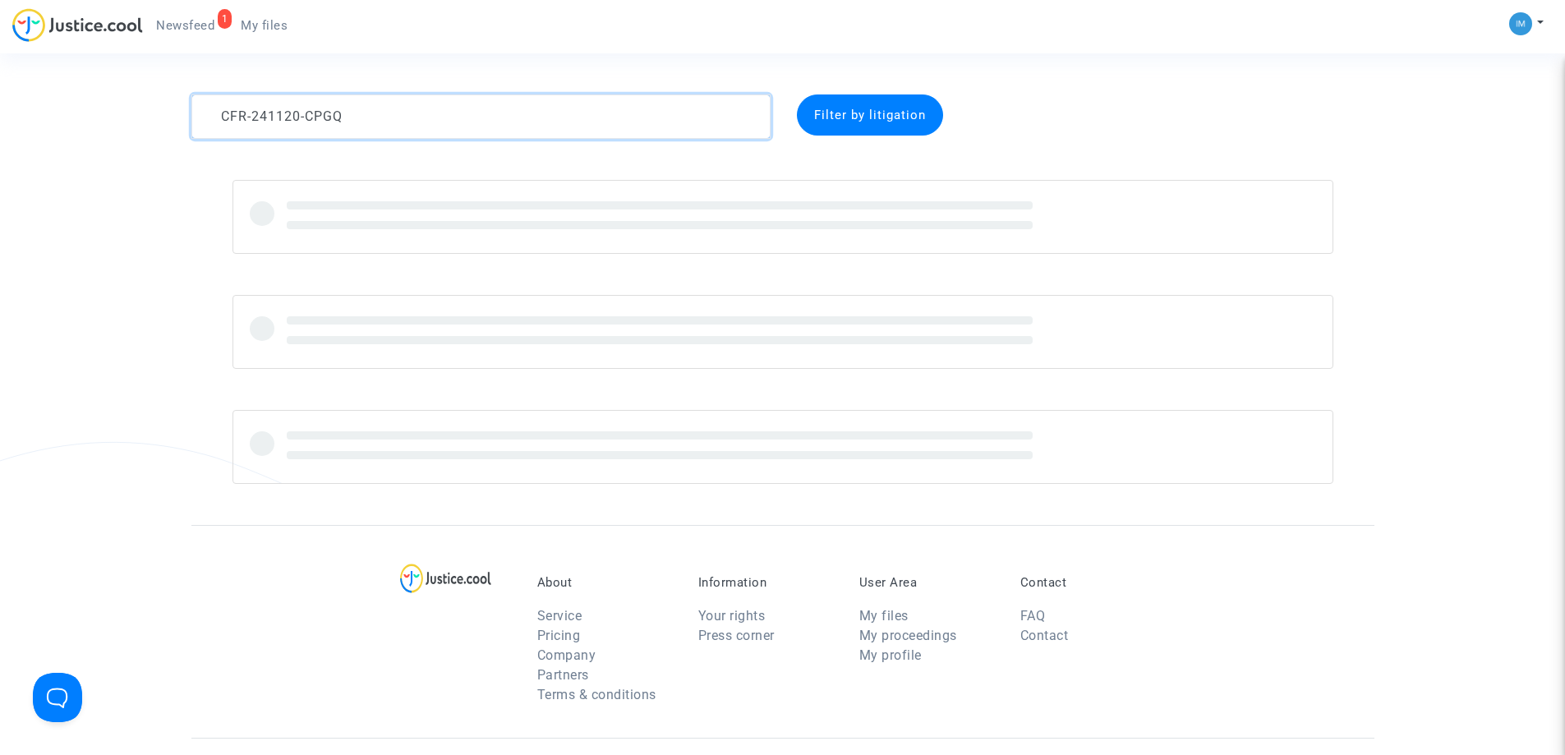
click at [394, 118] on textarea at bounding box center [480, 116] width 579 height 44
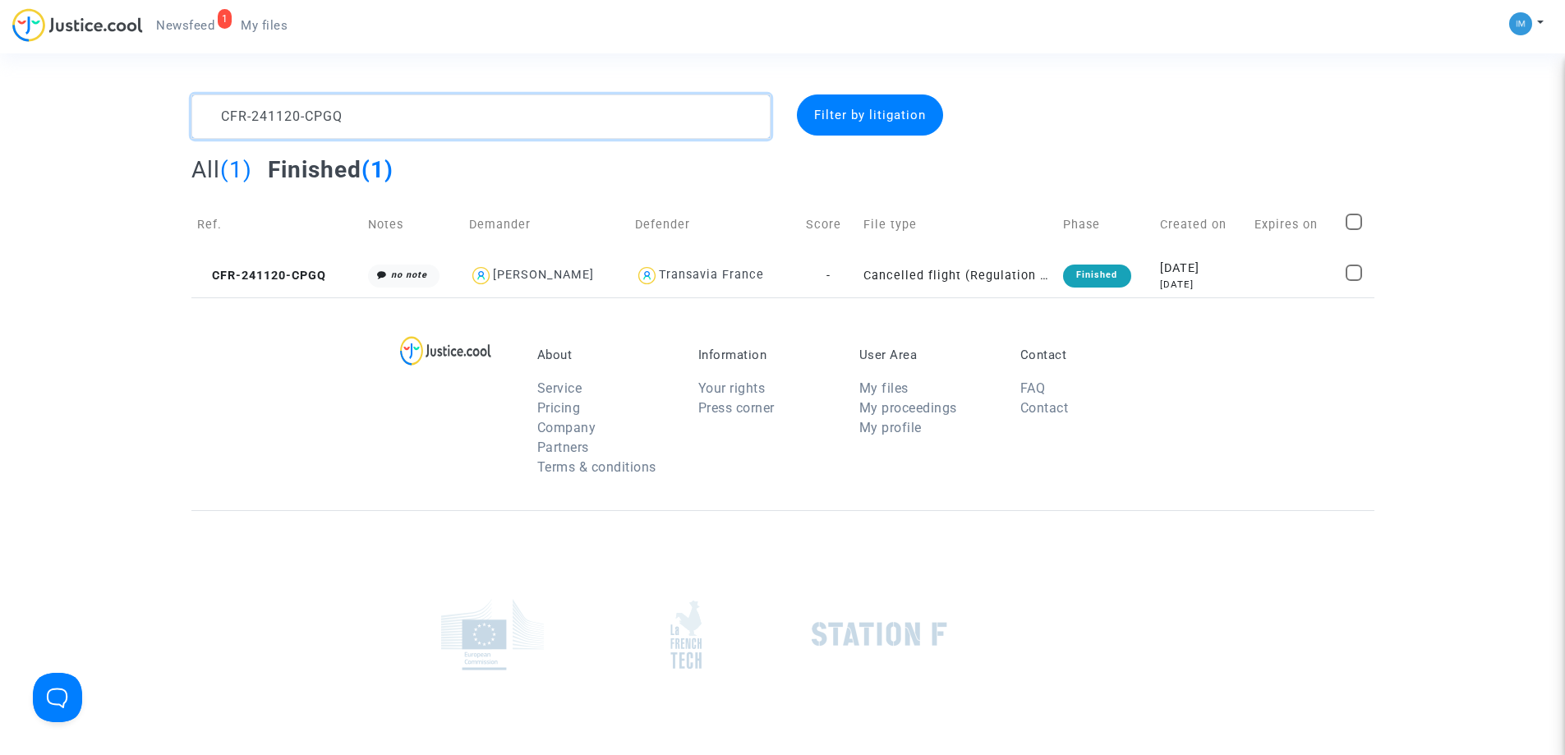
paste textarea "50203-JYPX"
type textarea "CFR-250203-JYPX"
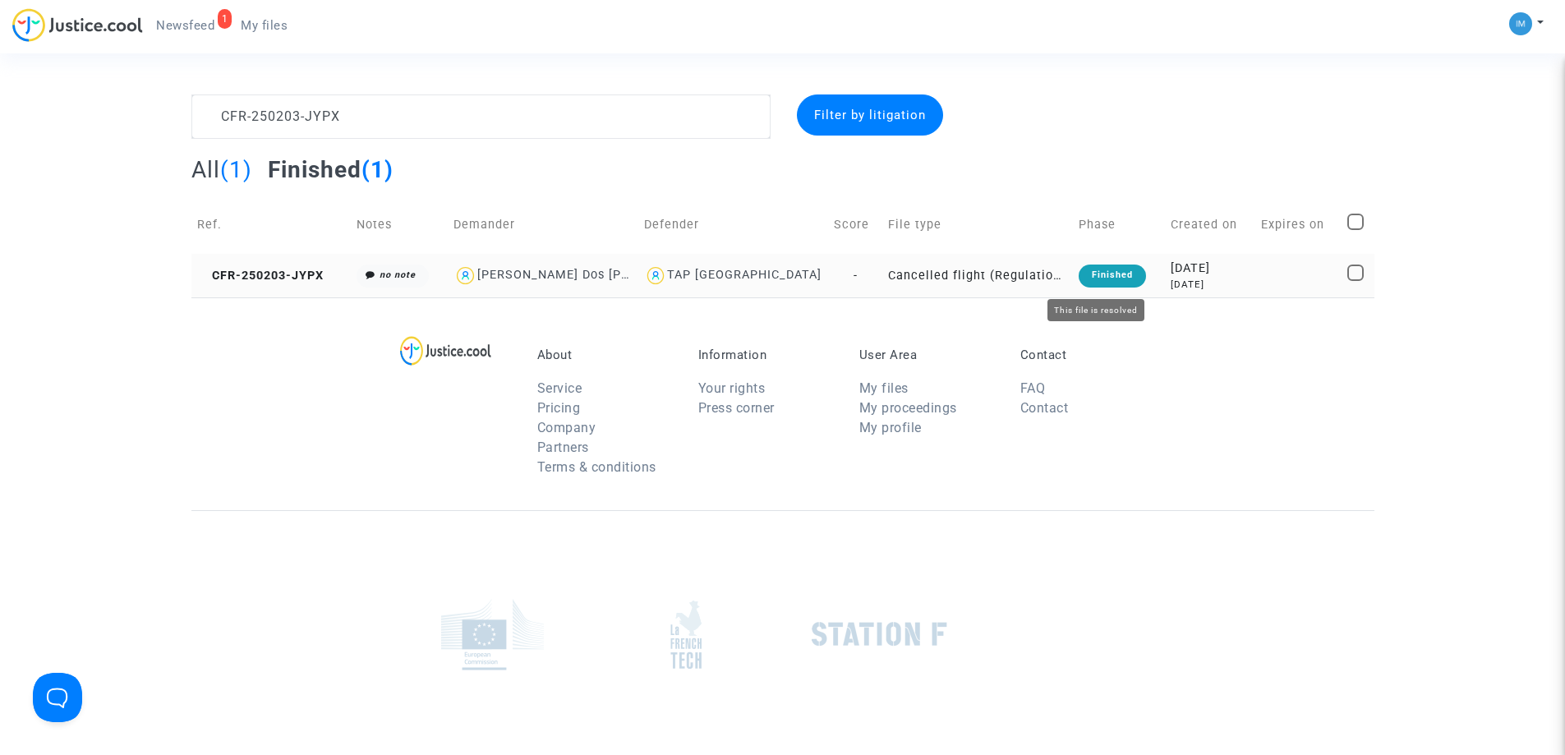
click at [1073, 289] on td "Finished" at bounding box center [1119, 276] width 92 height 44
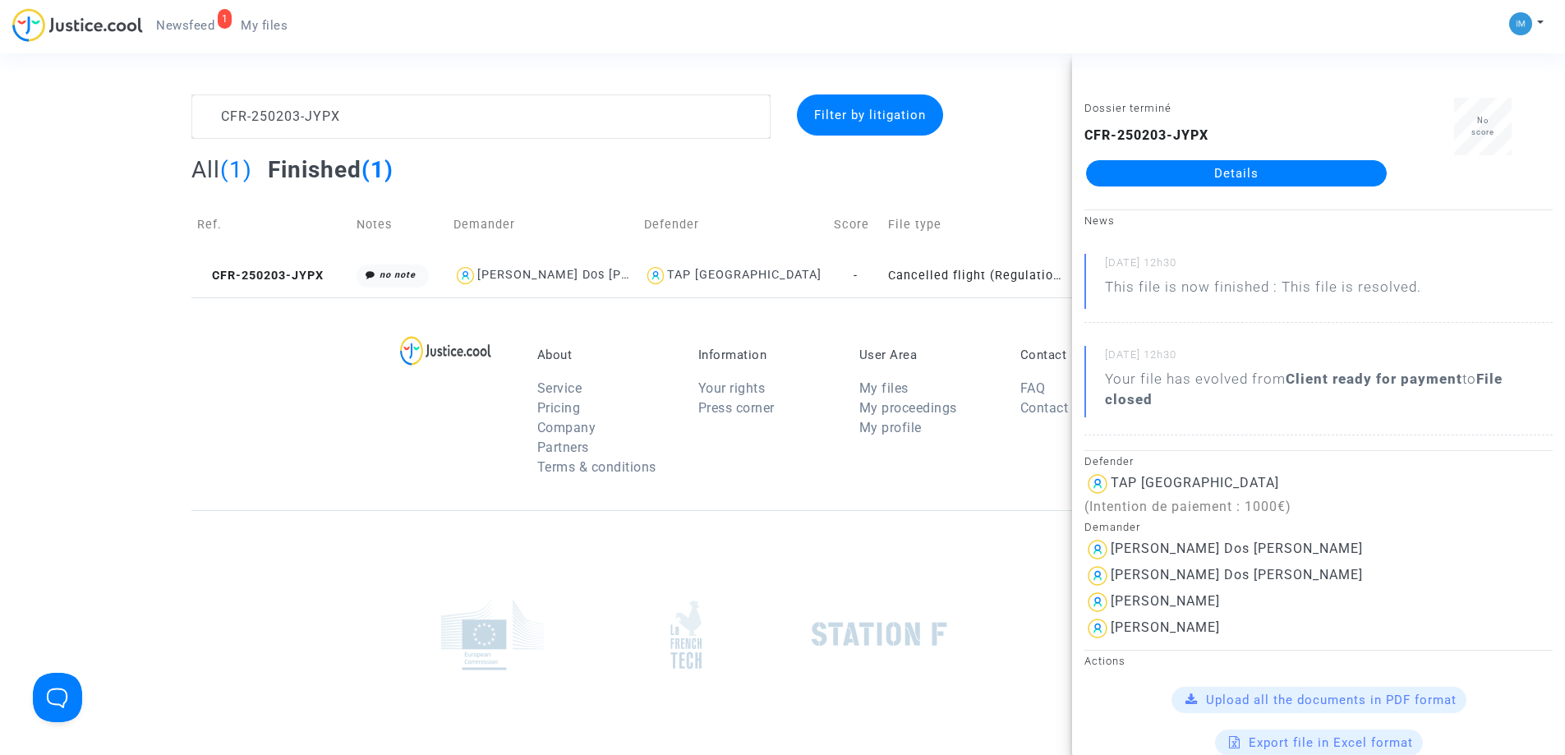
click at [1302, 192] on div "Dossier terminé CFR-250203-JYPX Details" at bounding box center [1236, 150] width 329 height 104
click at [1307, 176] on link "Details" at bounding box center [1236, 173] width 301 height 26
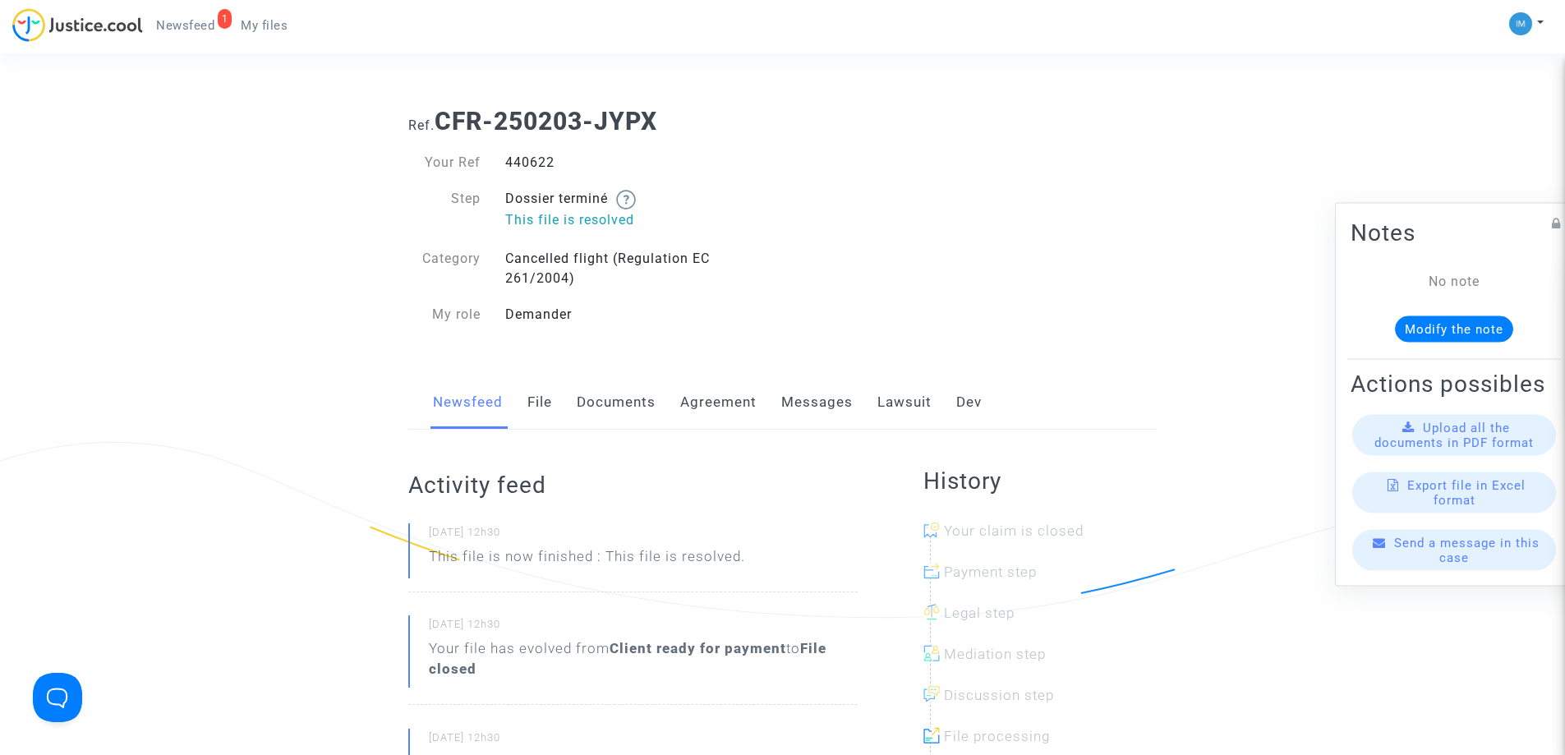
click at [930, 404] on div "Newsfeed File Documents Agreement Messages Lawsuit Dev" at bounding box center [782, 402] width 748 height 55
click at [882, 407] on link "Lawsuit" at bounding box center [904, 402] width 54 height 54
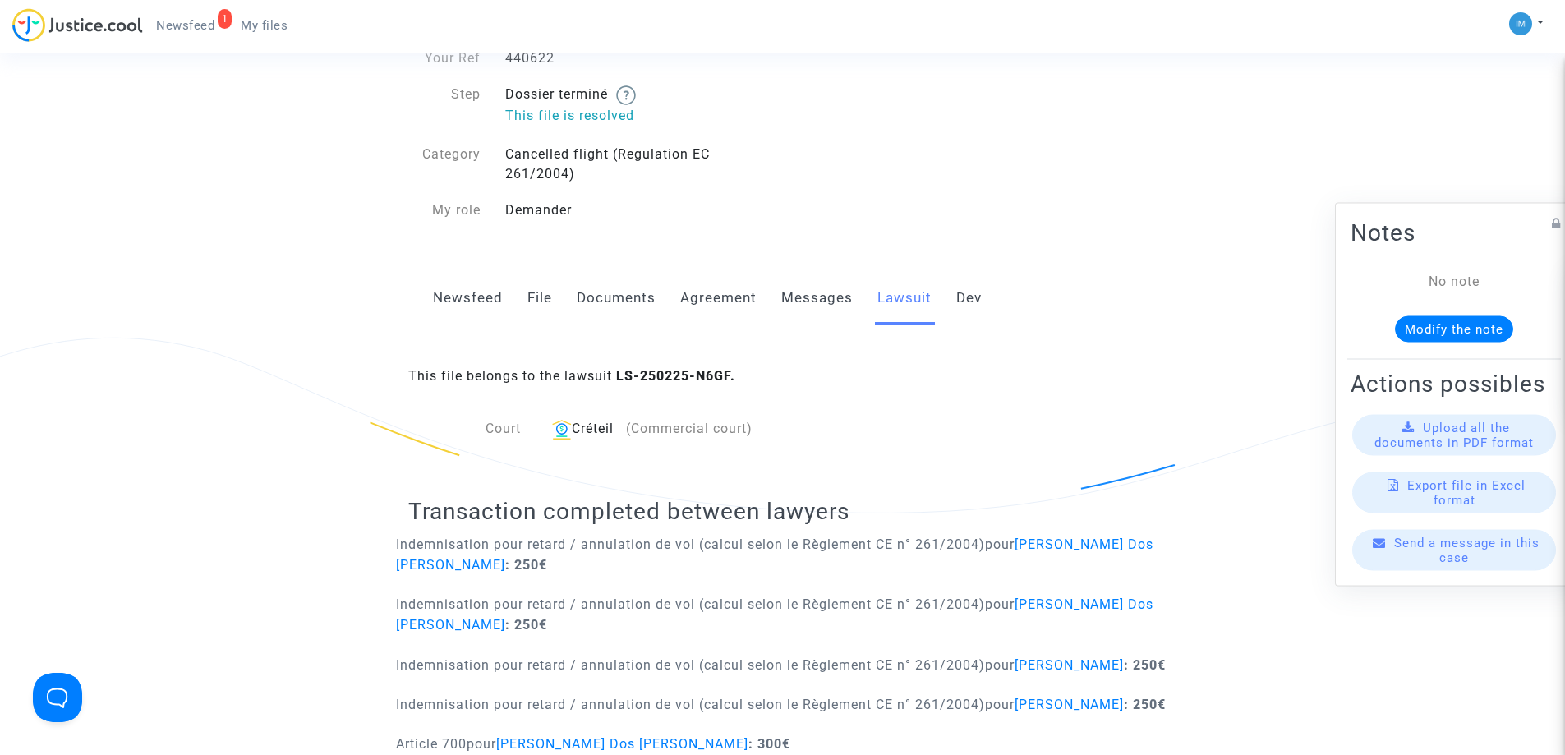
scroll to position [291, 0]
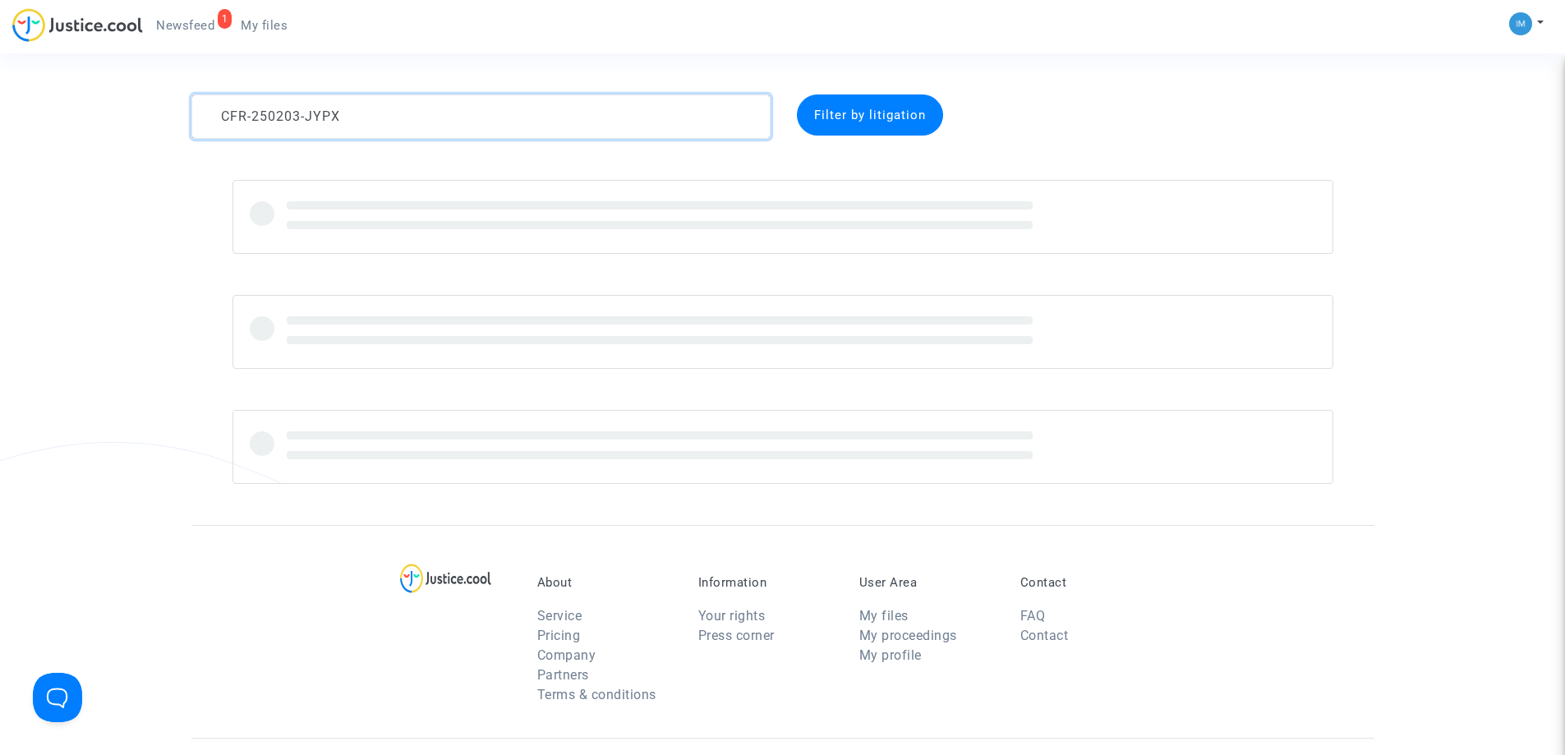
click at [419, 120] on textarea at bounding box center [480, 116] width 579 height 44
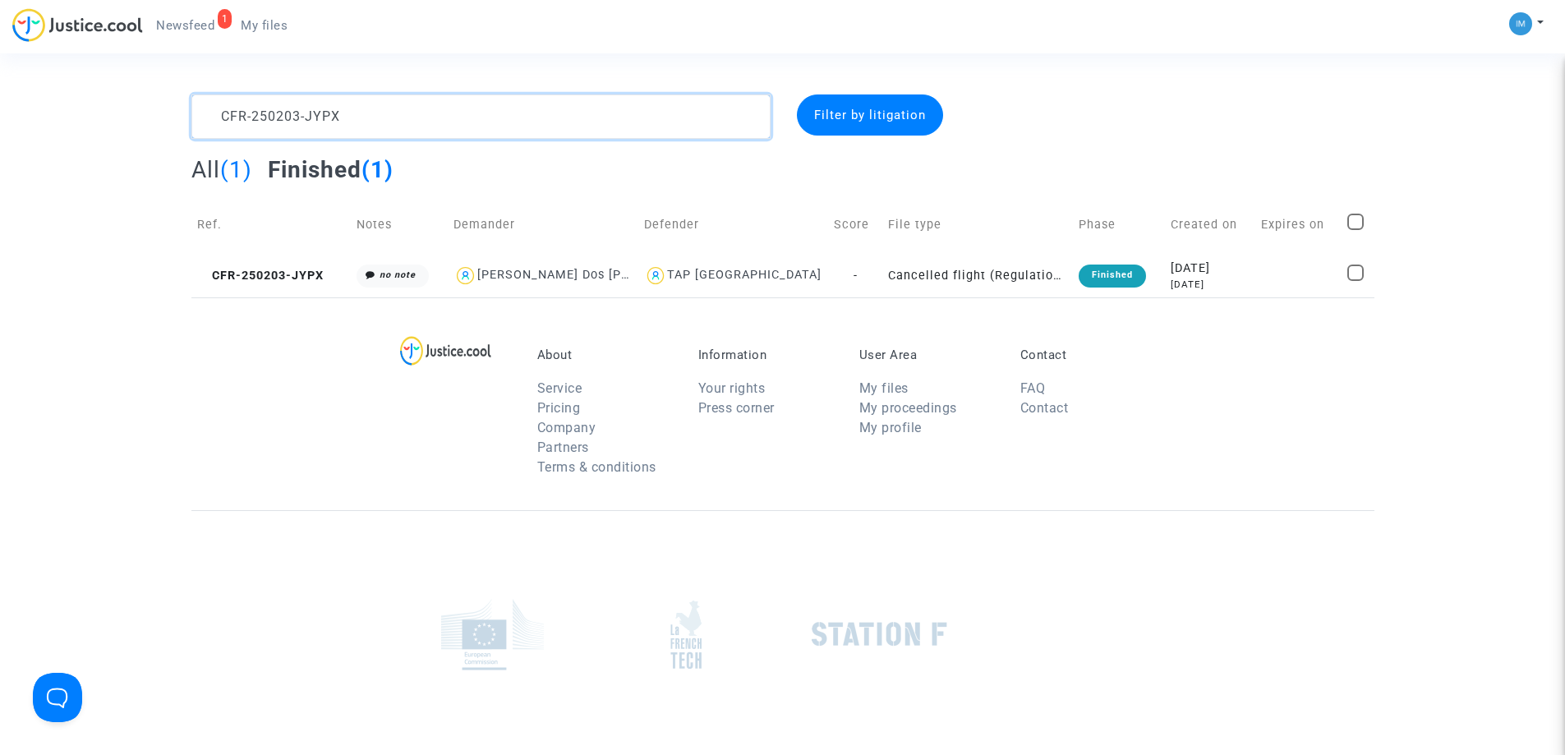
click at [419, 120] on textarea at bounding box center [480, 116] width 579 height 44
paste textarea "40131-ZCFA"
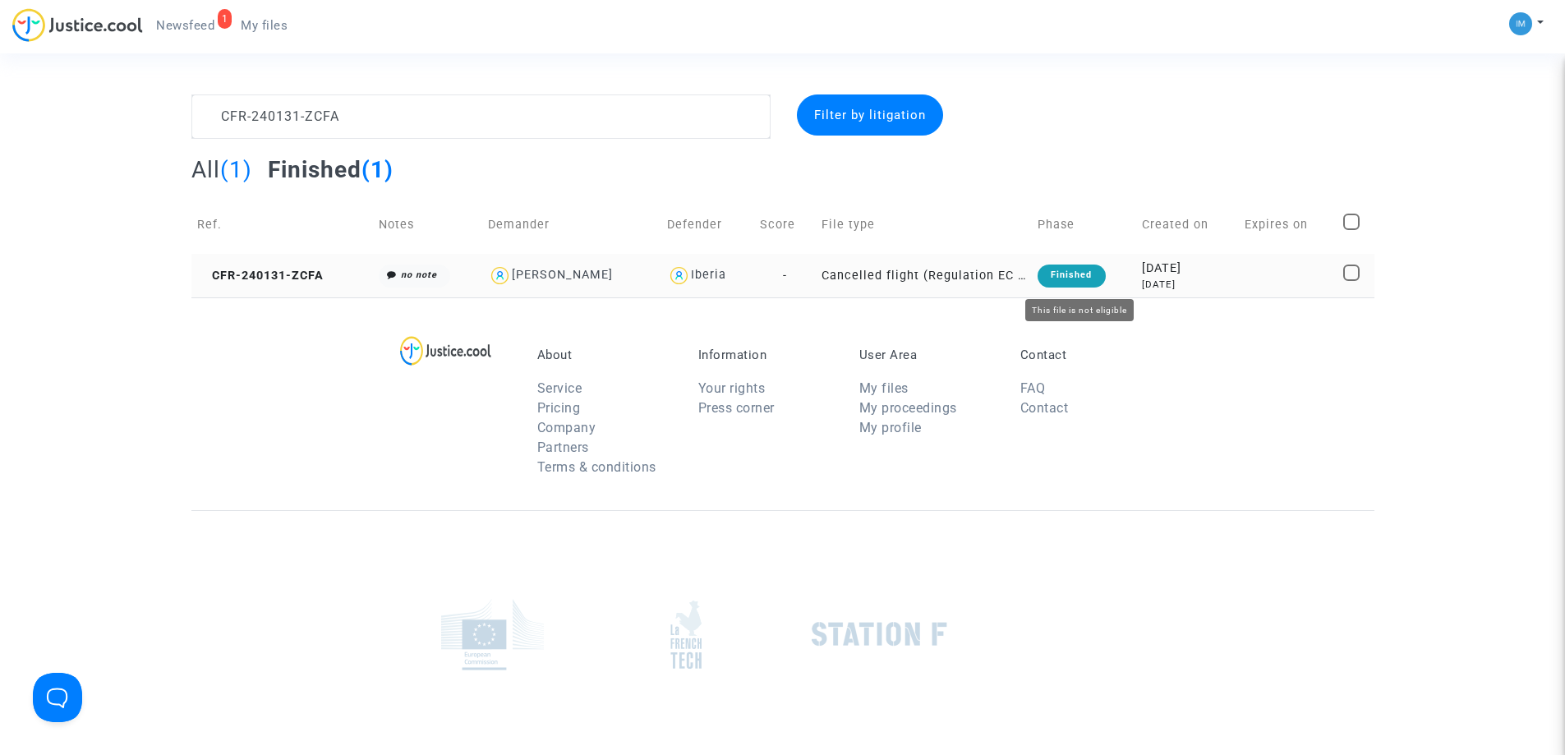
click at [1066, 268] on div "Finished" at bounding box center [1071, 276] width 67 height 23
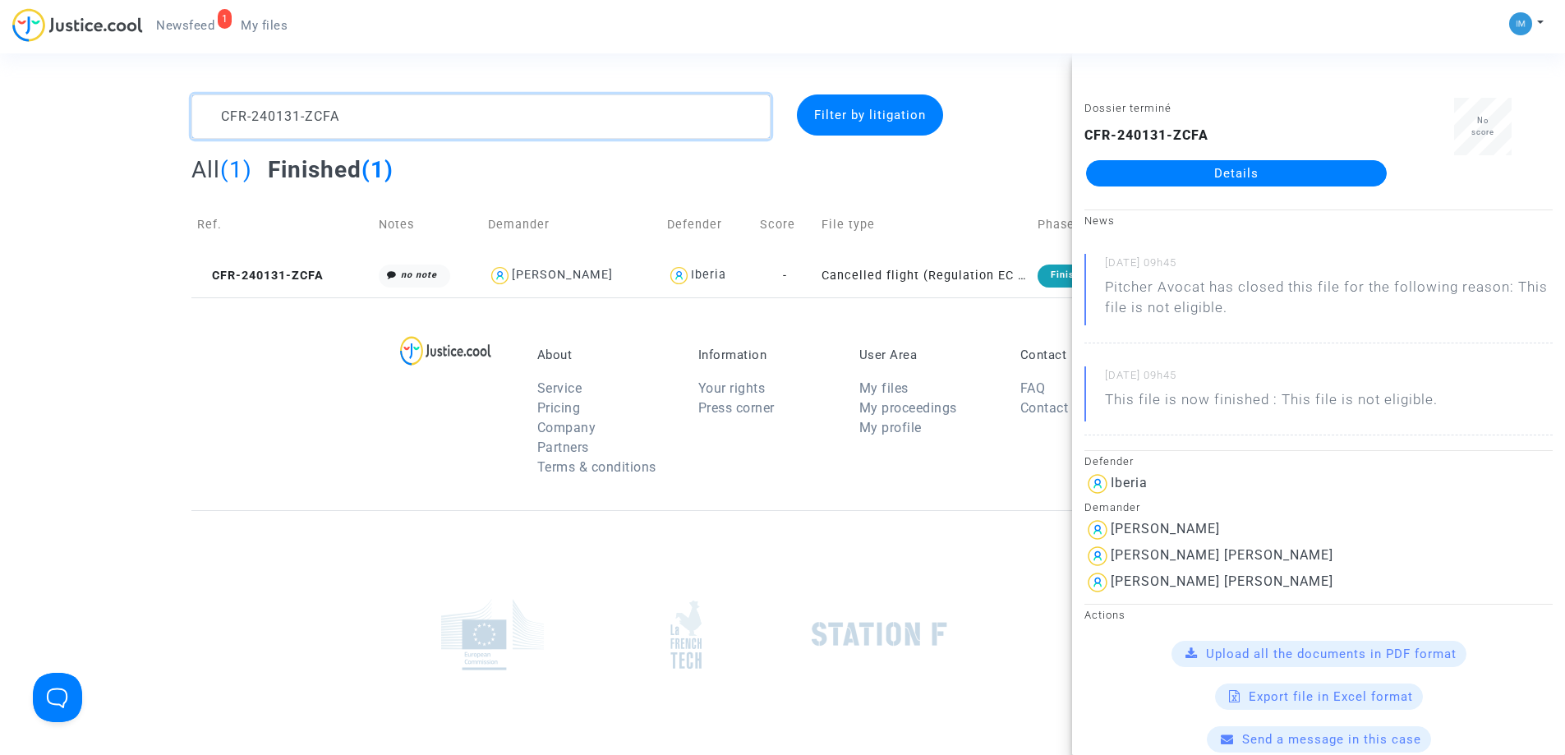
click at [535, 102] on textarea at bounding box center [480, 116] width 579 height 44
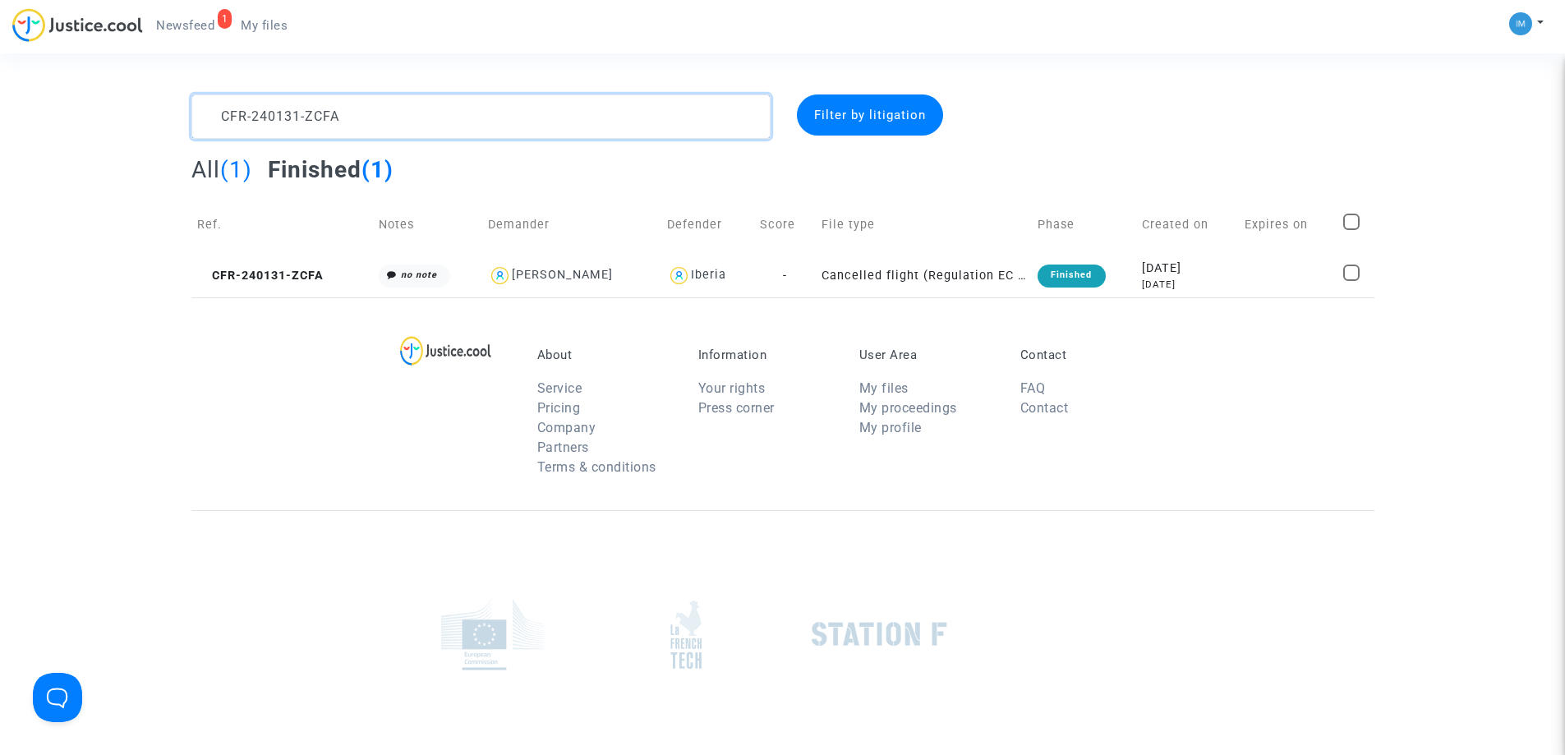
click at [535, 102] on textarea at bounding box center [480, 116] width 579 height 44
paste textarea "305-AQ2"
type textarea "CFR-240305-AQ2A"
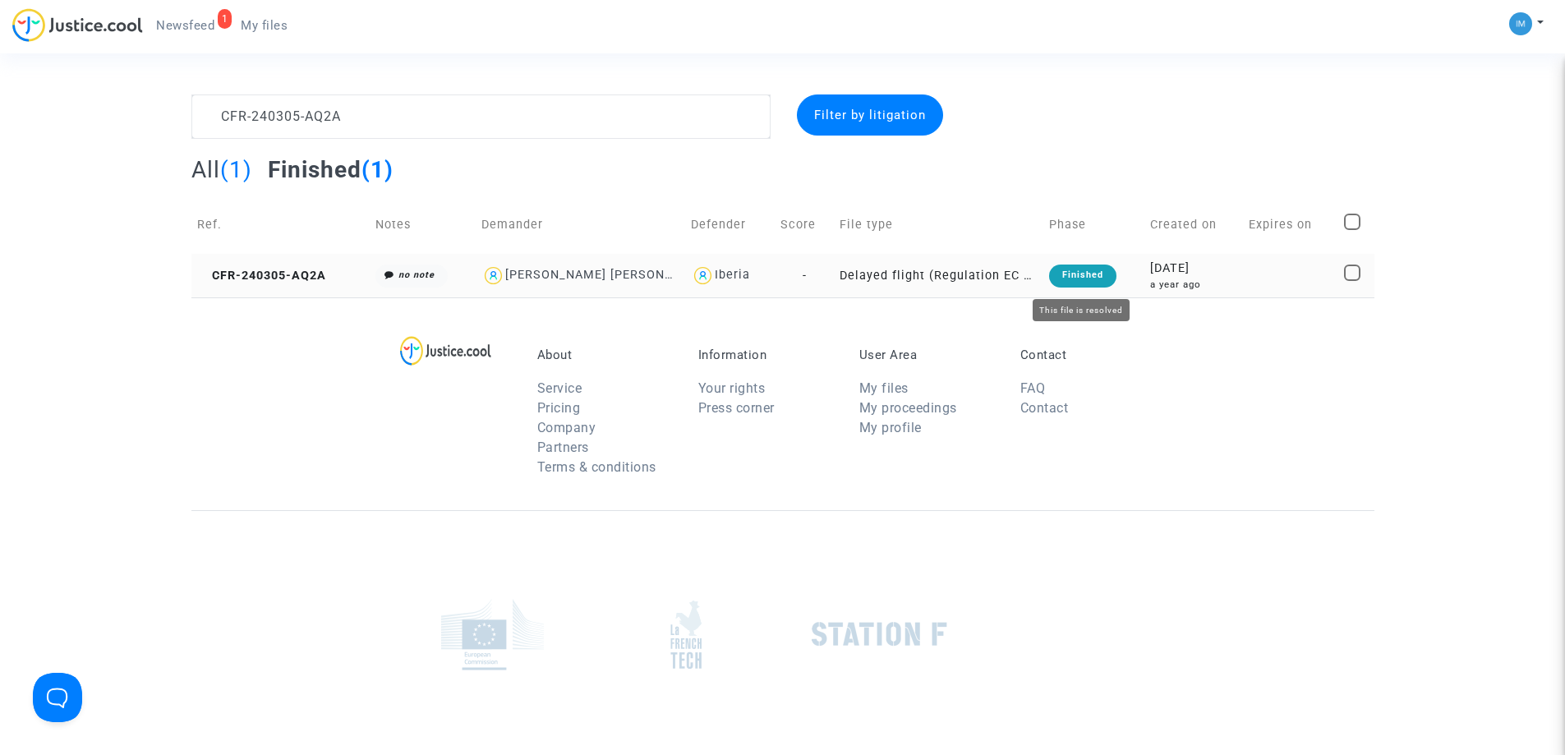
click at [1068, 274] on div "Finished" at bounding box center [1082, 276] width 67 height 23
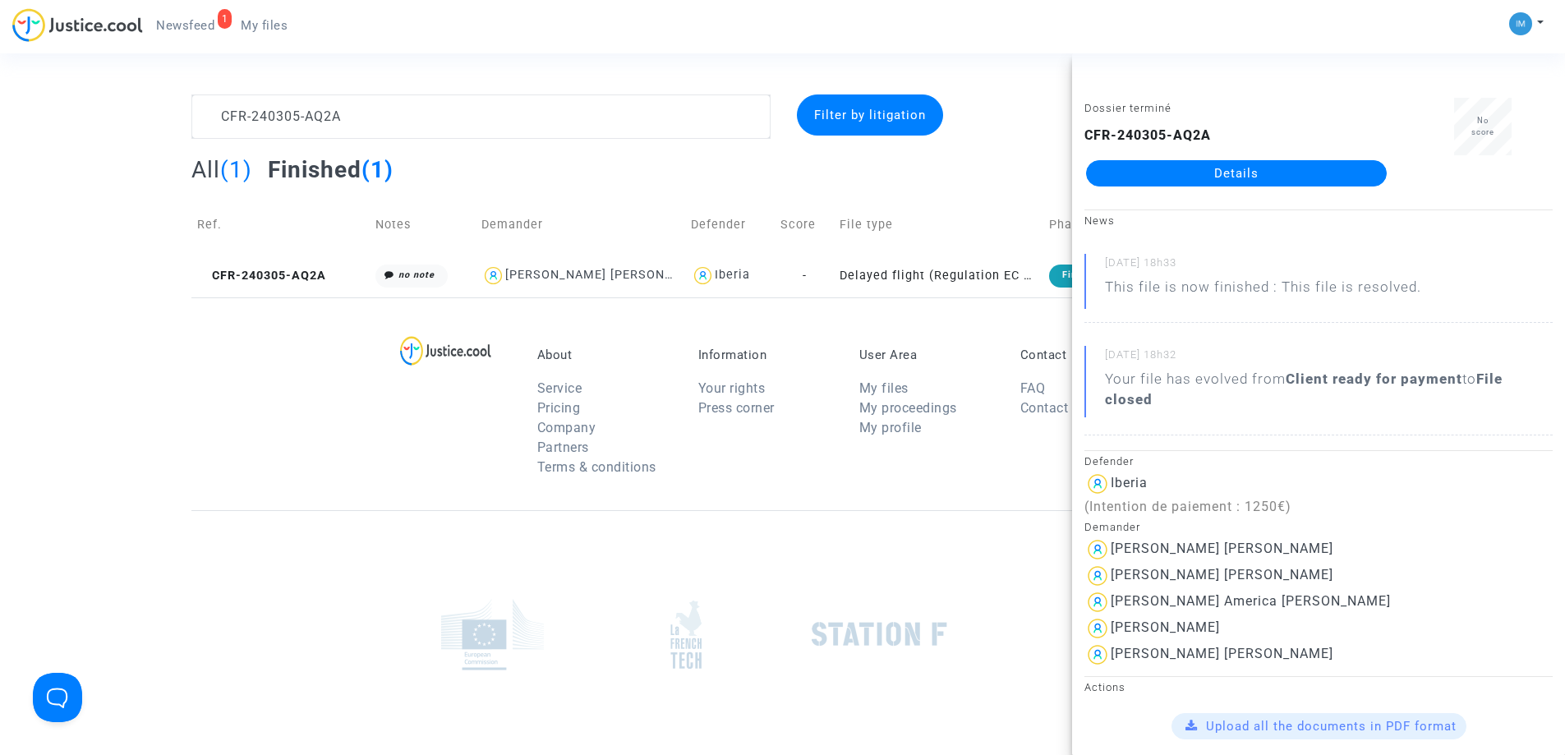
click at [1301, 169] on link "Details" at bounding box center [1236, 173] width 301 height 26
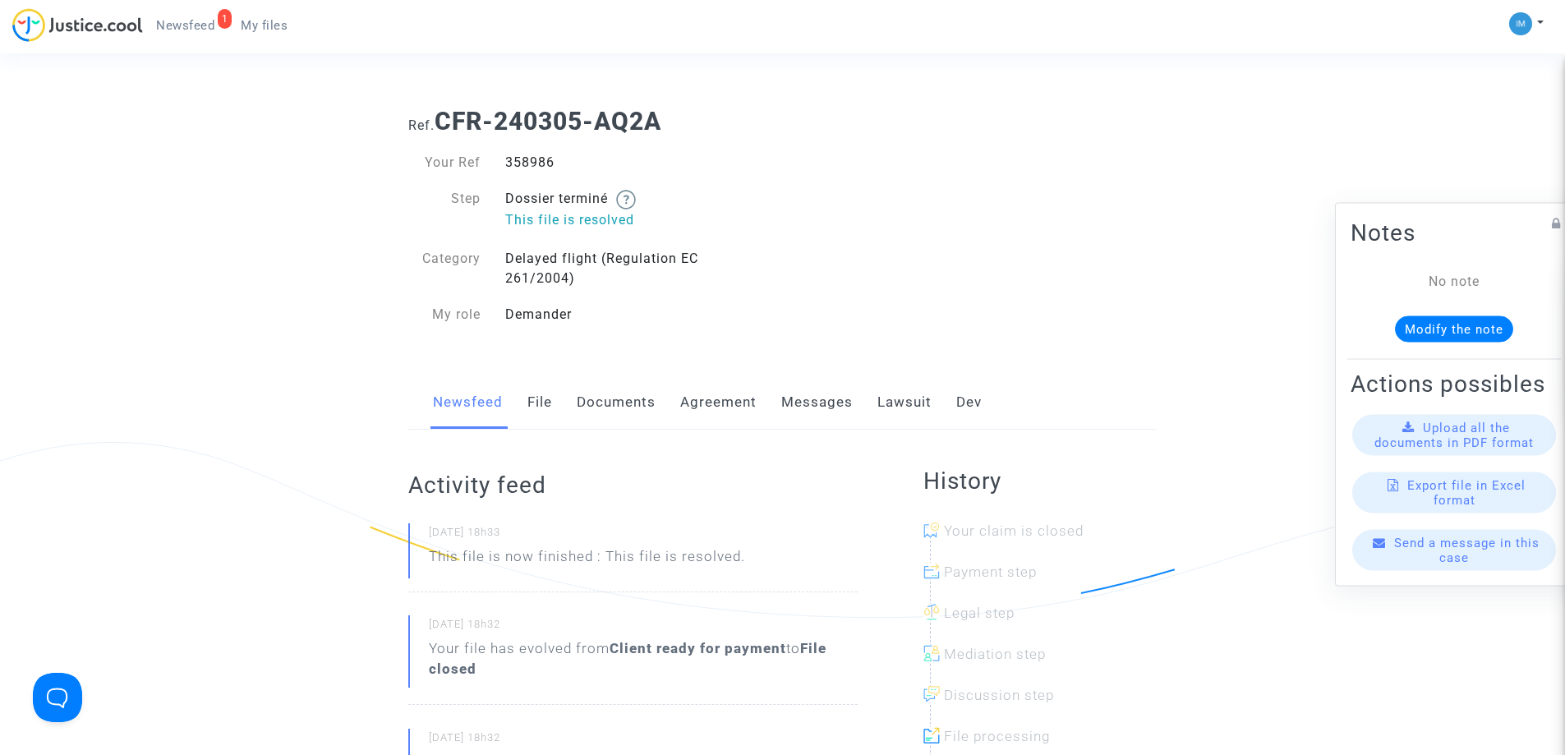
click at [877, 406] on link "Lawsuit" at bounding box center [904, 402] width 54 height 54
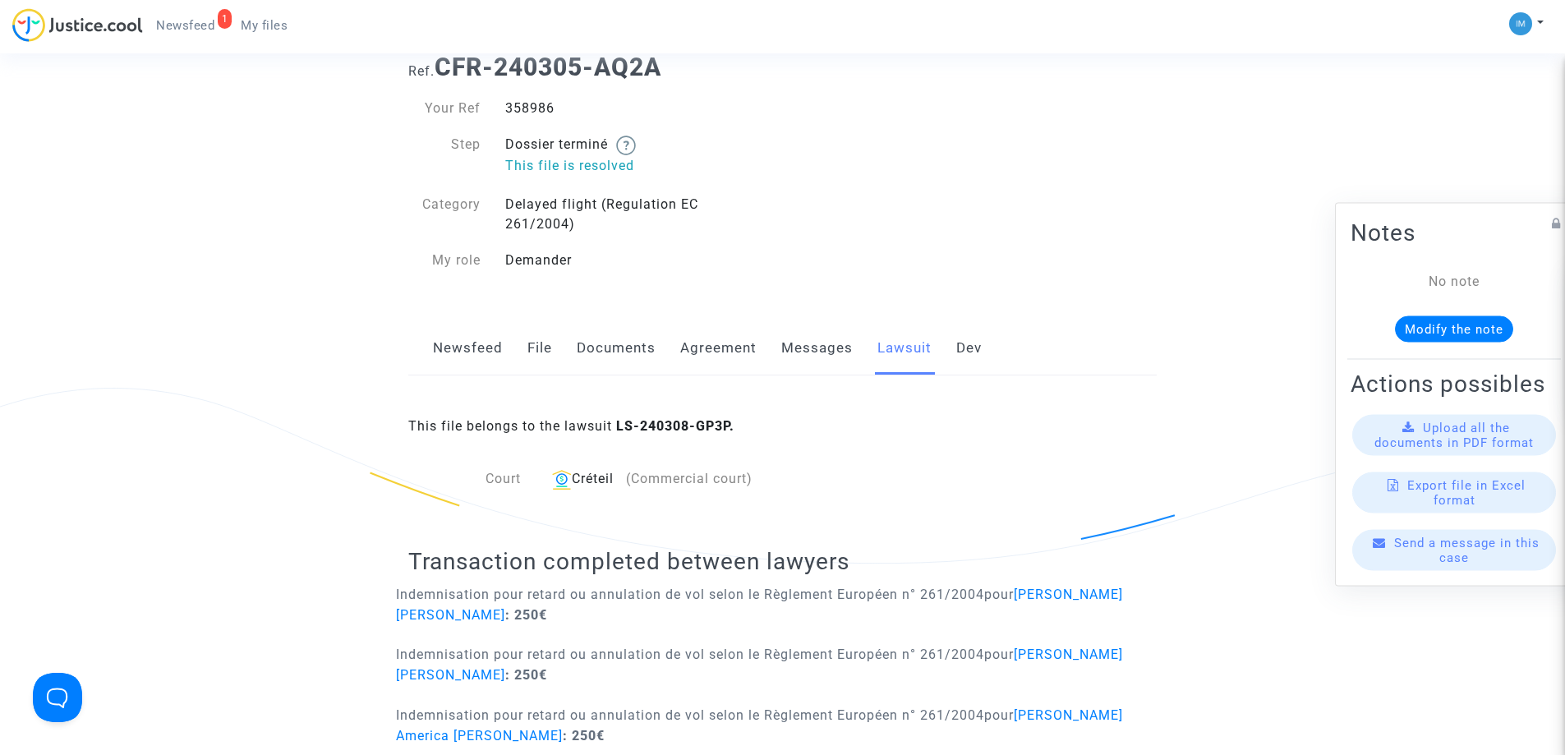
scroll to position [82, 0]
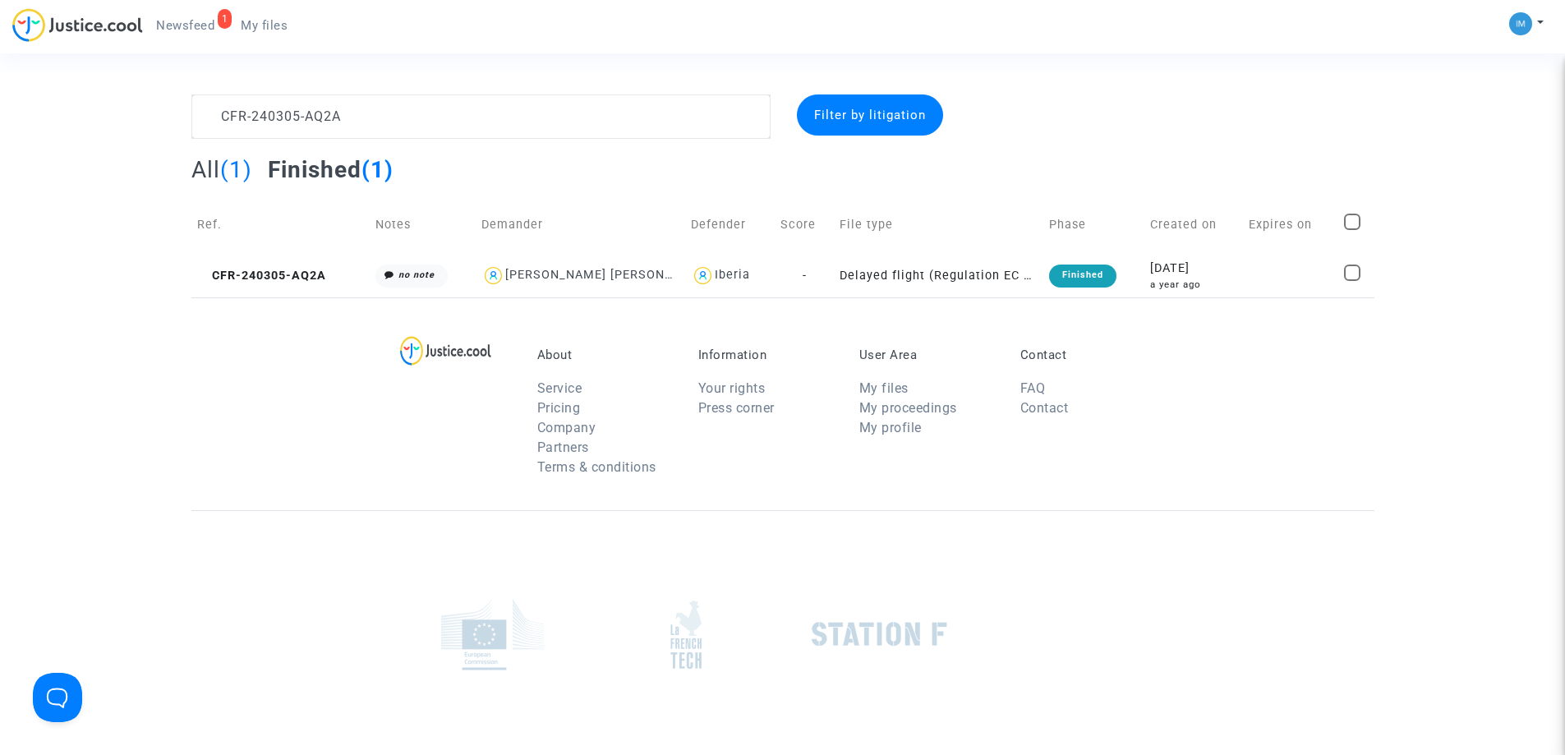
click at [292, 91] on section "CFR-240305-AQ2A Filter by litigation All (1) Finished (1) Ref. Notes Demander D…" at bounding box center [782, 453] width 1565 height 907
click at [283, 107] on textarea at bounding box center [480, 116] width 579 height 44
click at [283, 108] on textarea at bounding box center [480, 116] width 579 height 44
paste textarea "222-9DHU"
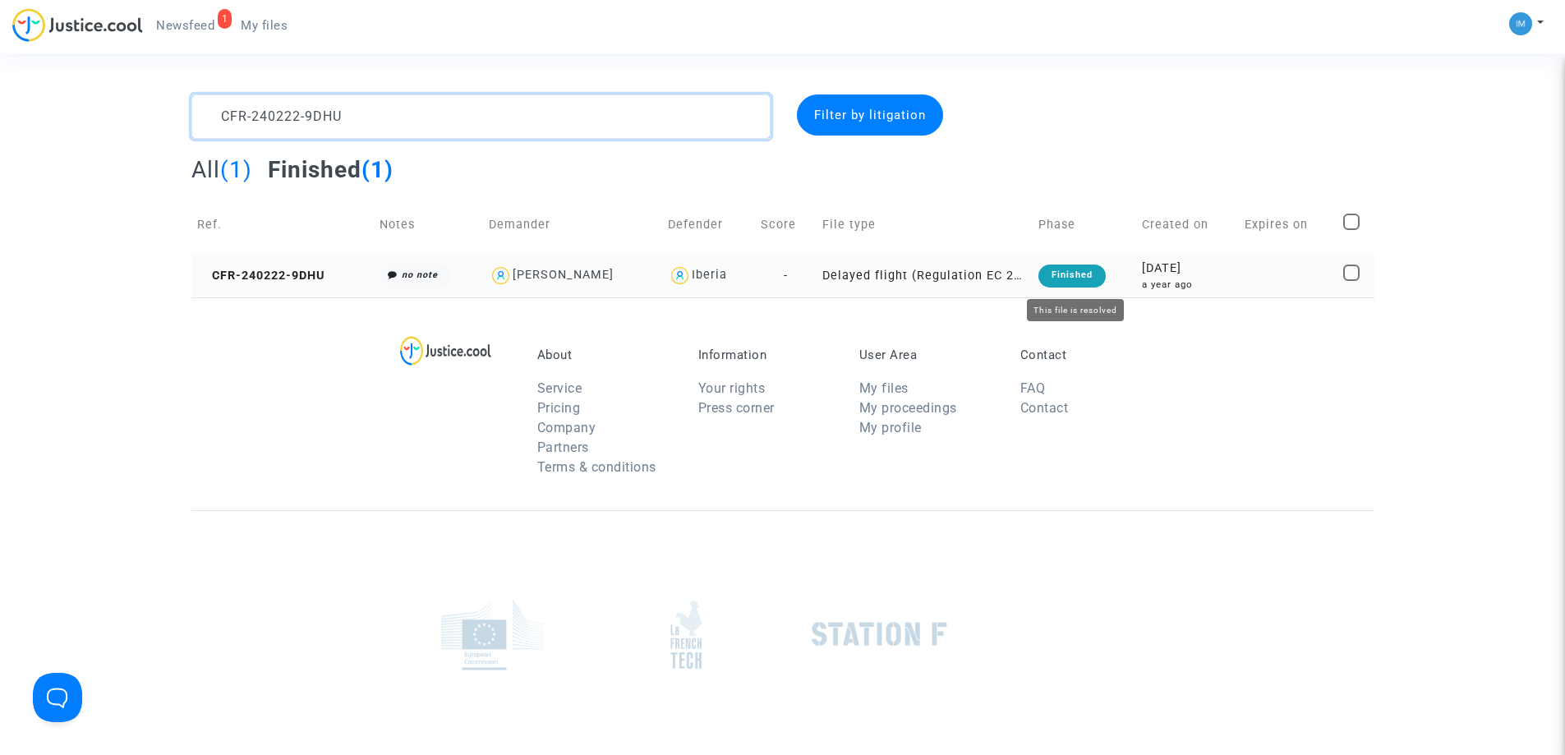
type textarea "CFR-240222-9DHU"
click at [1071, 269] on div "Finished" at bounding box center [1072, 276] width 67 height 23
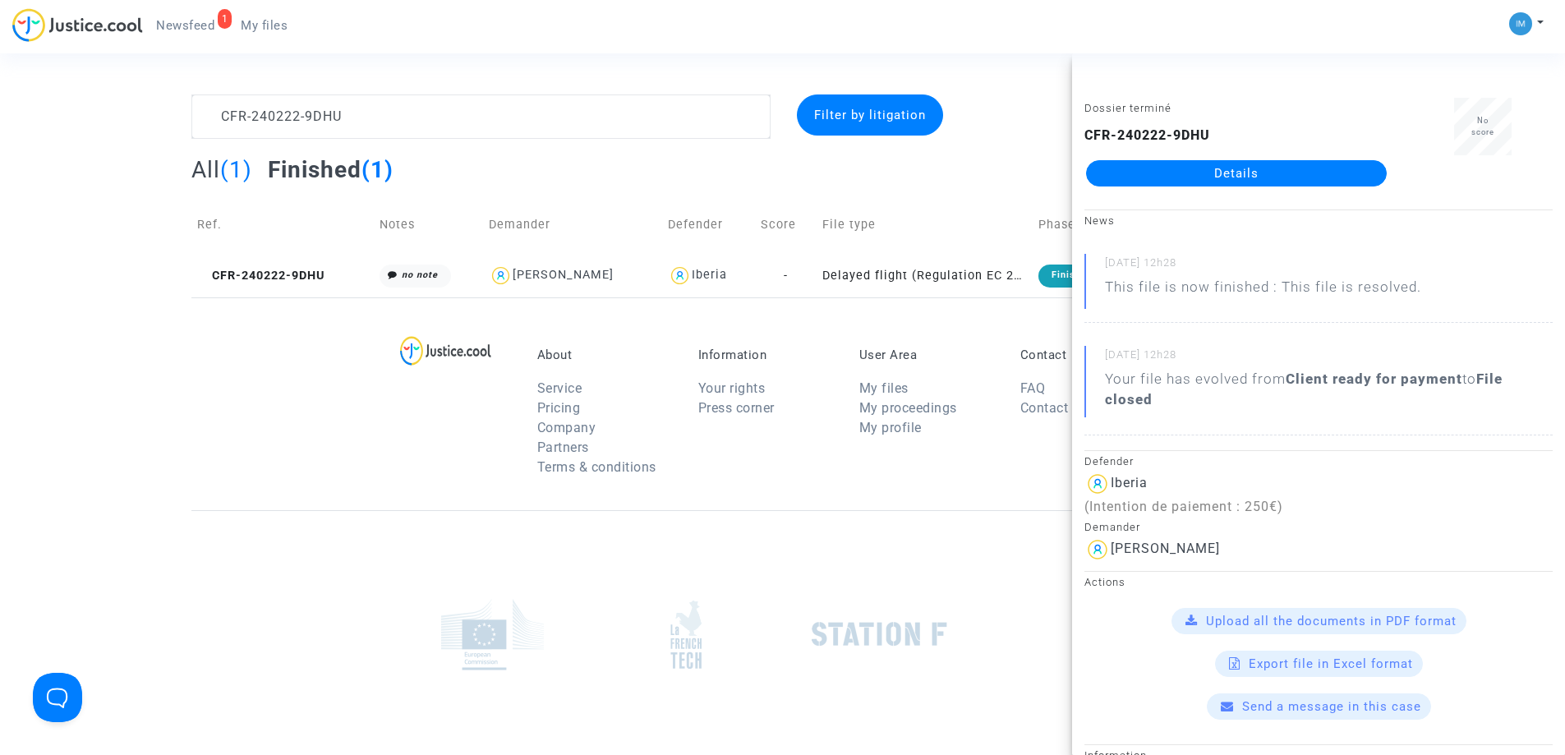
click at [1241, 168] on link "Details" at bounding box center [1236, 173] width 301 height 26
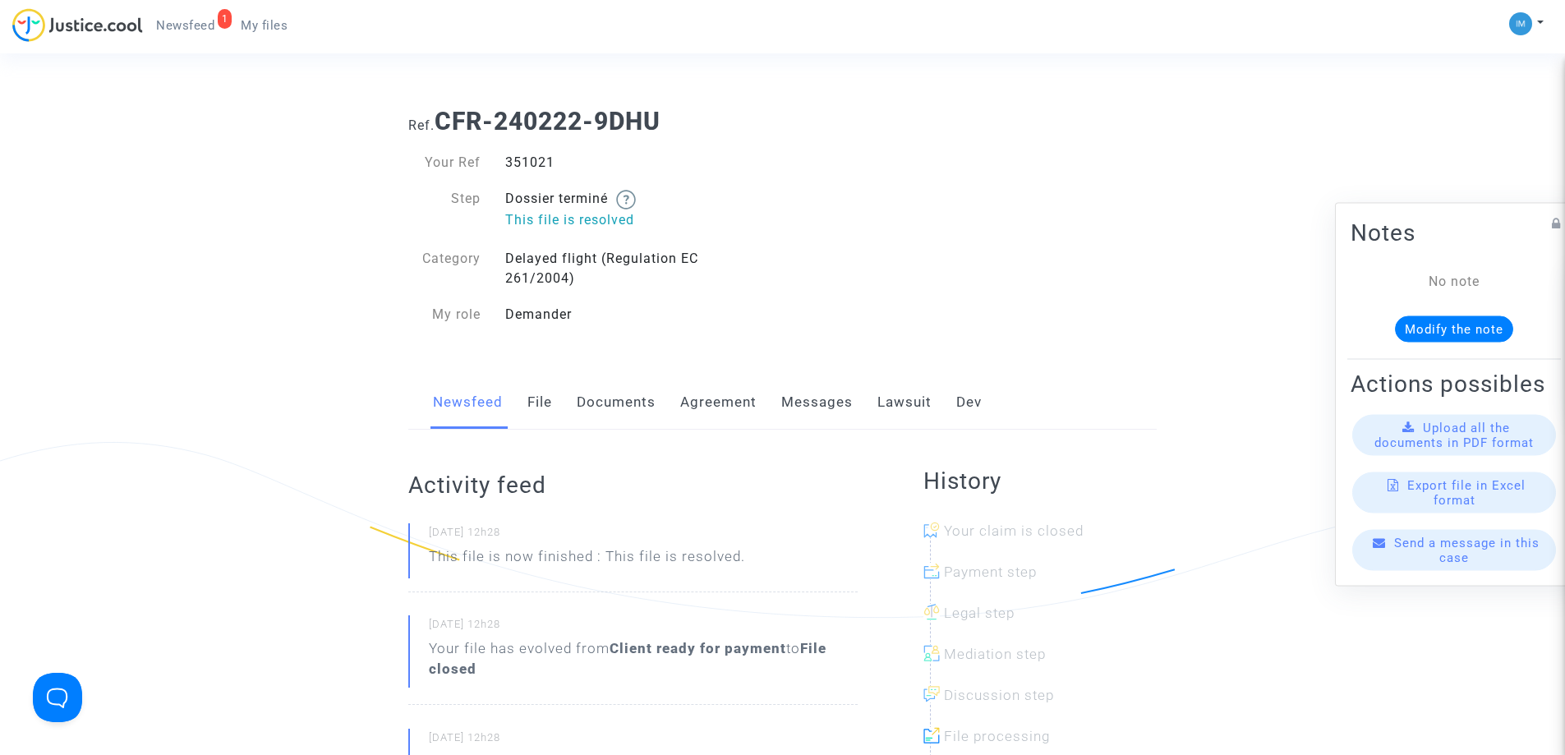
click at [898, 399] on link "Lawsuit" at bounding box center [904, 402] width 54 height 54
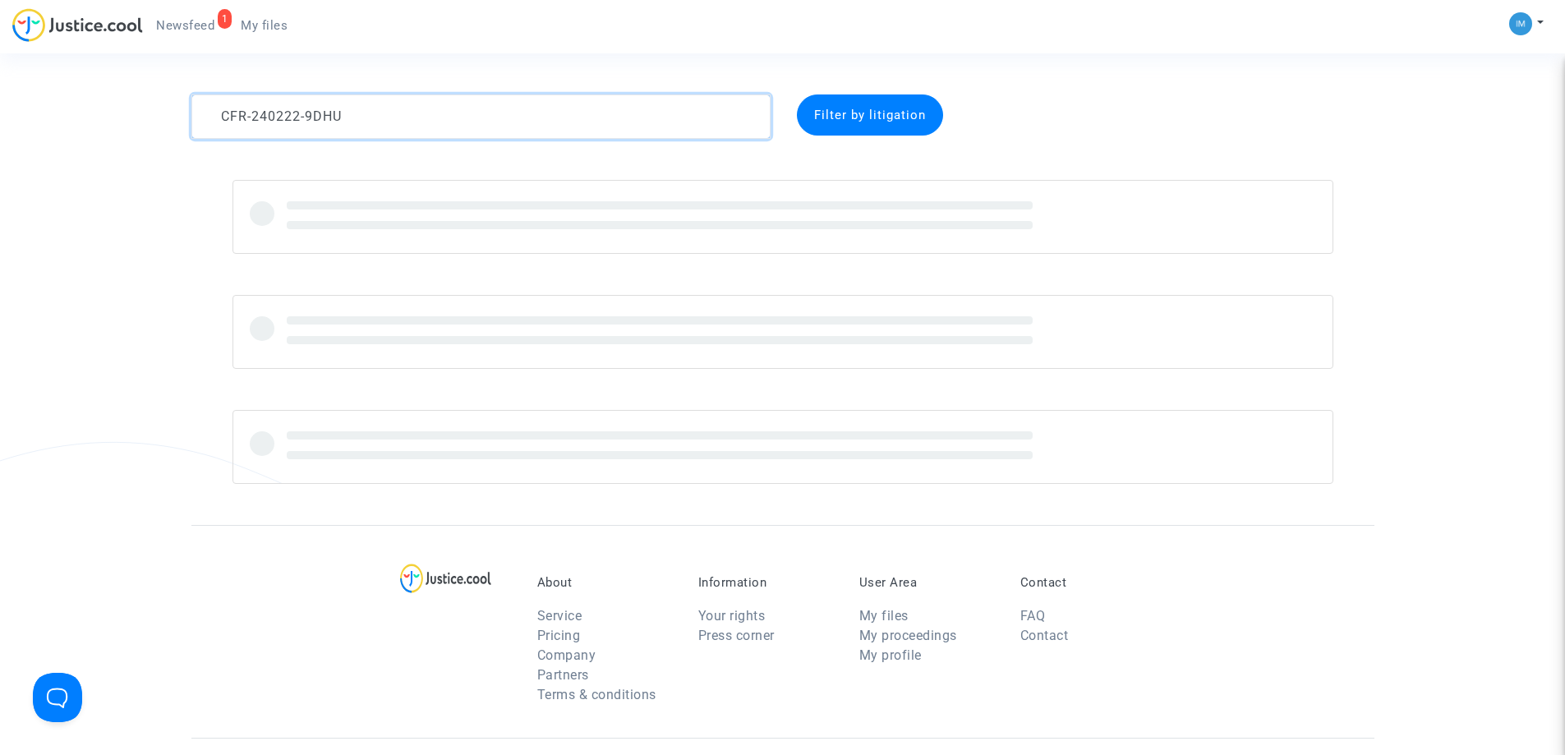
click at [541, 124] on textarea at bounding box center [480, 116] width 579 height 44
paste textarea "527-CQEN"
type textarea "CFR-240527-CQEN"
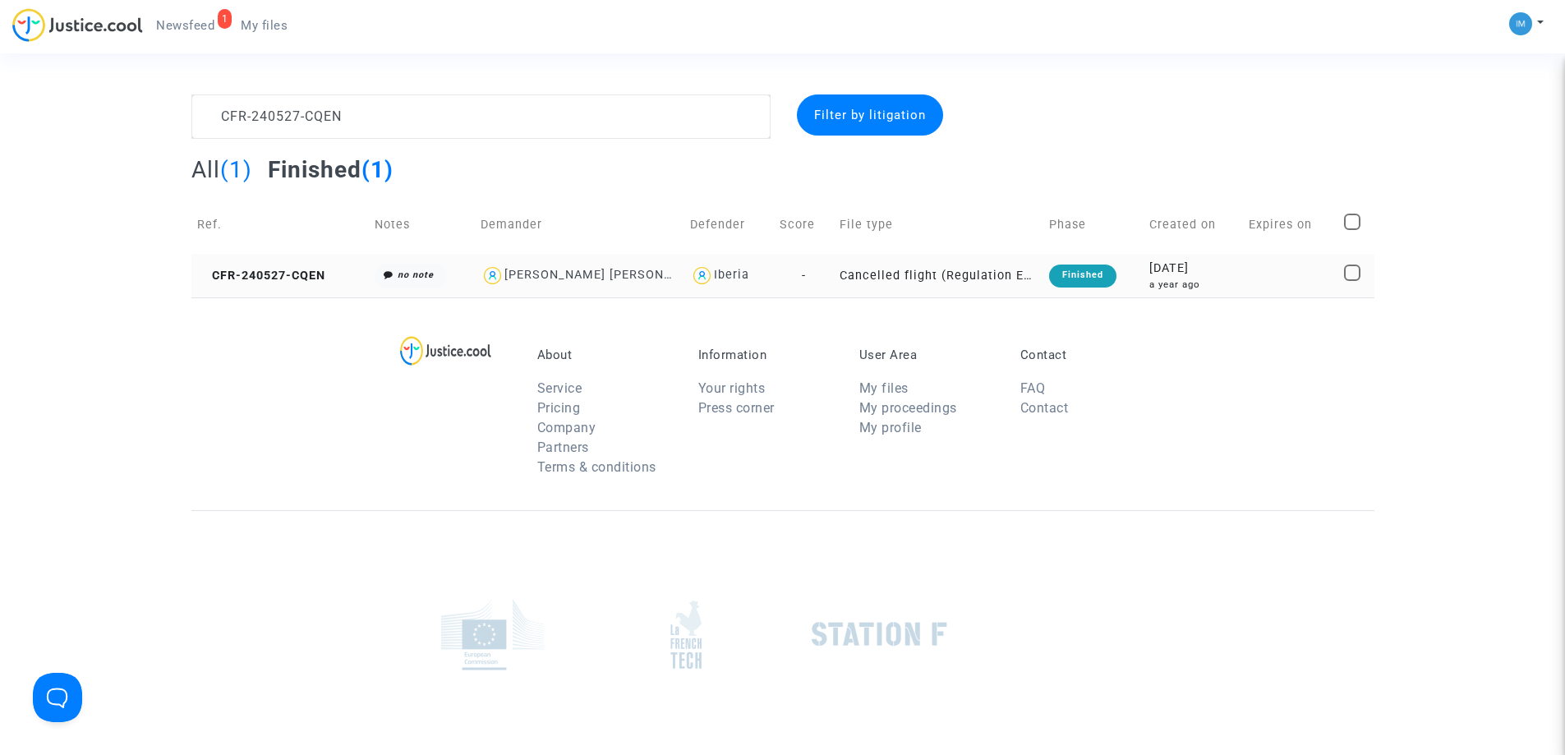
click at [997, 271] on td "Cancelled flight (Regulation EC 261/2004)" at bounding box center [939, 276] width 210 height 44
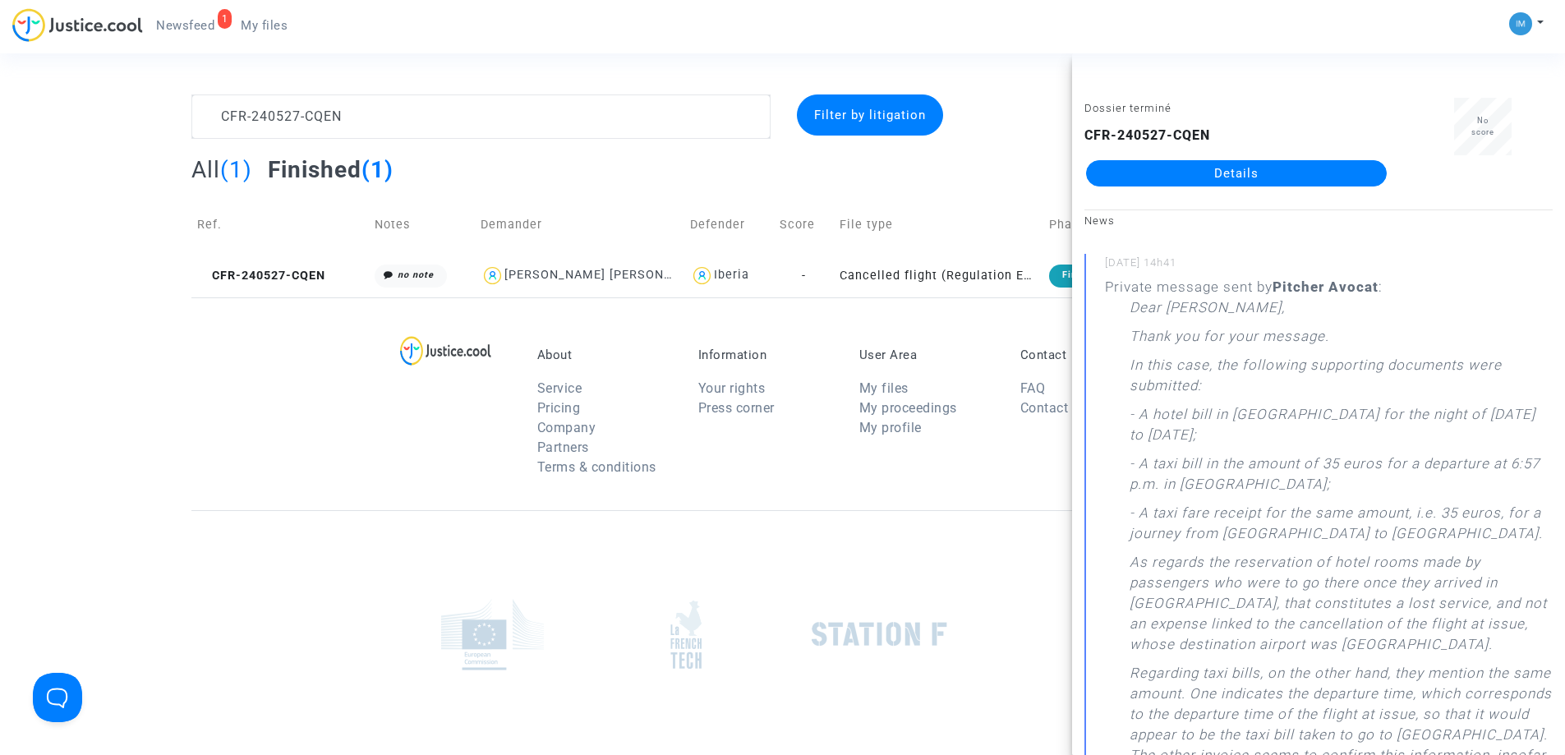
click at [1287, 163] on link "Details" at bounding box center [1236, 173] width 301 height 26
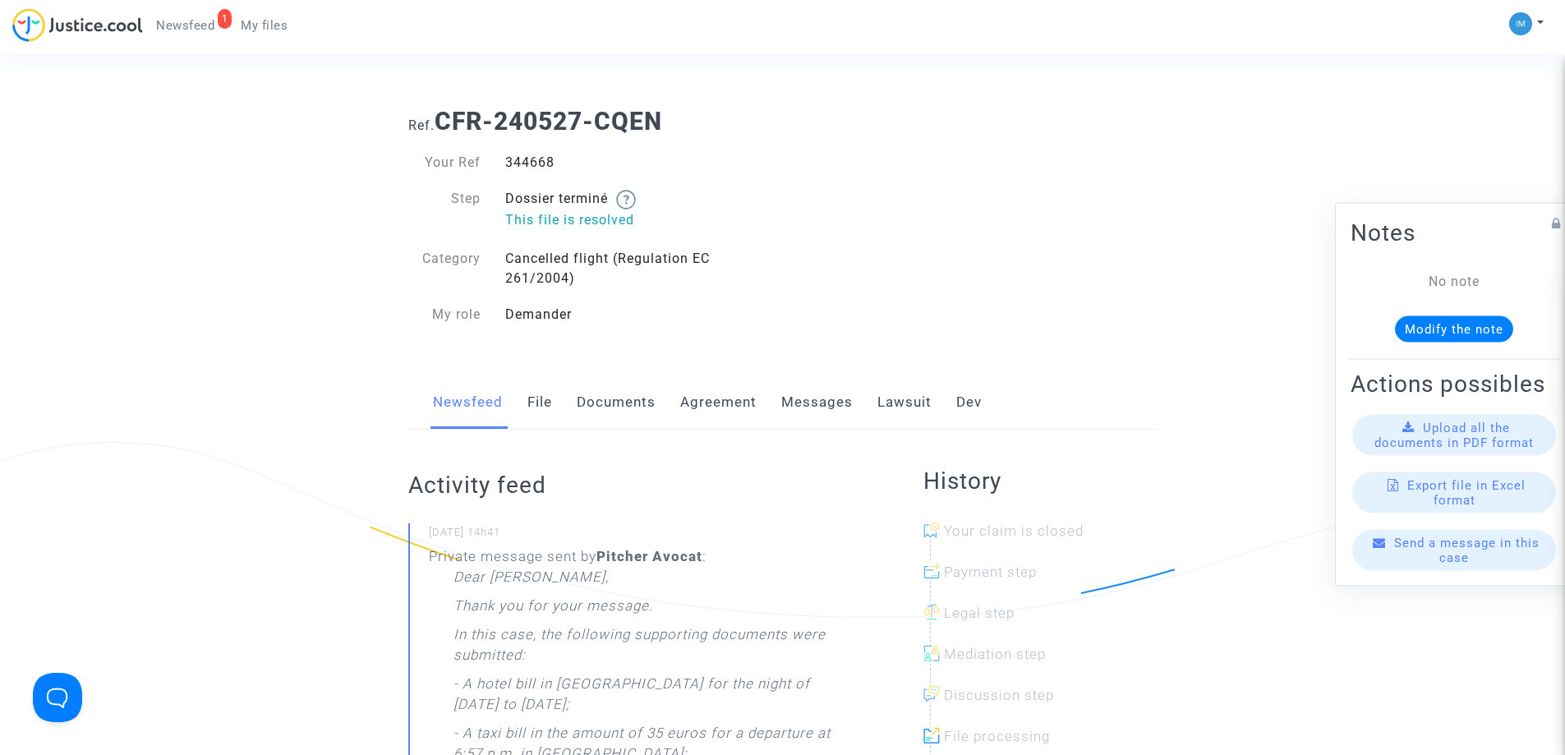
click at [886, 413] on link "Lawsuit" at bounding box center [904, 402] width 54 height 54
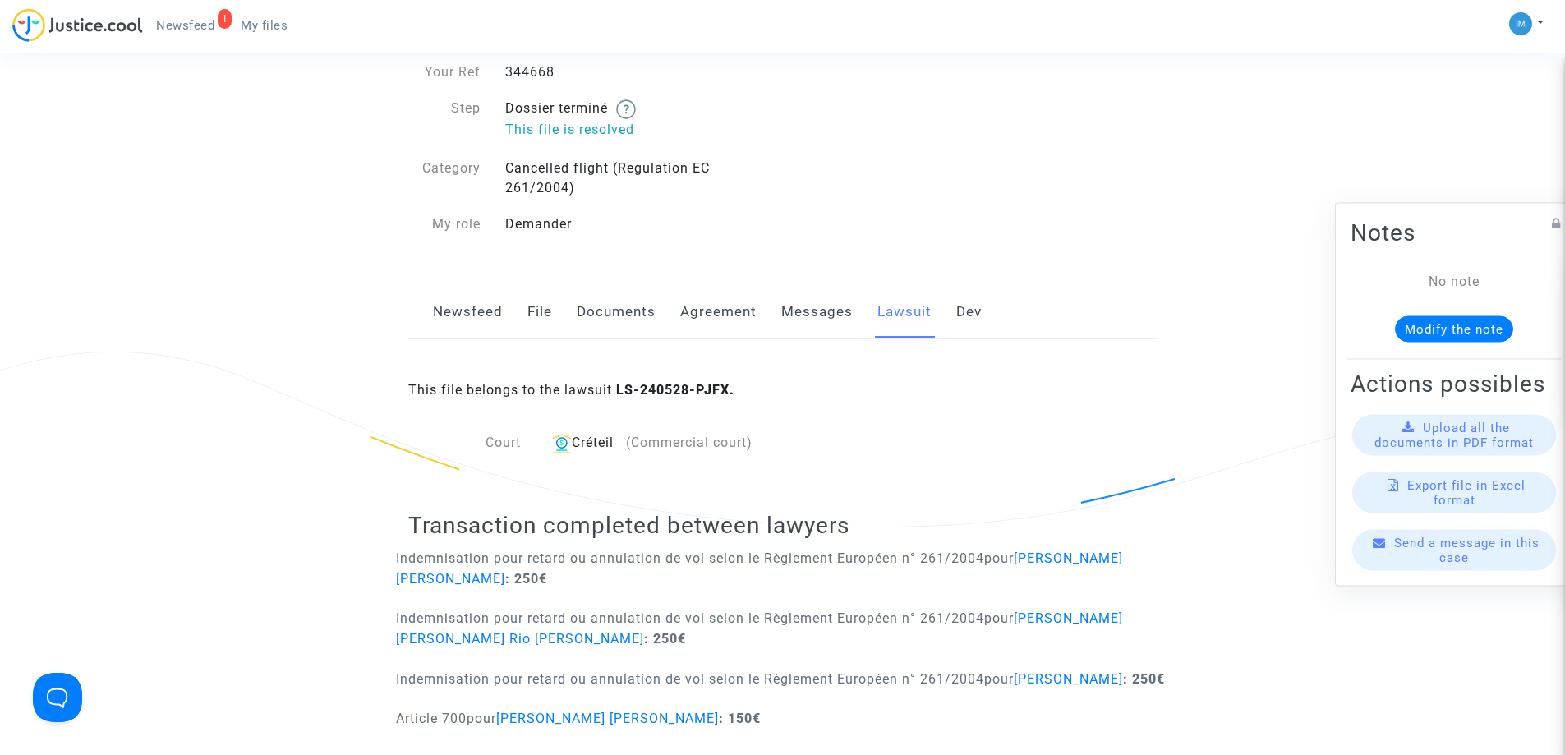
scroll to position [246, 0]
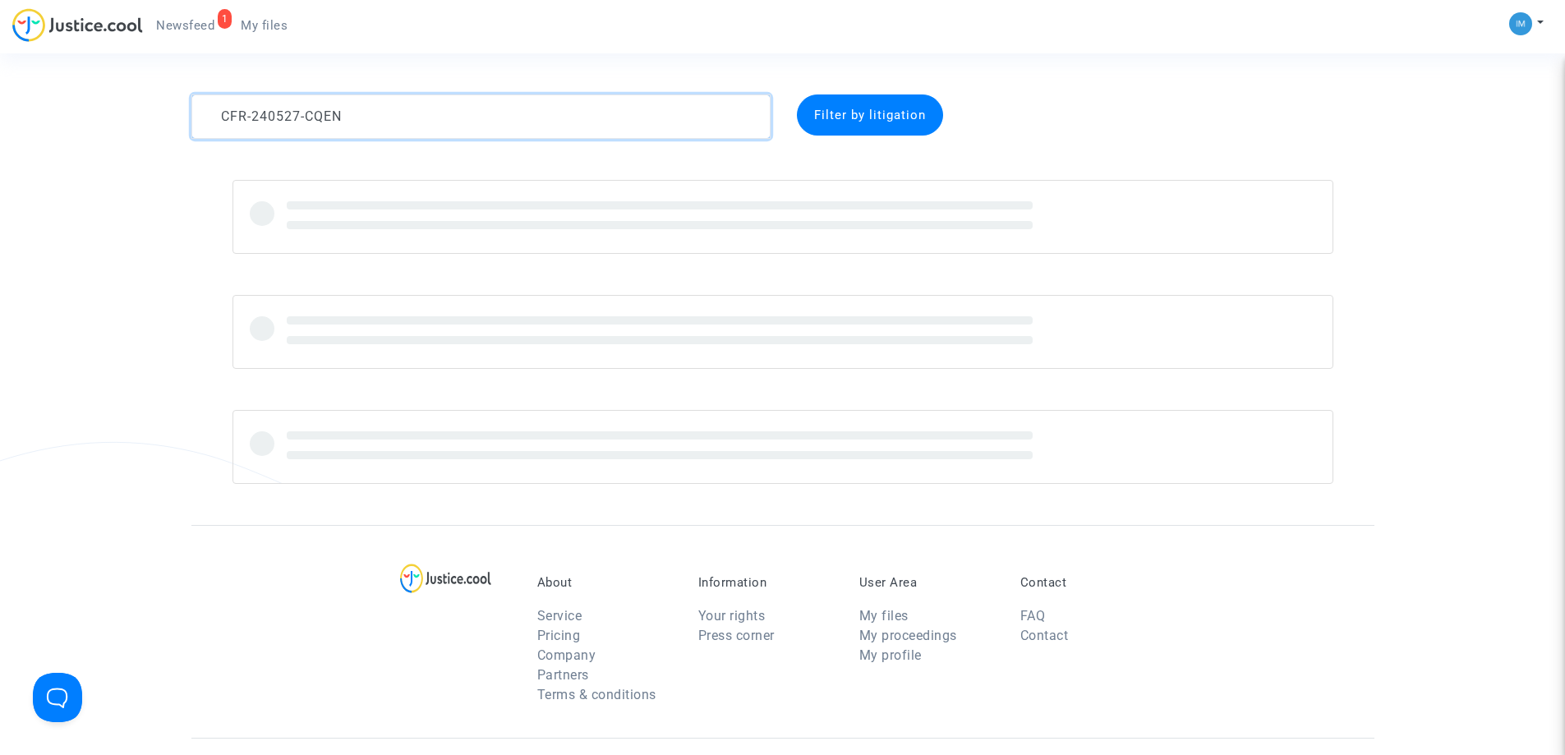
click at [559, 126] on textarea at bounding box center [480, 116] width 579 height 44
paste textarea "50123-KRDE"
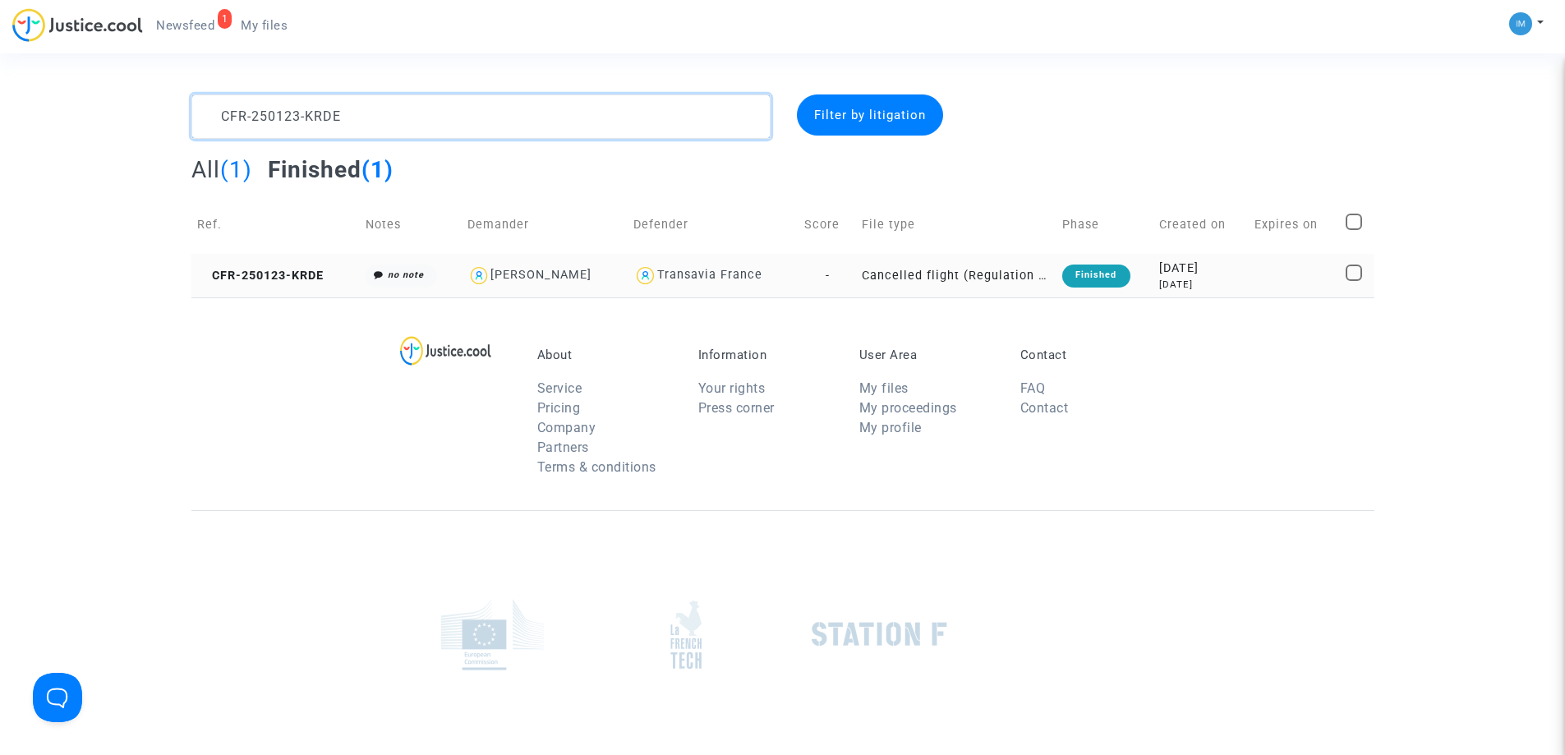
type textarea "CFR-250123-KRDE"
click at [1108, 279] on div "Finished" at bounding box center [1095, 276] width 67 height 23
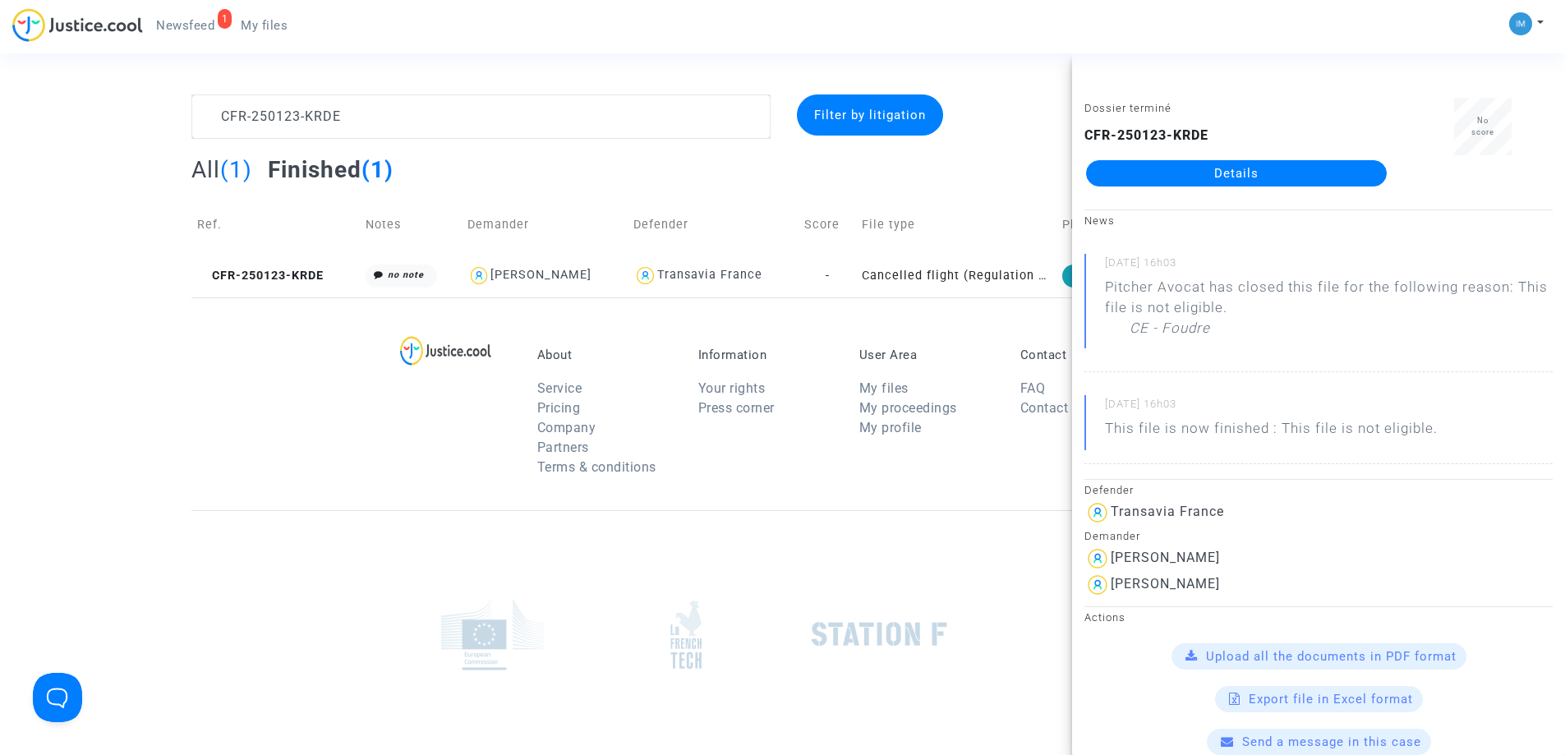
click at [1260, 170] on link "Details" at bounding box center [1236, 173] width 301 height 26
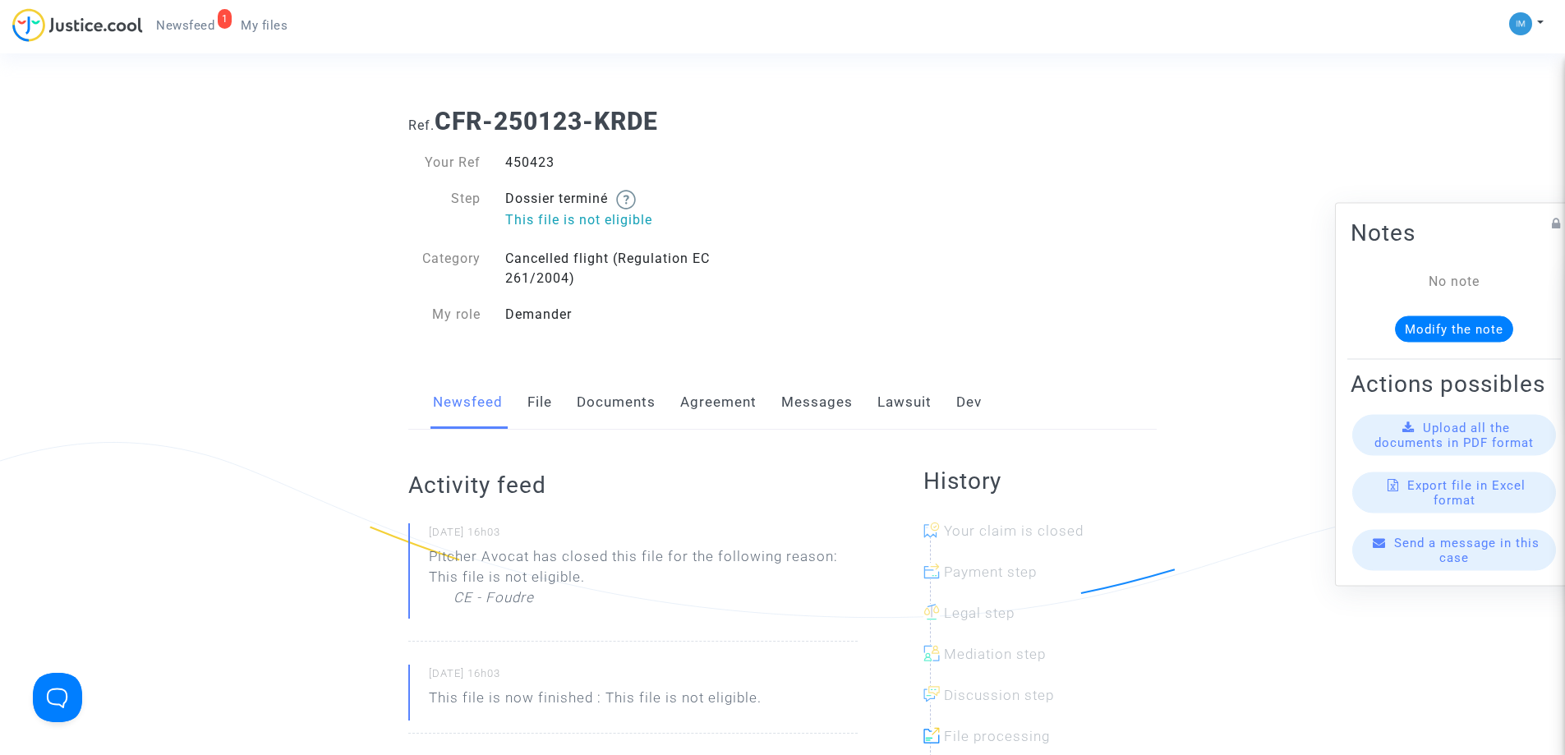
click at [900, 390] on link "Lawsuit" at bounding box center [904, 402] width 54 height 54
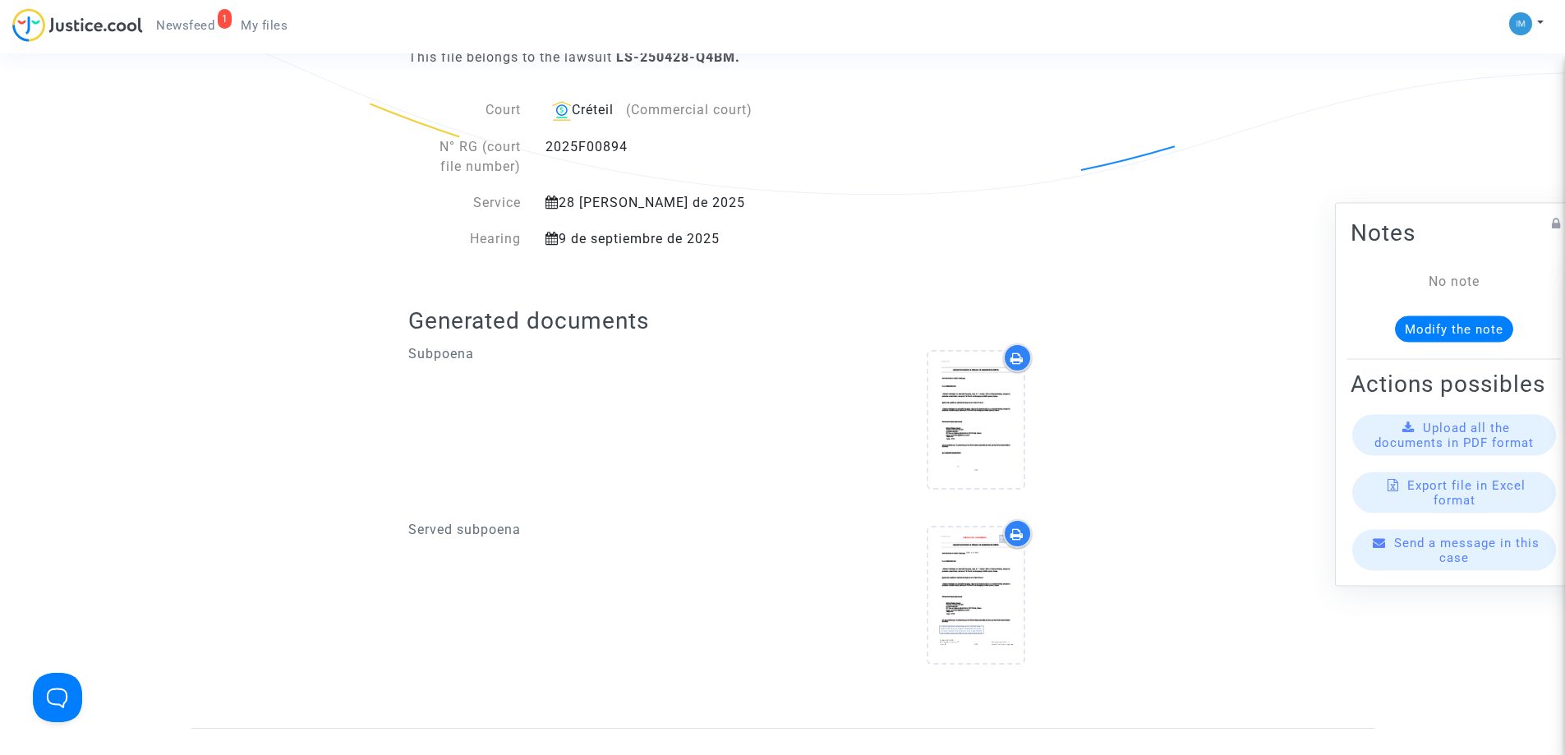
scroll to position [24, 0]
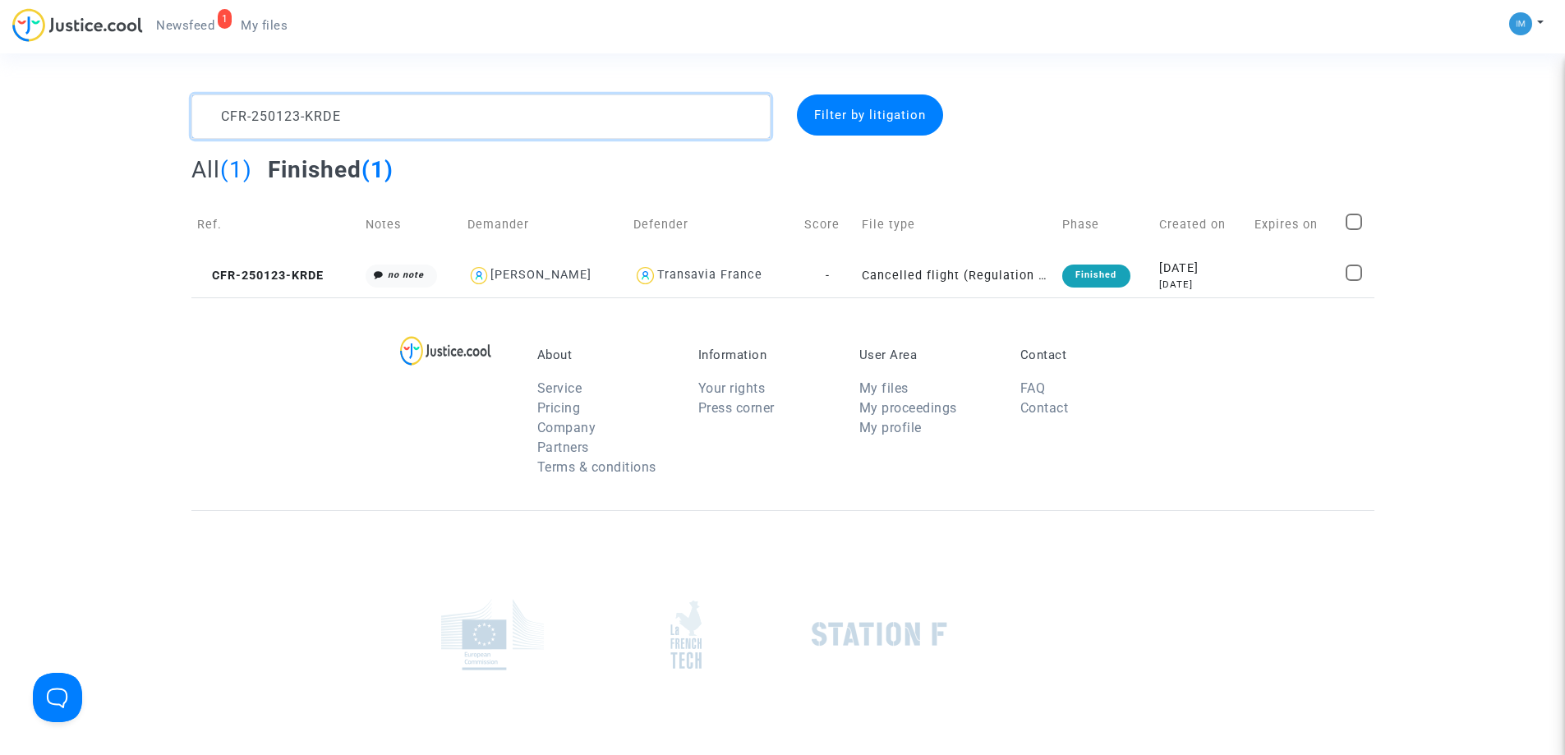
click at [351, 108] on textarea at bounding box center [480, 116] width 579 height 44
paste textarea "41108-PXEZ"
type textarea "CFR-241108-PXEZ"
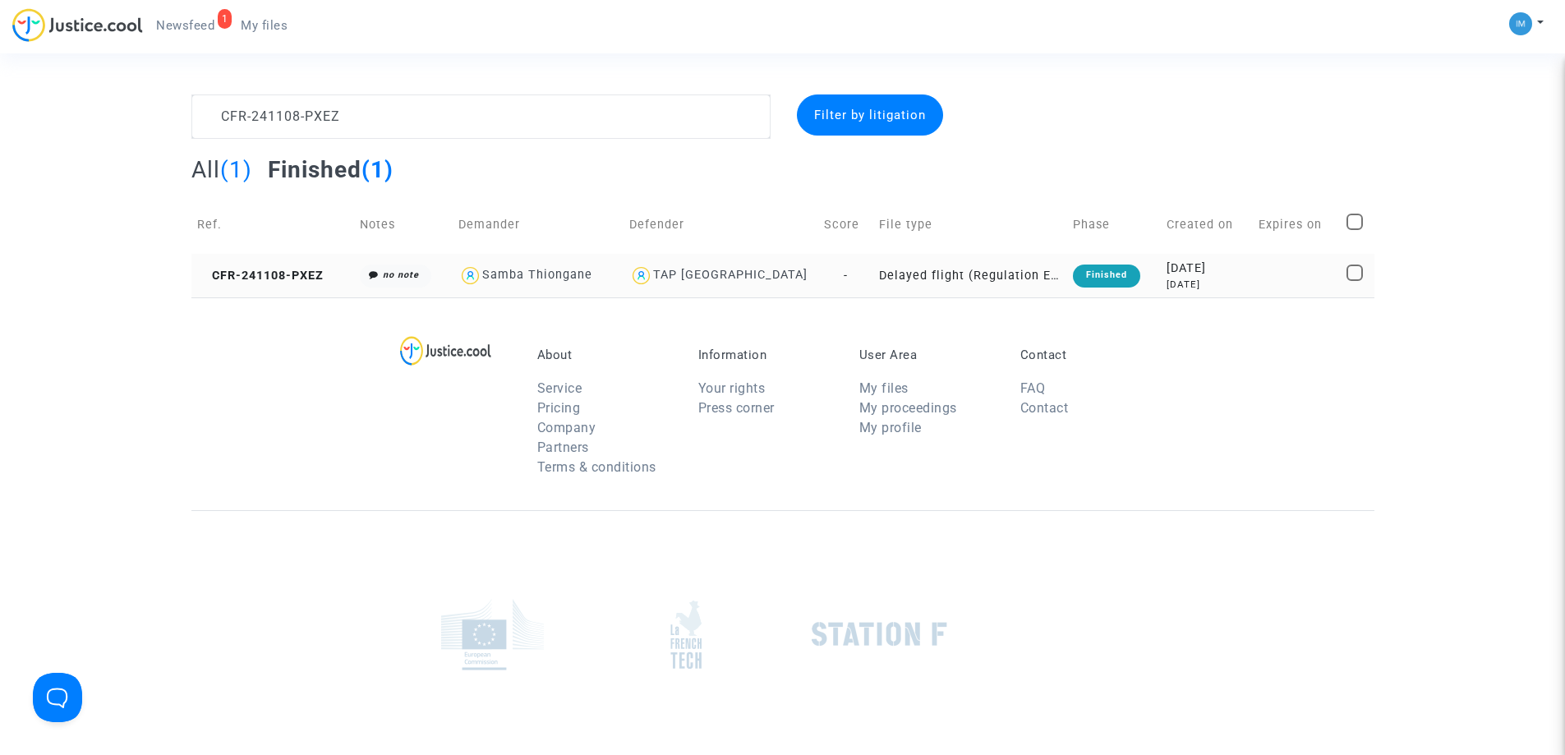
click at [1117, 279] on div "Finished" at bounding box center [1106, 276] width 67 height 23
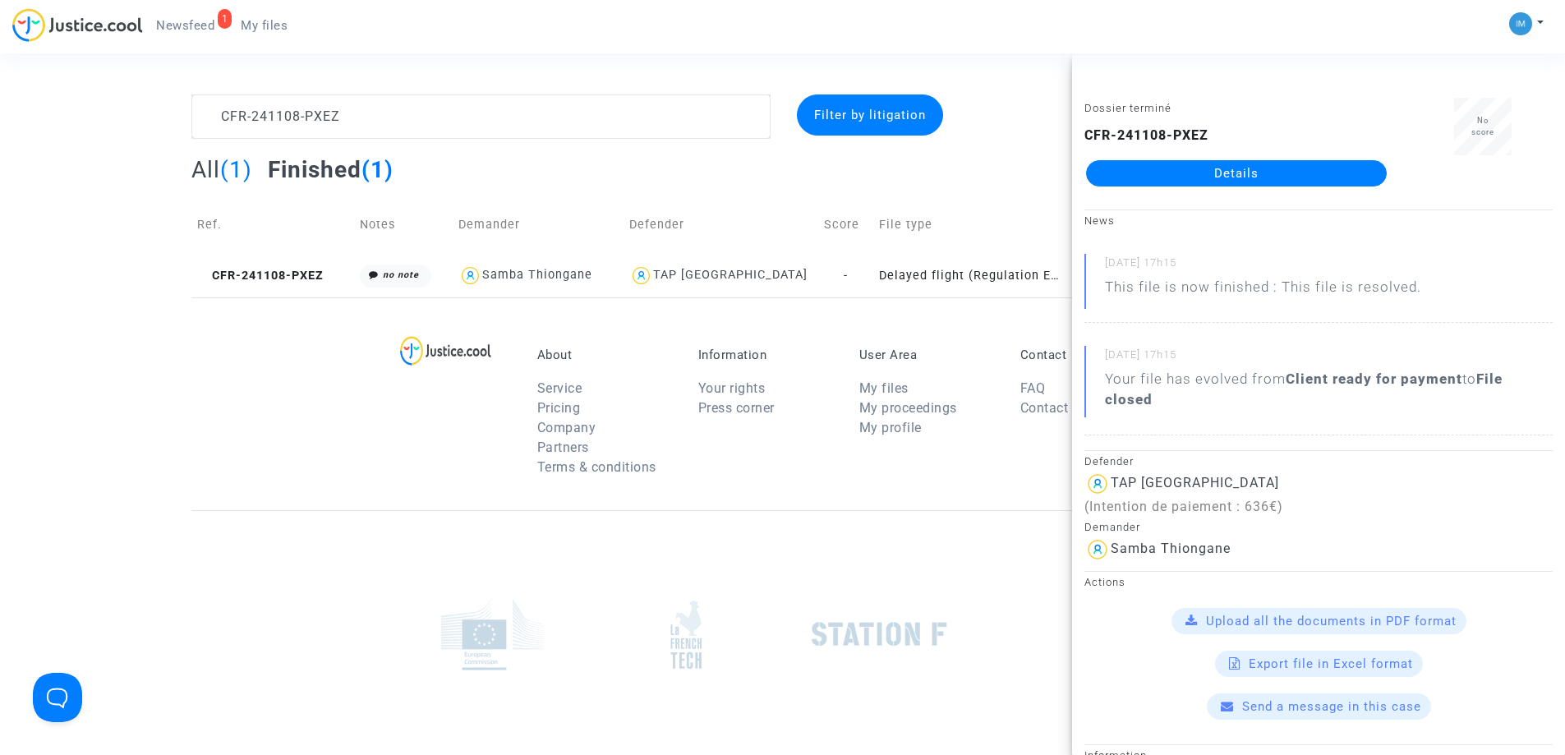
click at [1209, 173] on link "Details" at bounding box center [1236, 173] width 301 height 26
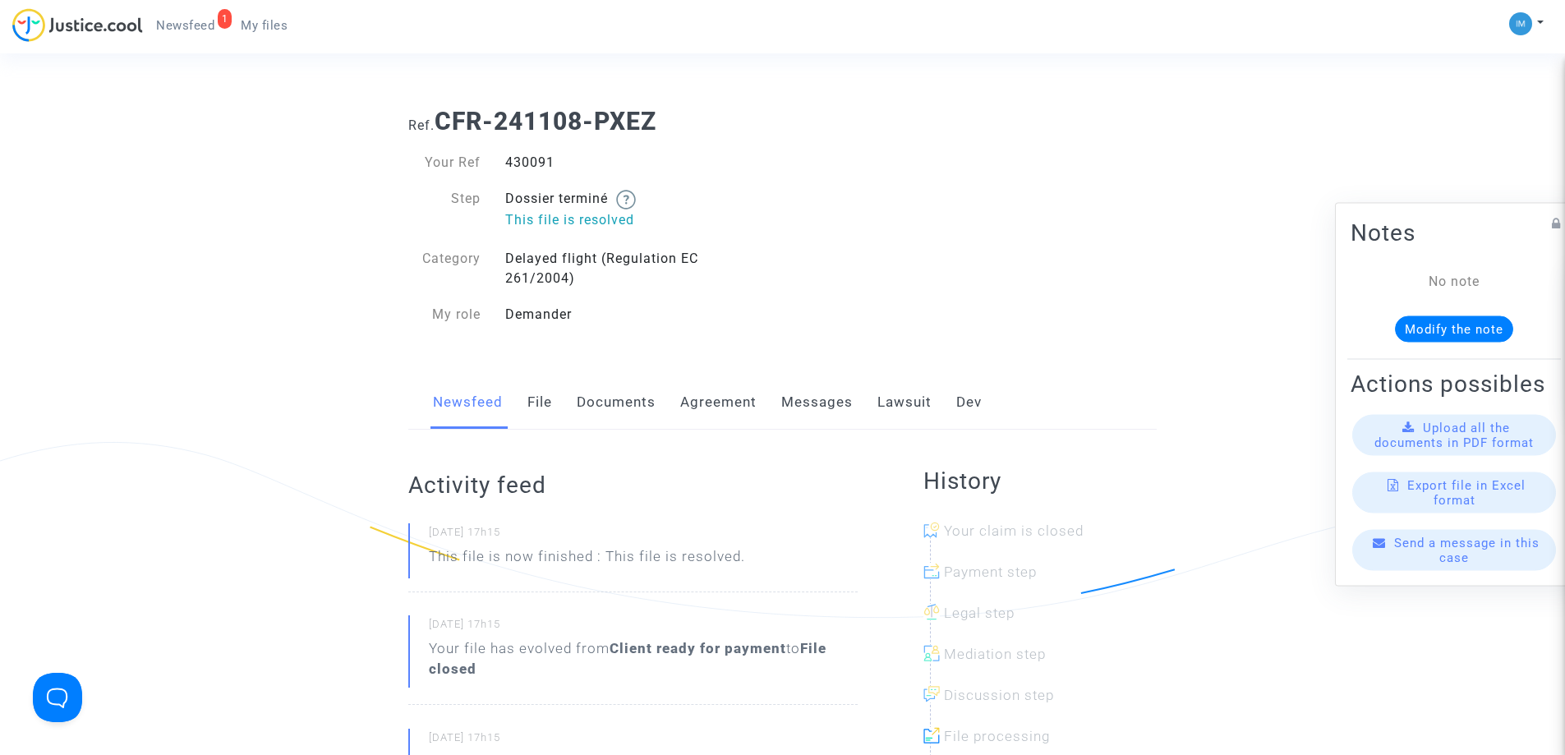
click at [911, 396] on link "Lawsuit" at bounding box center [904, 402] width 54 height 54
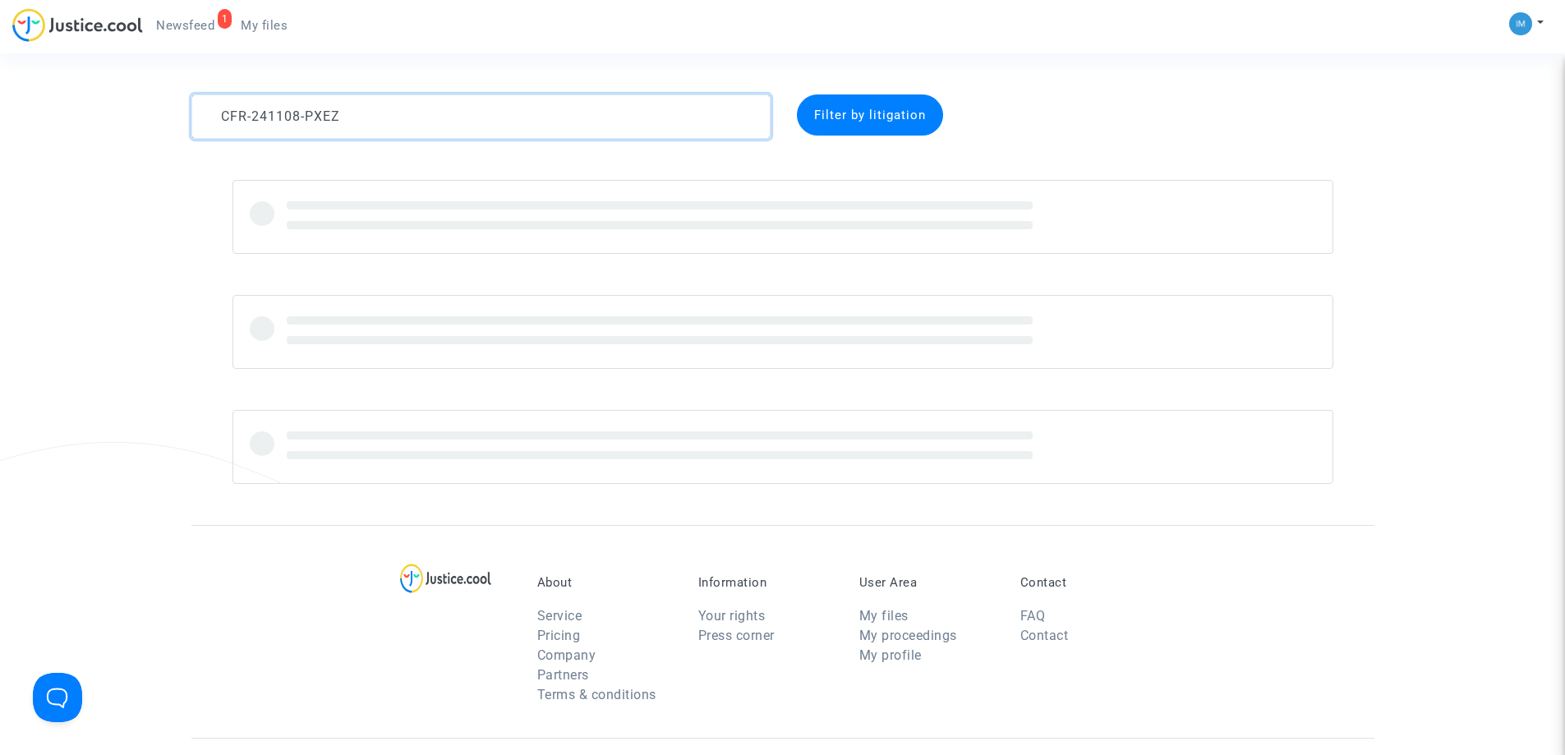
click at [305, 124] on textarea at bounding box center [480, 116] width 579 height 44
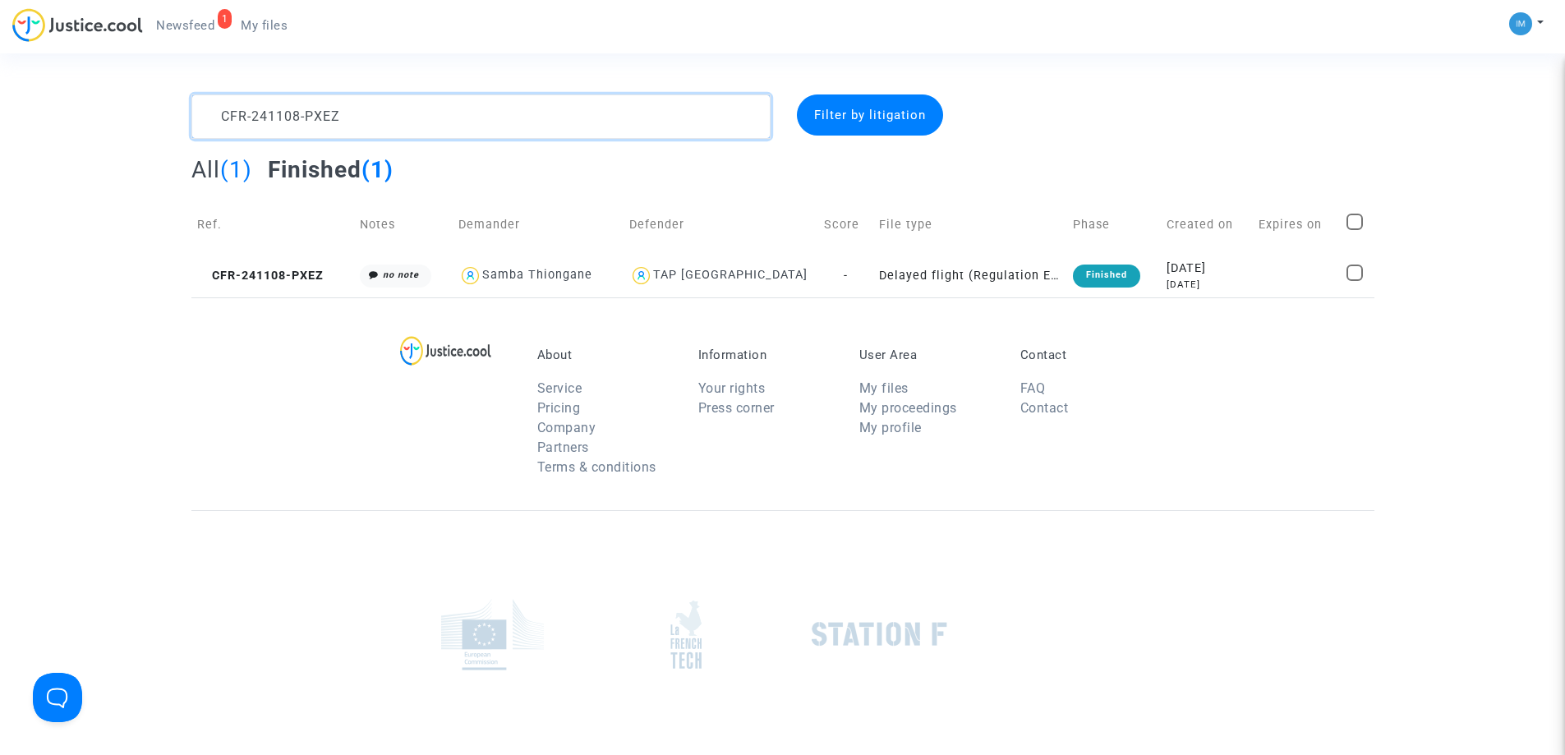
click at [305, 124] on textarea at bounding box center [480, 116] width 579 height 44
paste textarea "20-GFJA"
click at [1085, 267] on div "Finished" at bounding box center [1095, 276] width 67 height 23
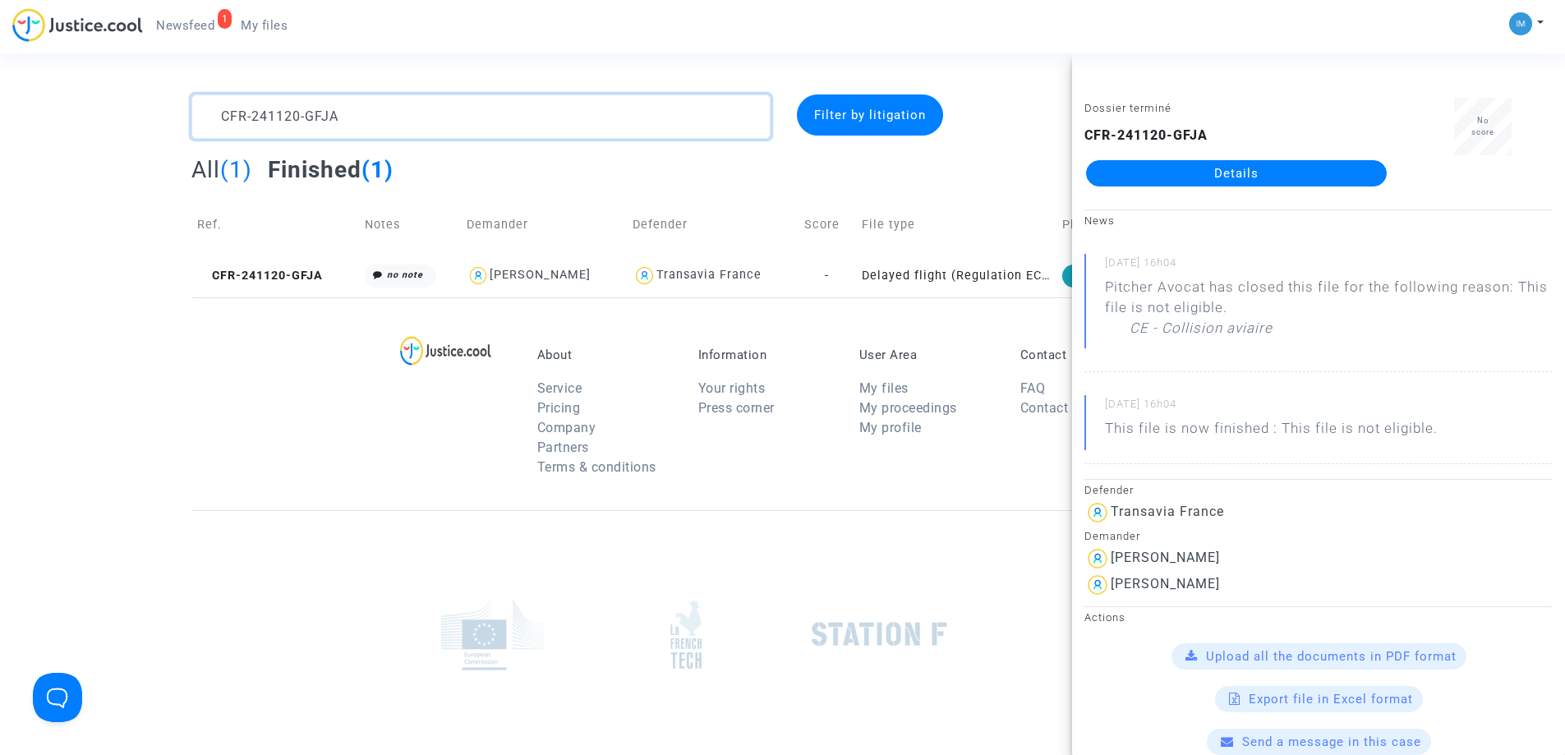
click at [500, 117] on textarea at bounding box center [480, 116] width 579 height 44
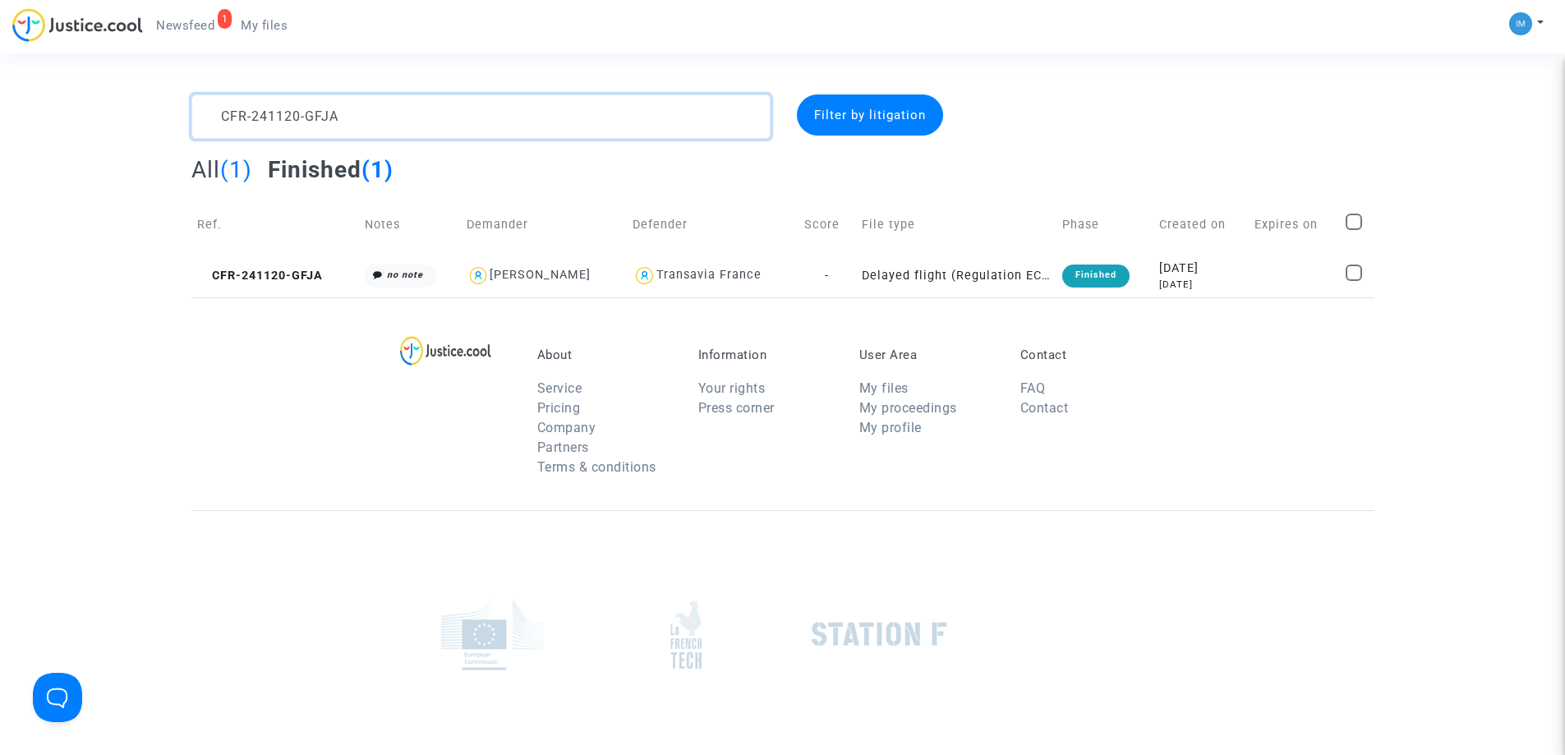
click at [500, 117] on textarea at bounding box center [480, 116] width 579 height 44
paste textarea "0416-HJMH"
type textarea "CFR-240416-HJMH"
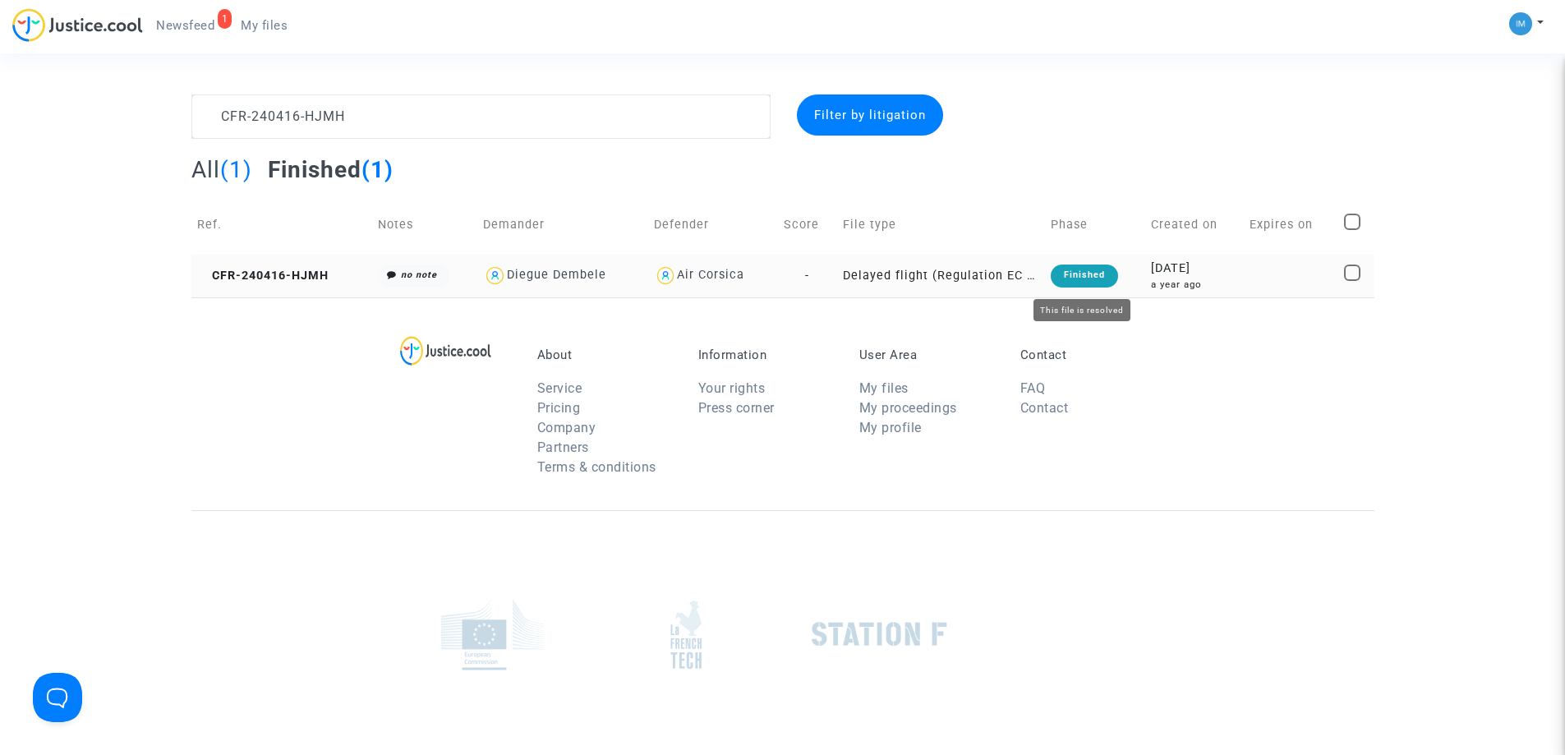
click at [1089, 279] on div "Finished" at bounding box center [1084, 276] width 67 height 23
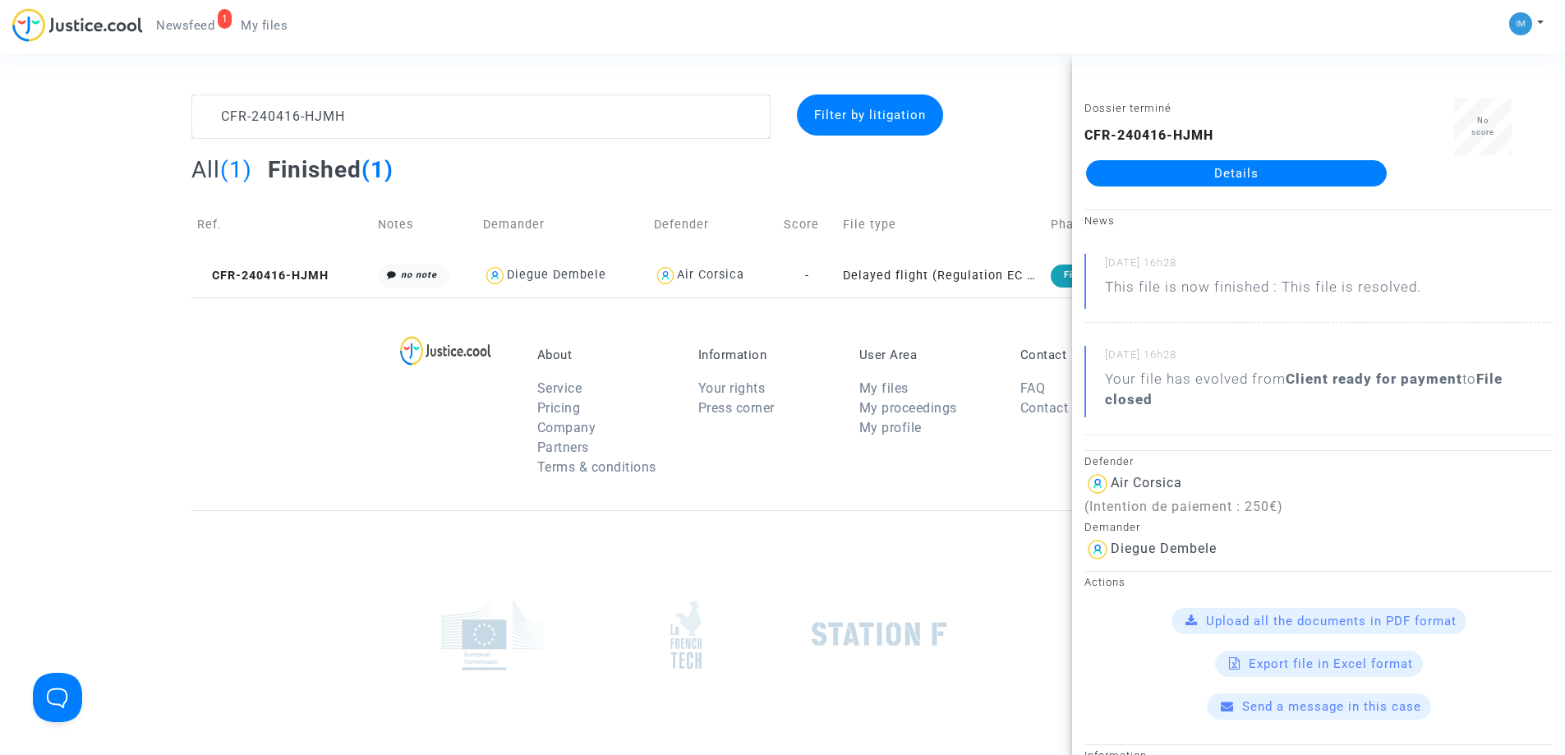
click at [1213, 161] on link "Details" at bounding box center [1236, 173] width 301 height 26
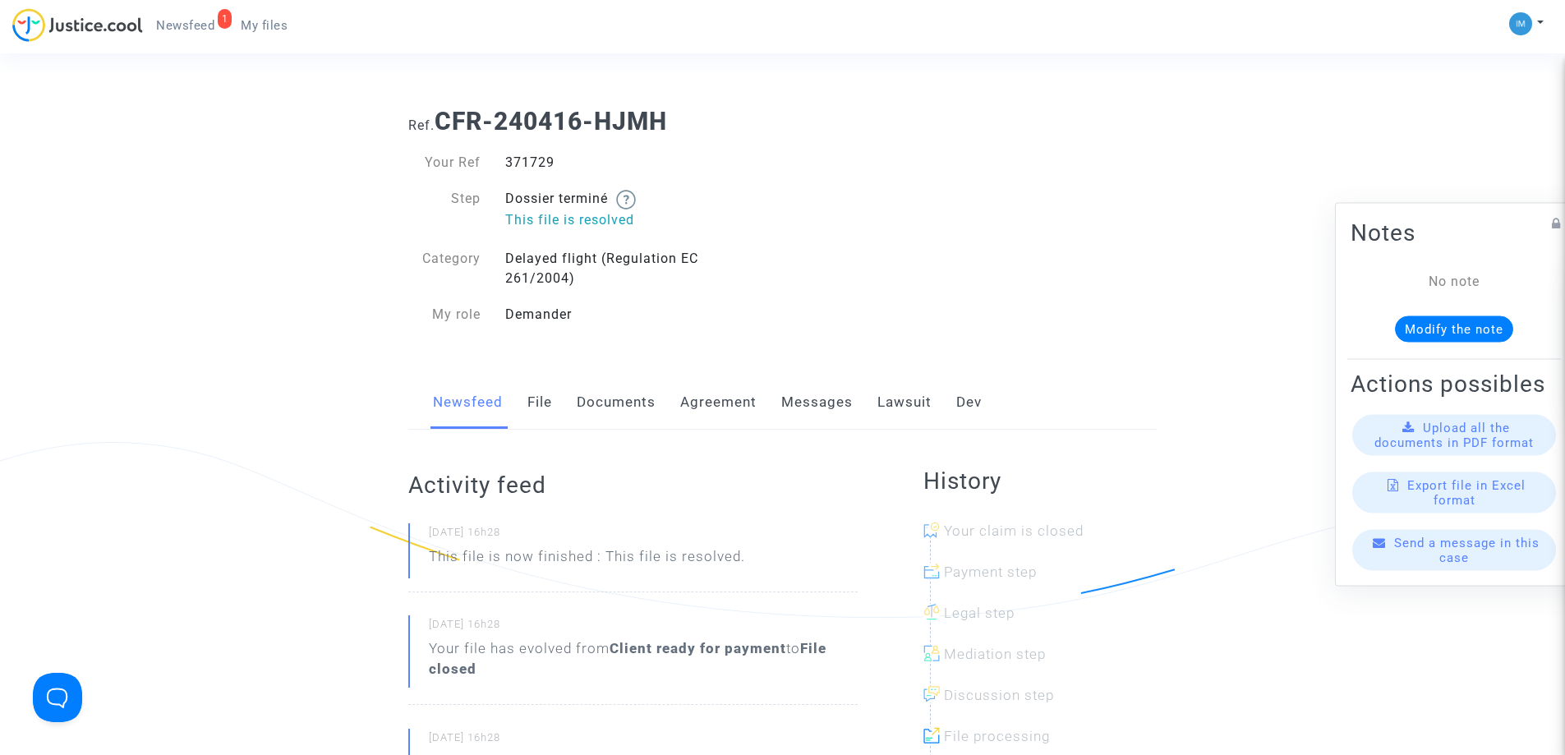
click at [905, 405] on link "Lawsuit" at bounding box center [904, 402] width 54 height 54
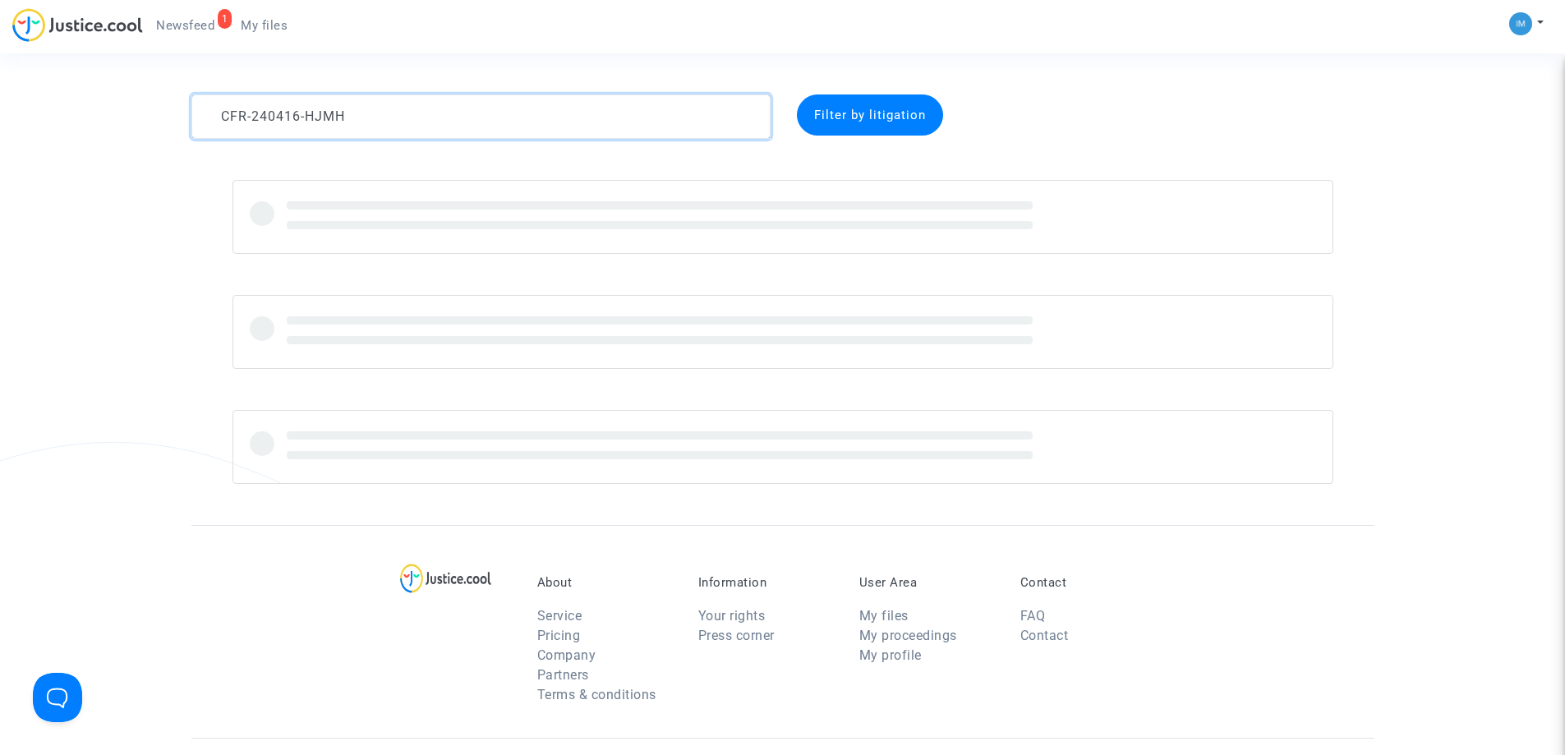
click at [481, 125] on textarea at bounding box center [480, 116] width 579 height 44
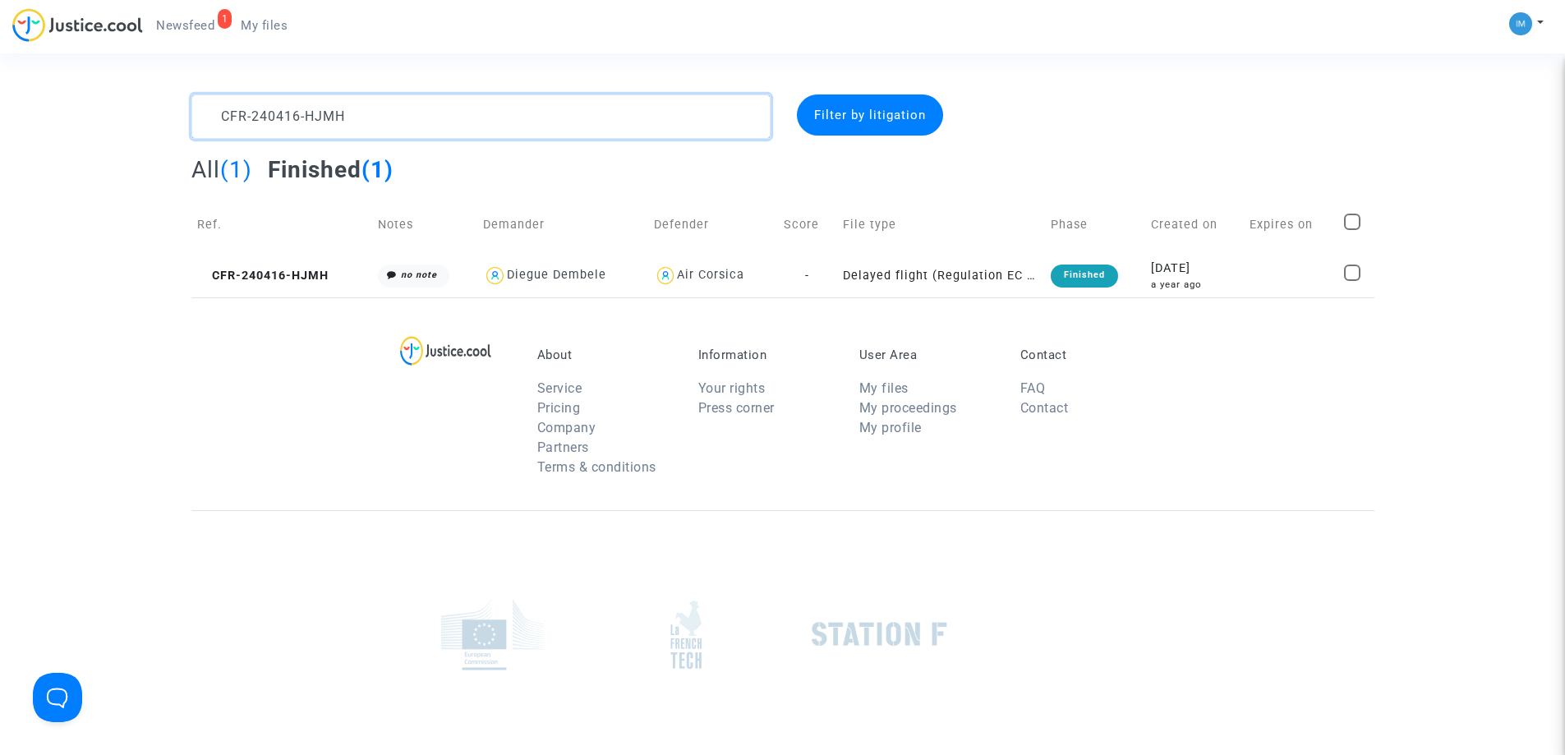
paste textarea "1121-VF2U"
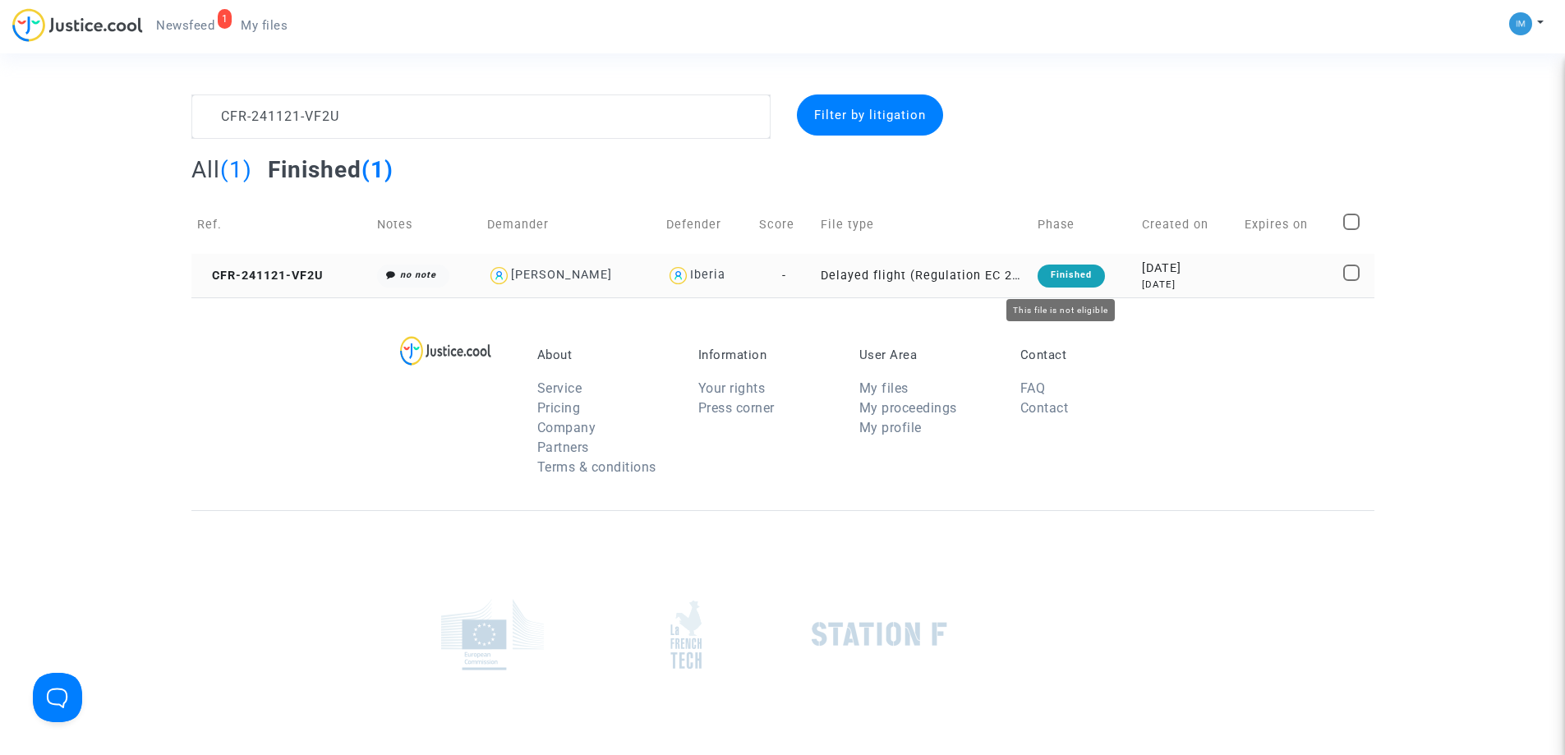
click at [1070, 270] on div "Finished" at bounding box center [1071, 276] width 67 height 23
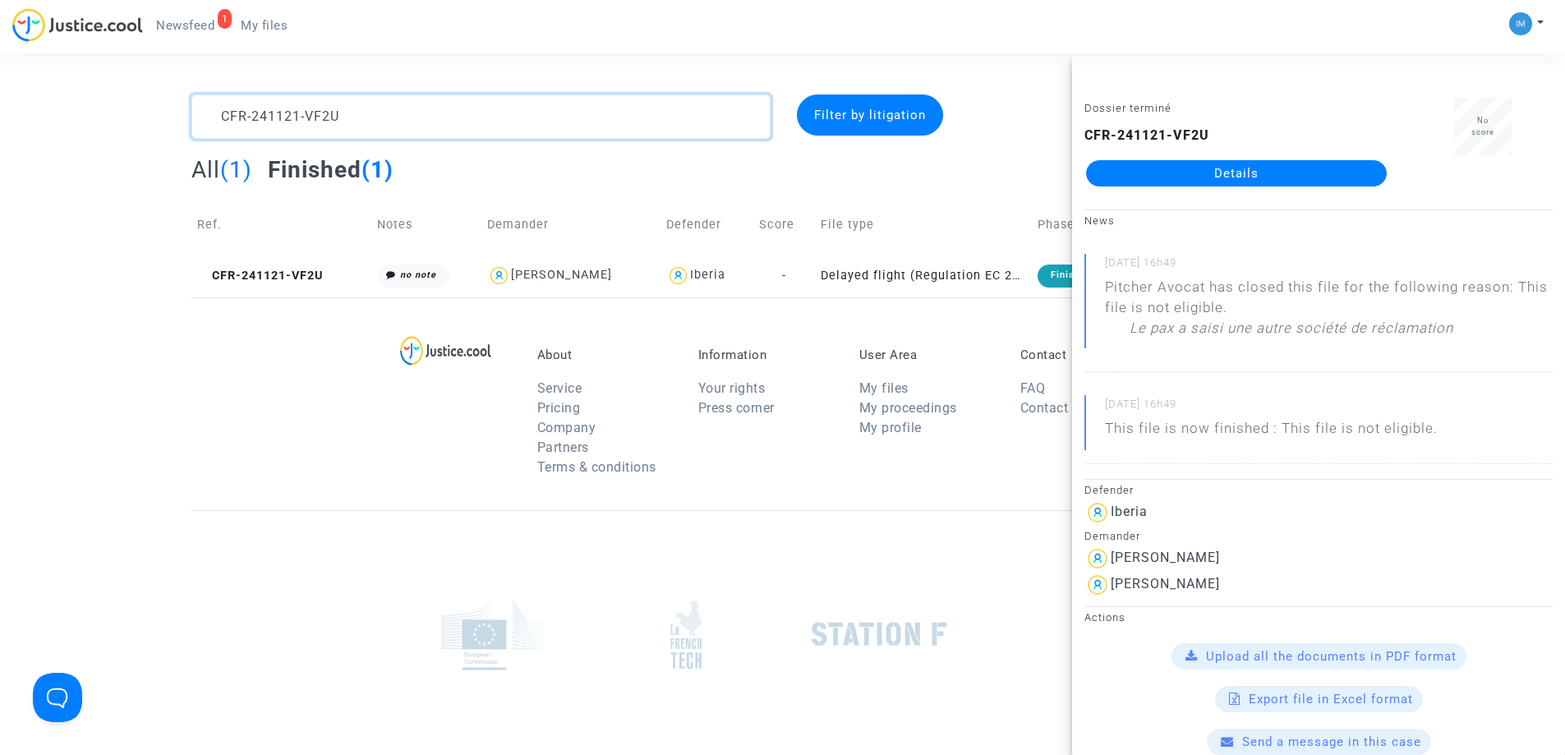
click at [390, 113] on textarea at bounding box center [480, 116] width 579 height 44
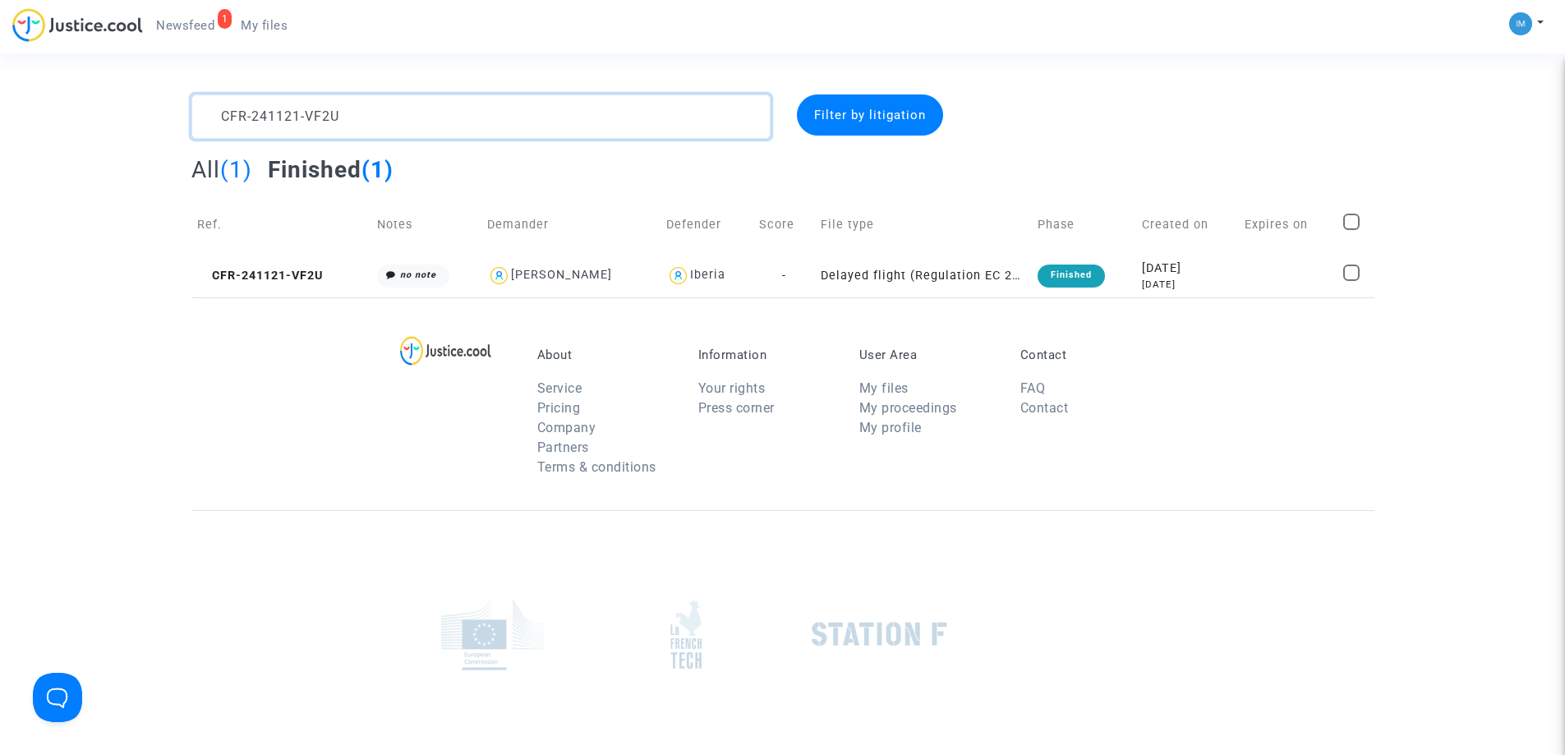
click at [390, 113] on textarea at bounding box center [480, 116] width 579 height 44
paste textarea "023-ENK"
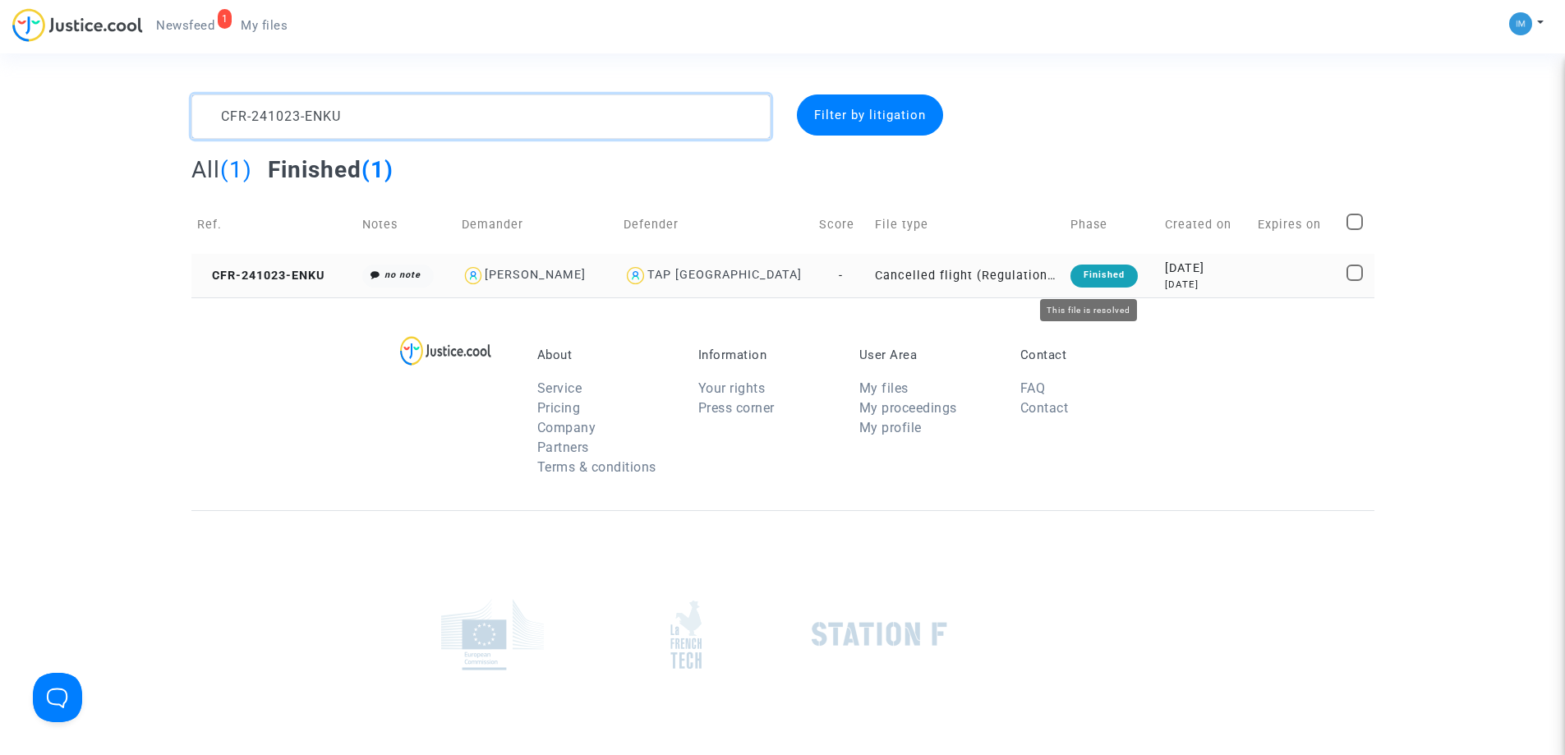
type textarea "CFR-241023-ENKU"
click at [1075, 278] on div "Finished" at bounding box center [1104, 276] width 67 height 23
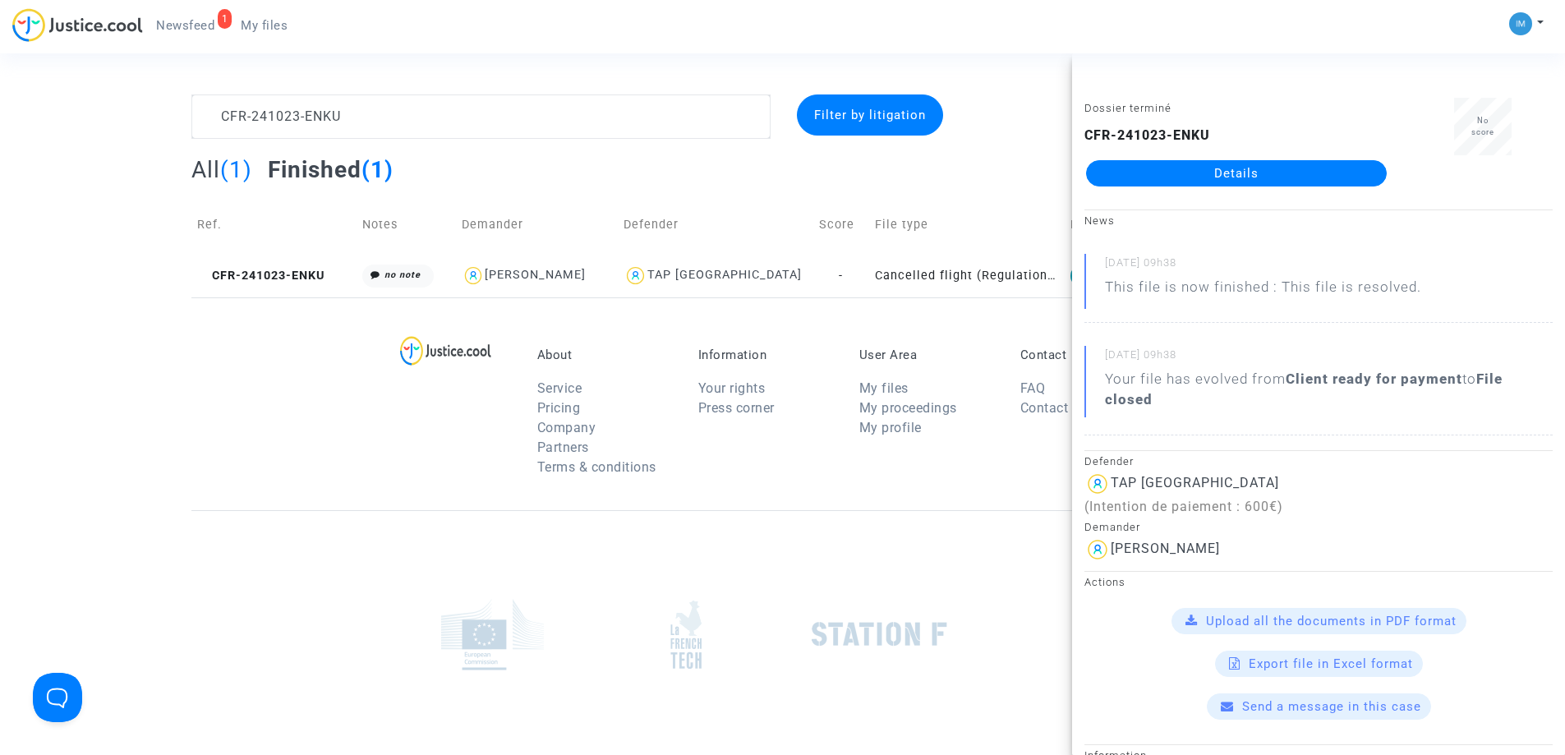
click at [1201, 163] on link "Details" at bounding box center [1236, 173] width 301 height 26
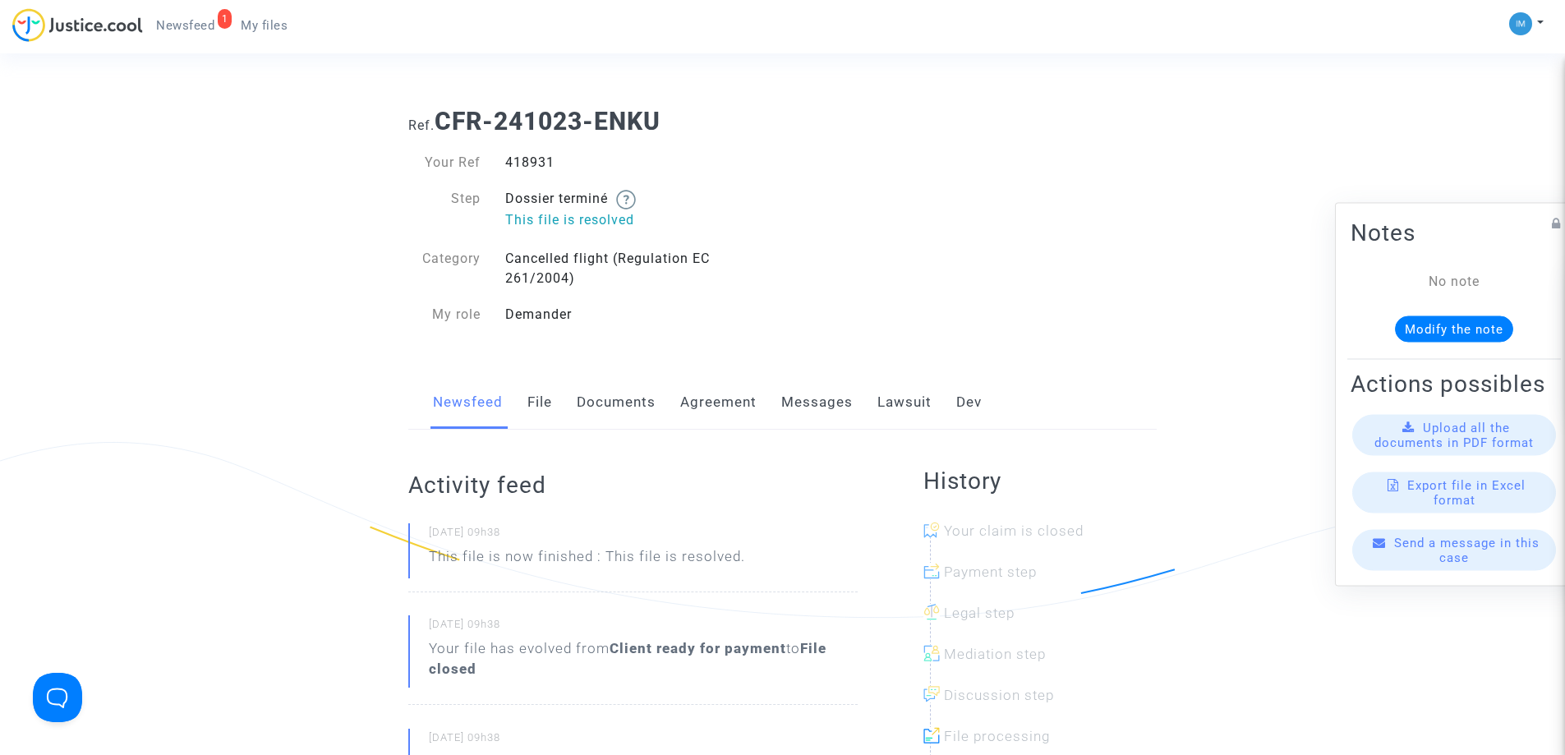
click at [919, 394] on link "Lawsuit" at bounding box center [904, 402] width 54 height 54
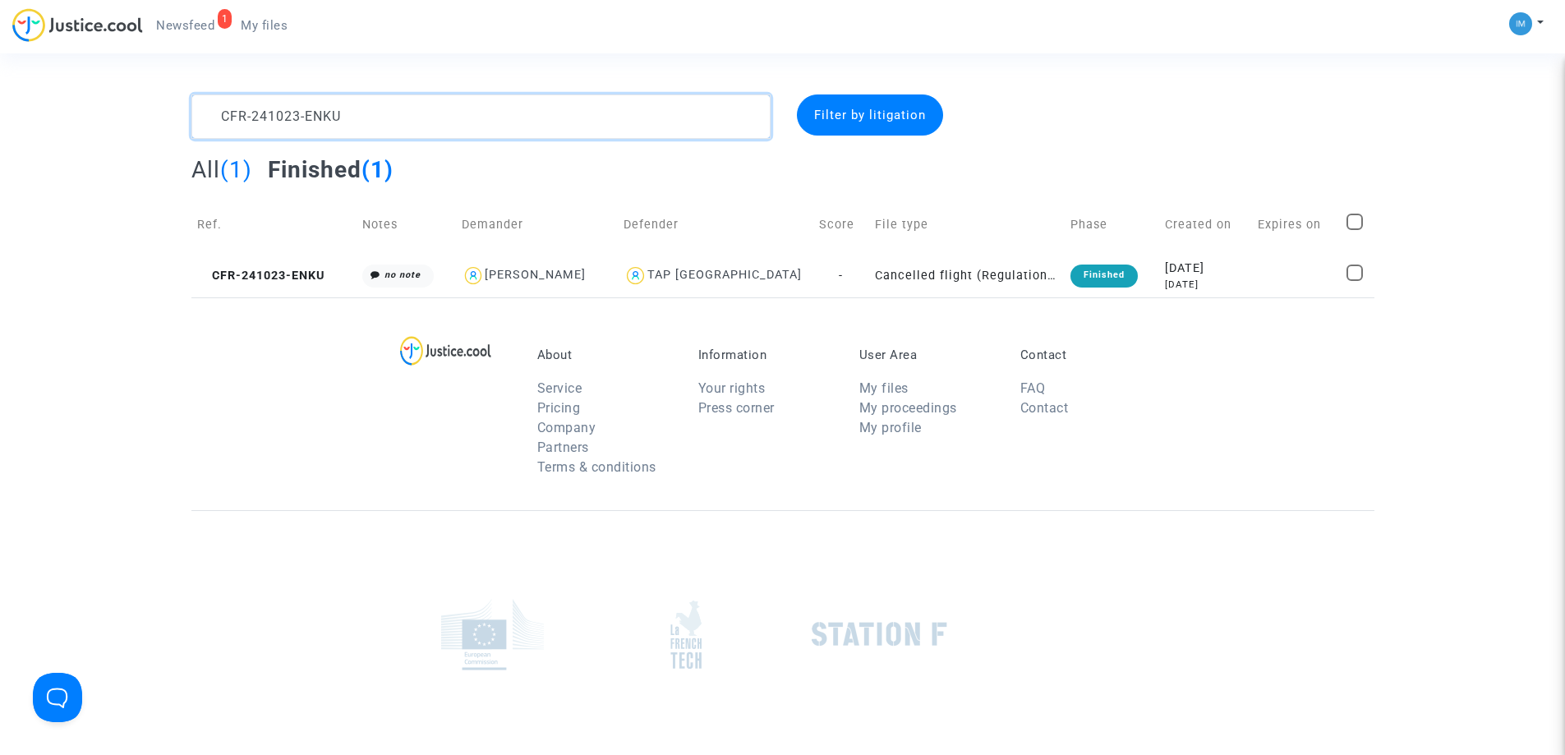
click at [378, 108] on textarea at bounding box center [480, 116] width 579 height 44
paste textarea "50527-UEAE"
type textarea "CFR-250527-UEAE"
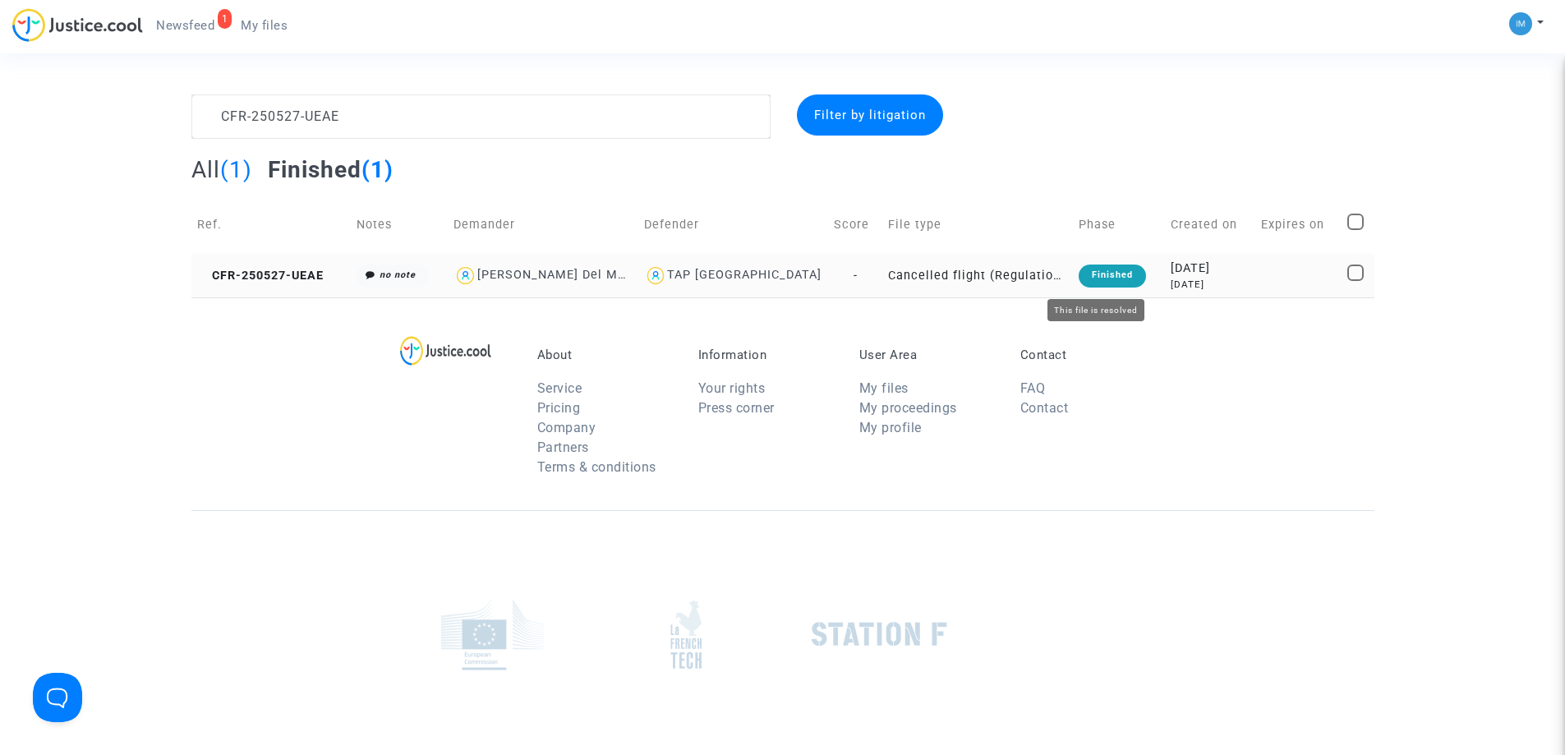
click at [1103, 269] on div "Finished" at bounding box center [1112, 276] width 67 height 23
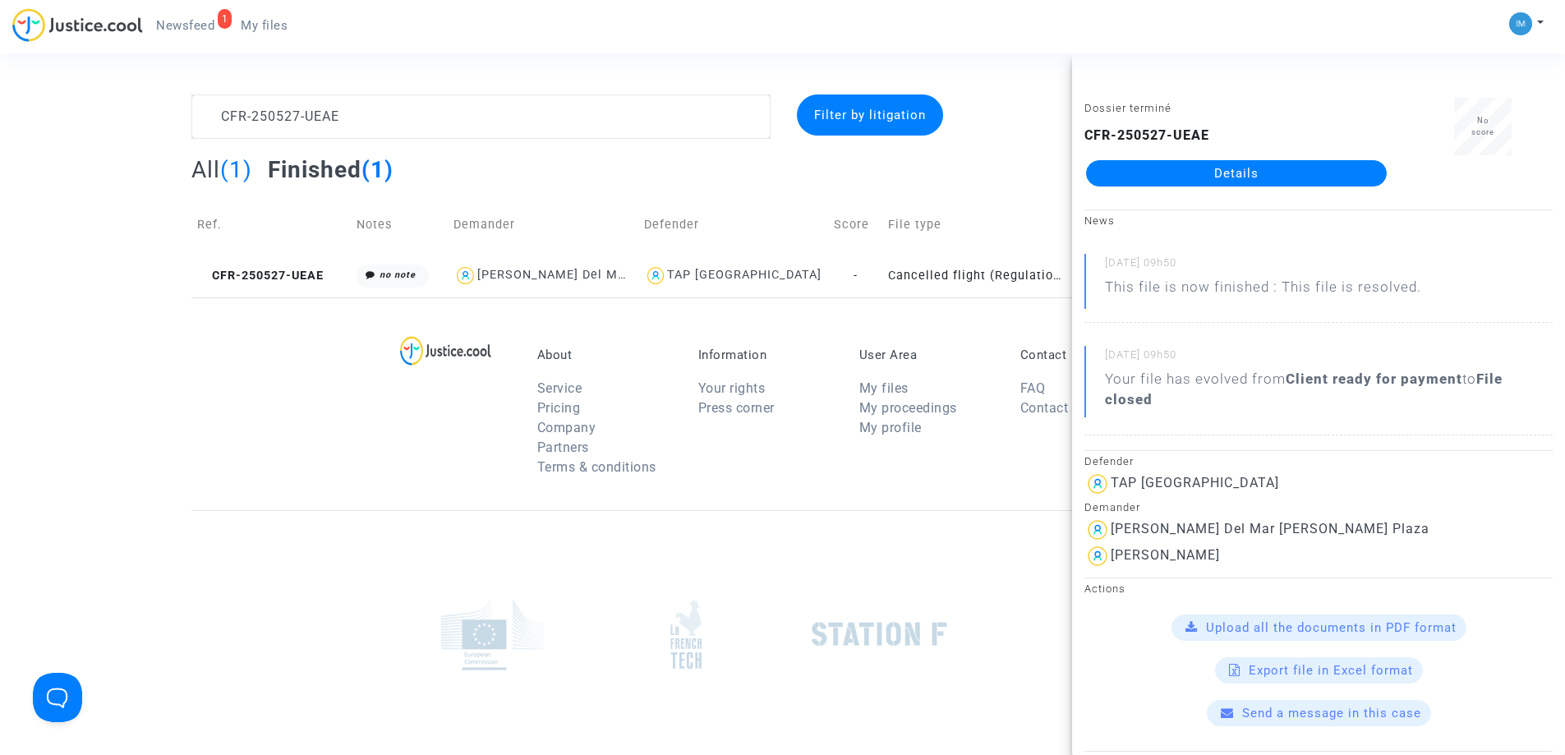
click at [1254, 172] on link "Details" at bounding box center [1236, 173] width 301 height 26
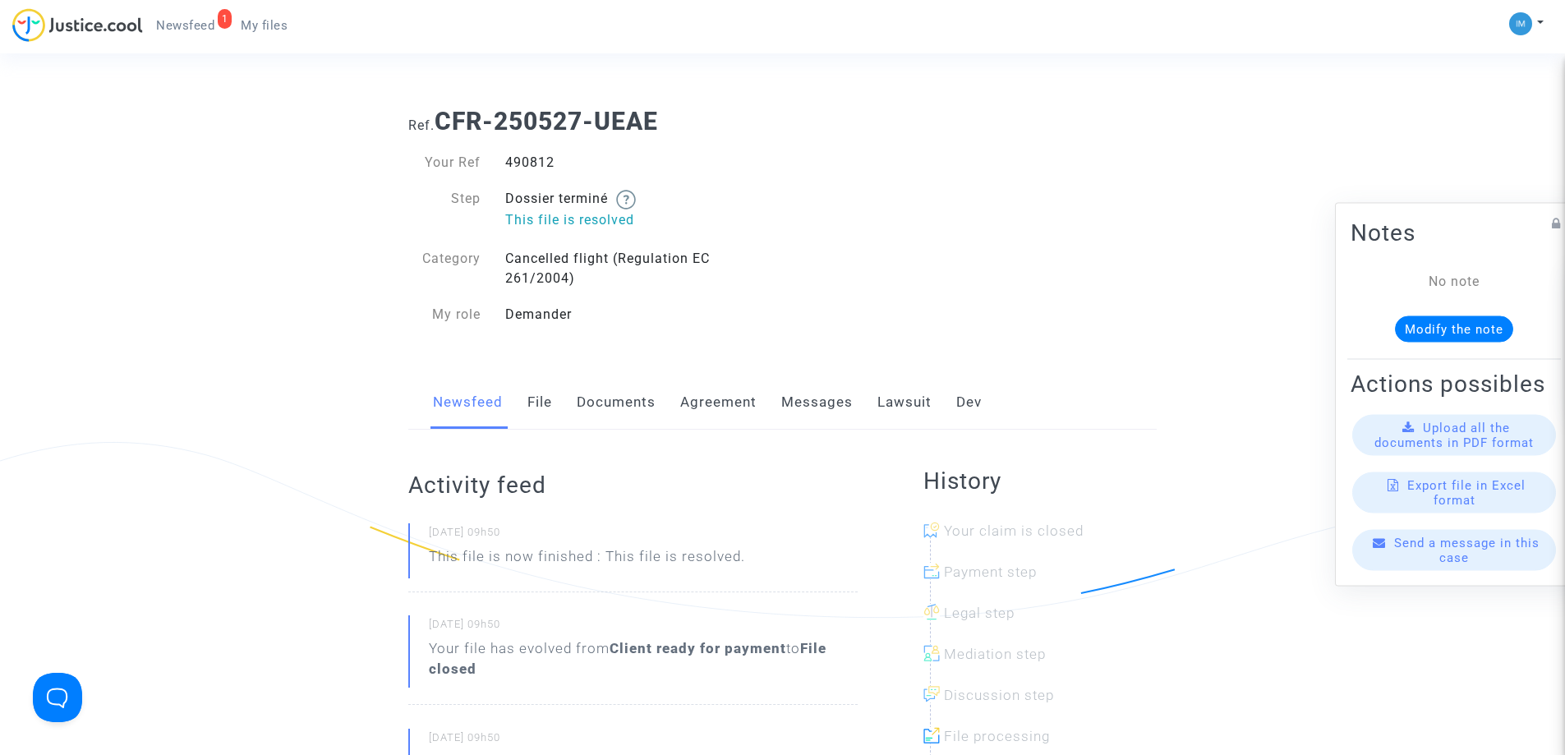
click at [894, 399] on link "Lawsuit" at bounding box center [904, 402] width 54 height 54
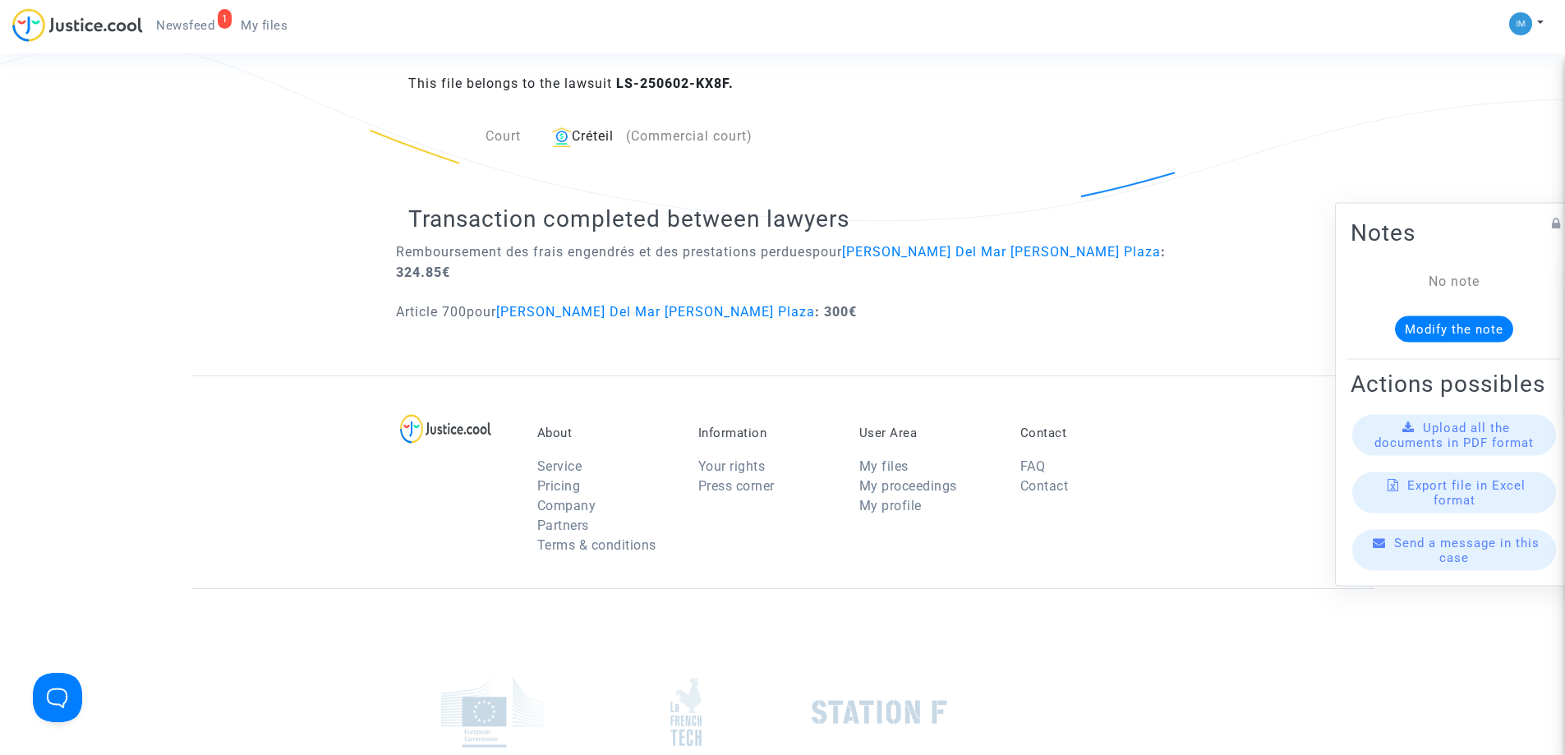
scroll to position [411, 0]
